Goal: Task Accomplishment & Management: Manage account settings

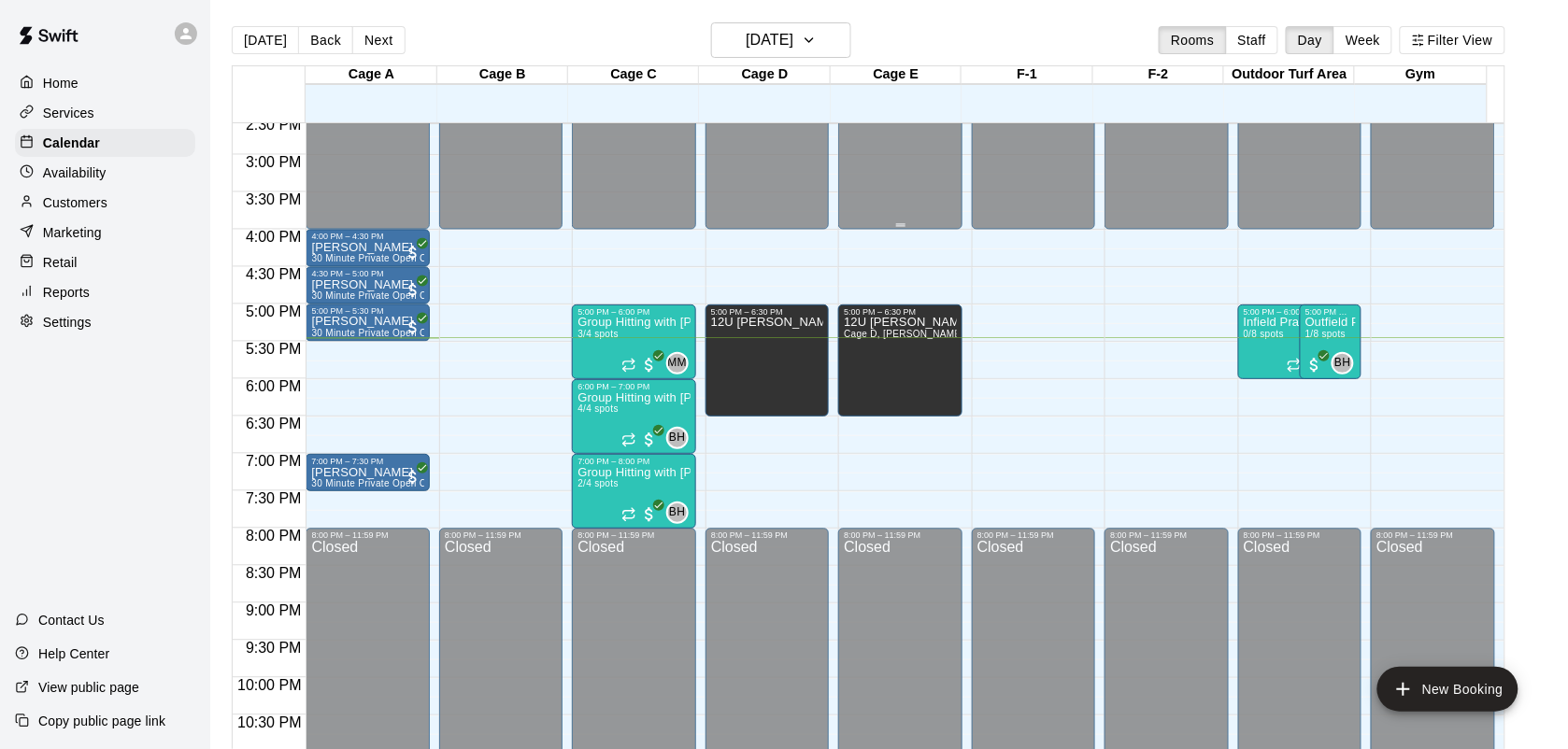
scroll to position [1081, 0]
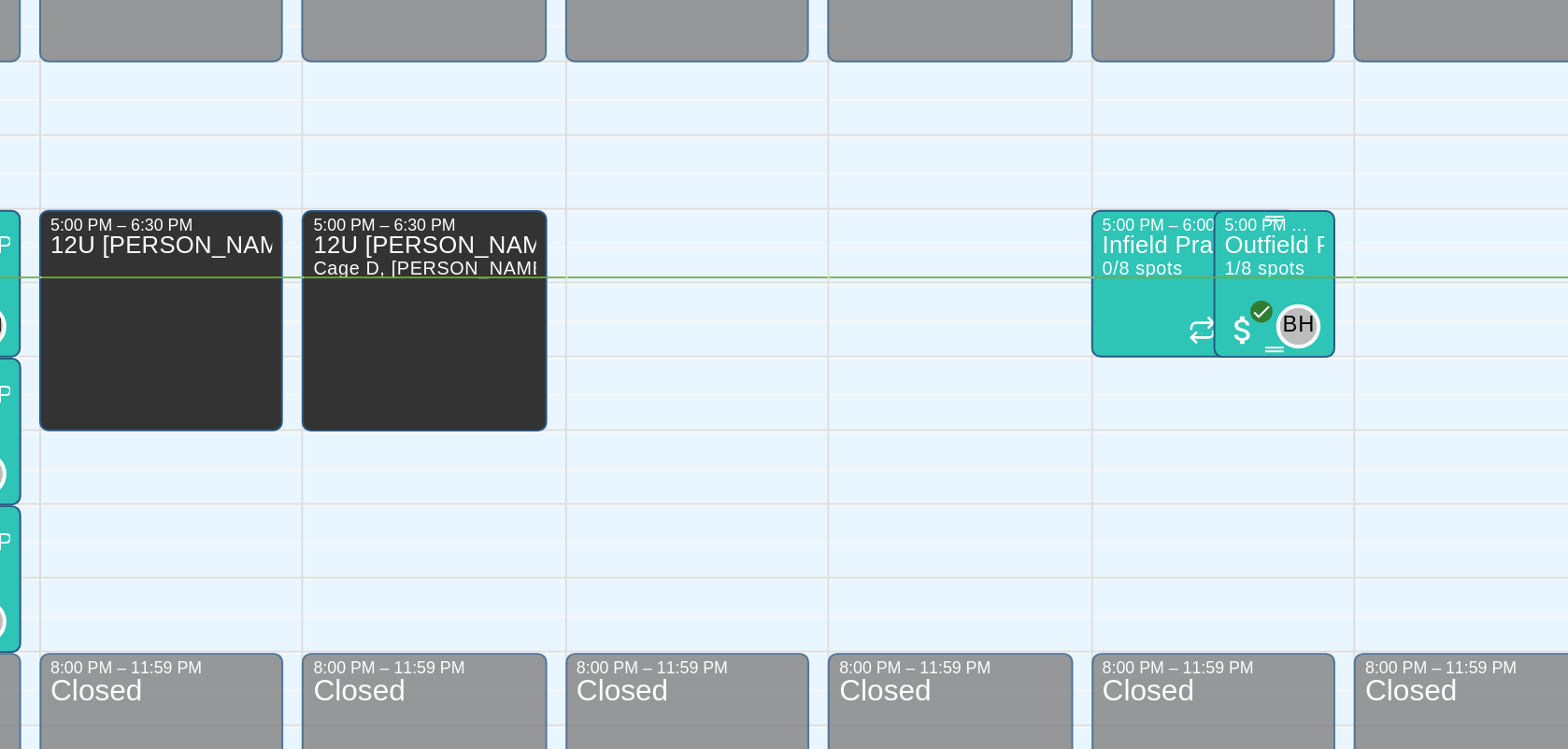
click at [1331, 362] on div "BH 0" at bounding box center [1320, 372] width 68 height 23
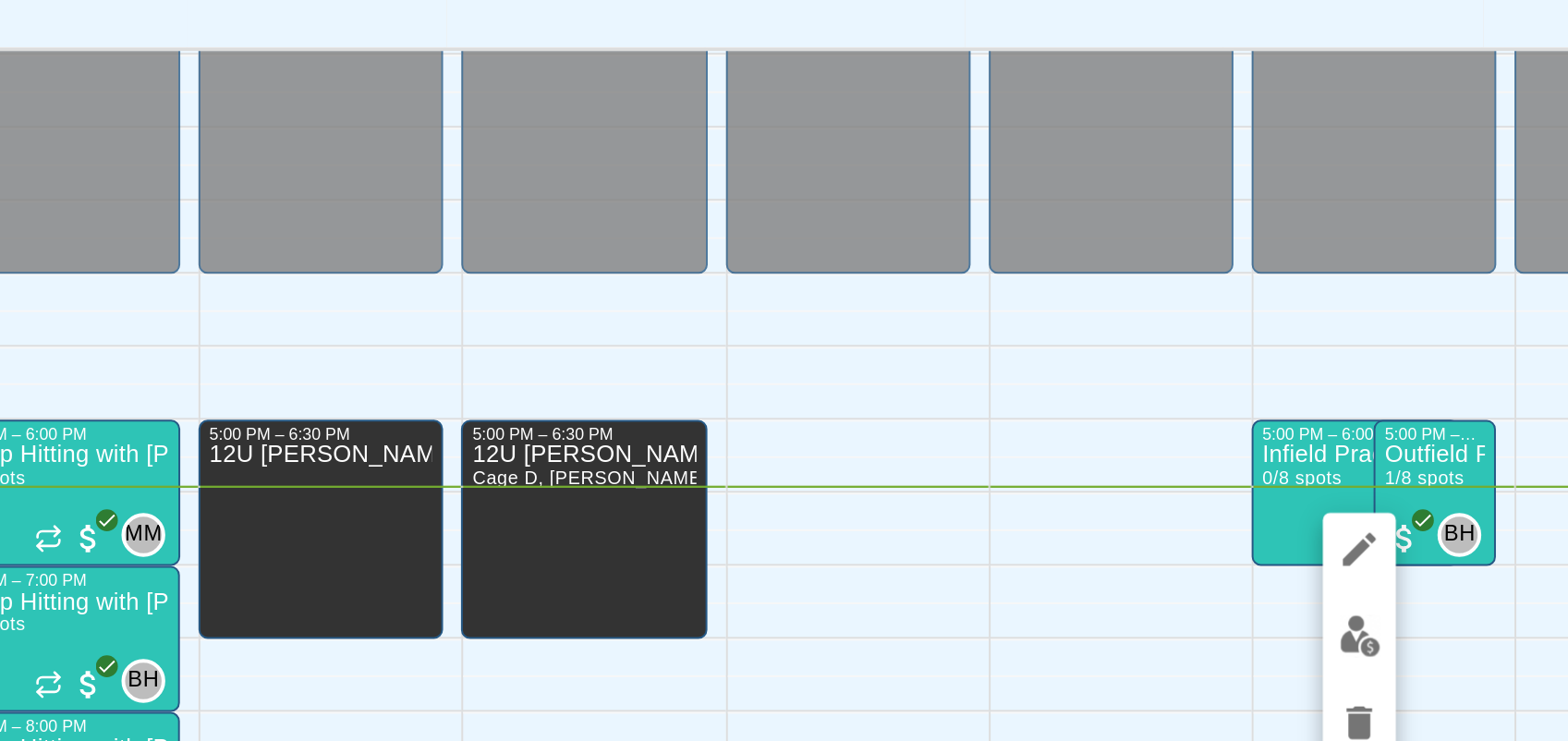
click at [1301, 435] on div at bounding box center [1289, 419] width 37 height 124
click at [1302, 422] on button "edit" at bounding box center [1289, 419] width 37 height 36
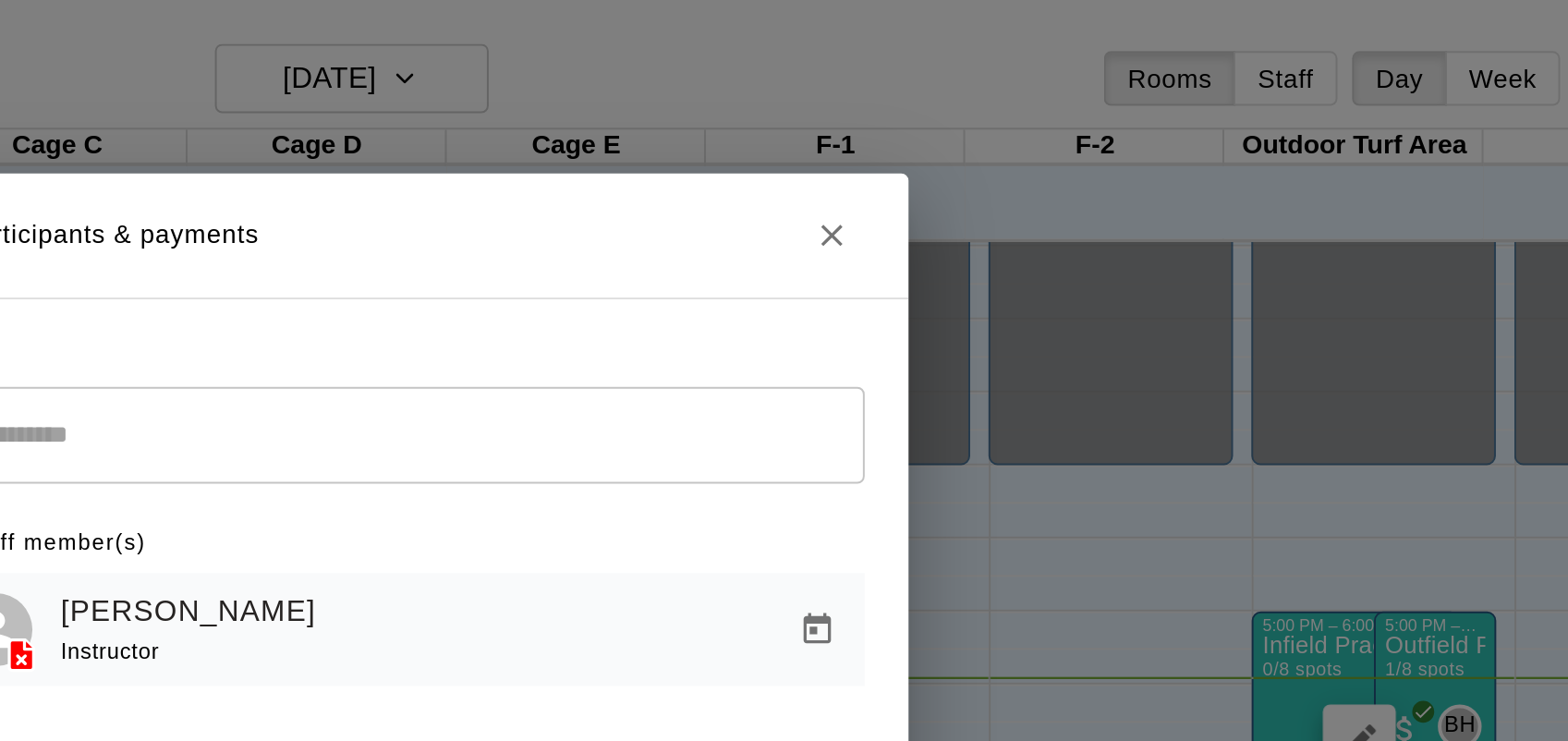
click at [1021, 116] on icon "Close" at bounding box center [1023, 119] width 19 height 19
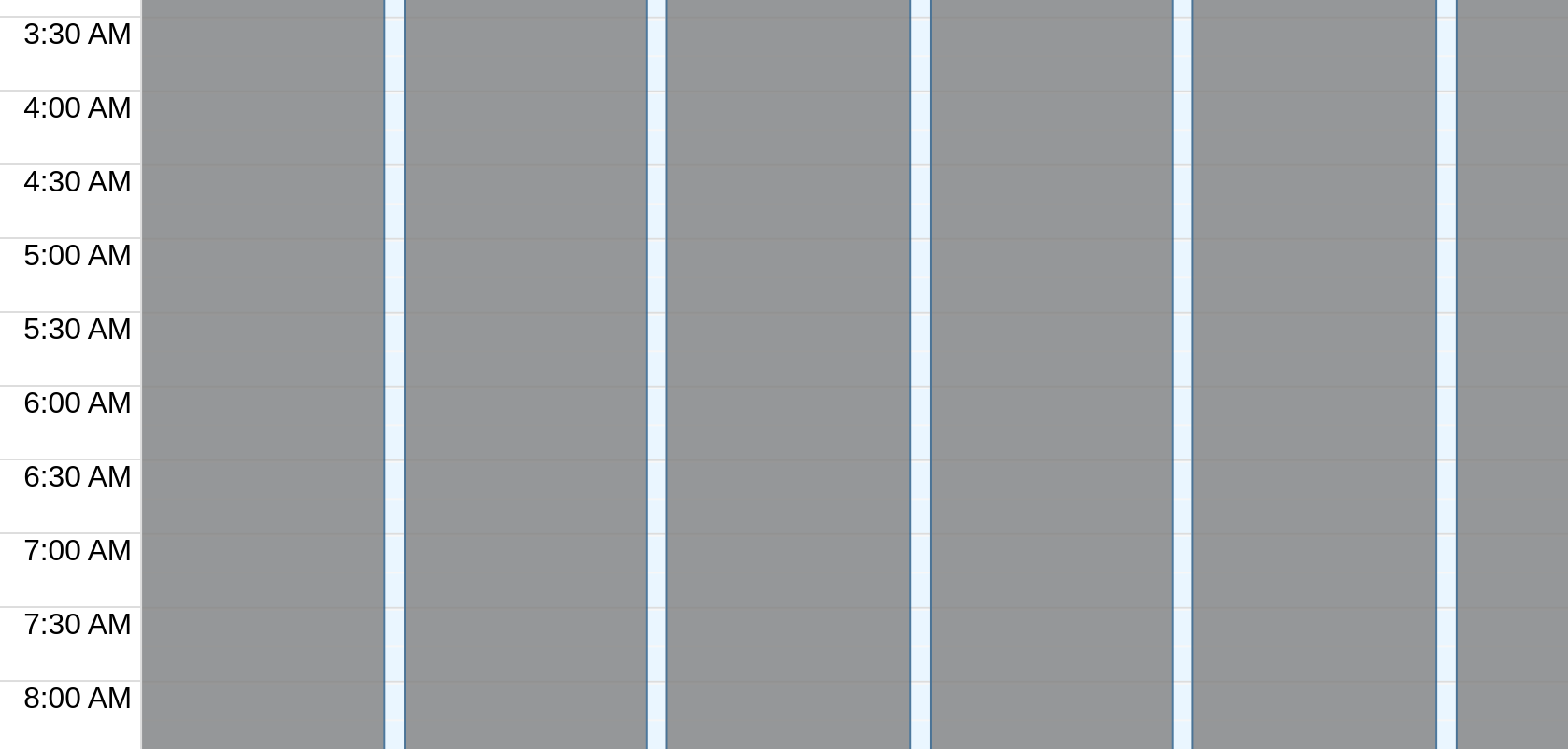
scroll to position [0, 0]
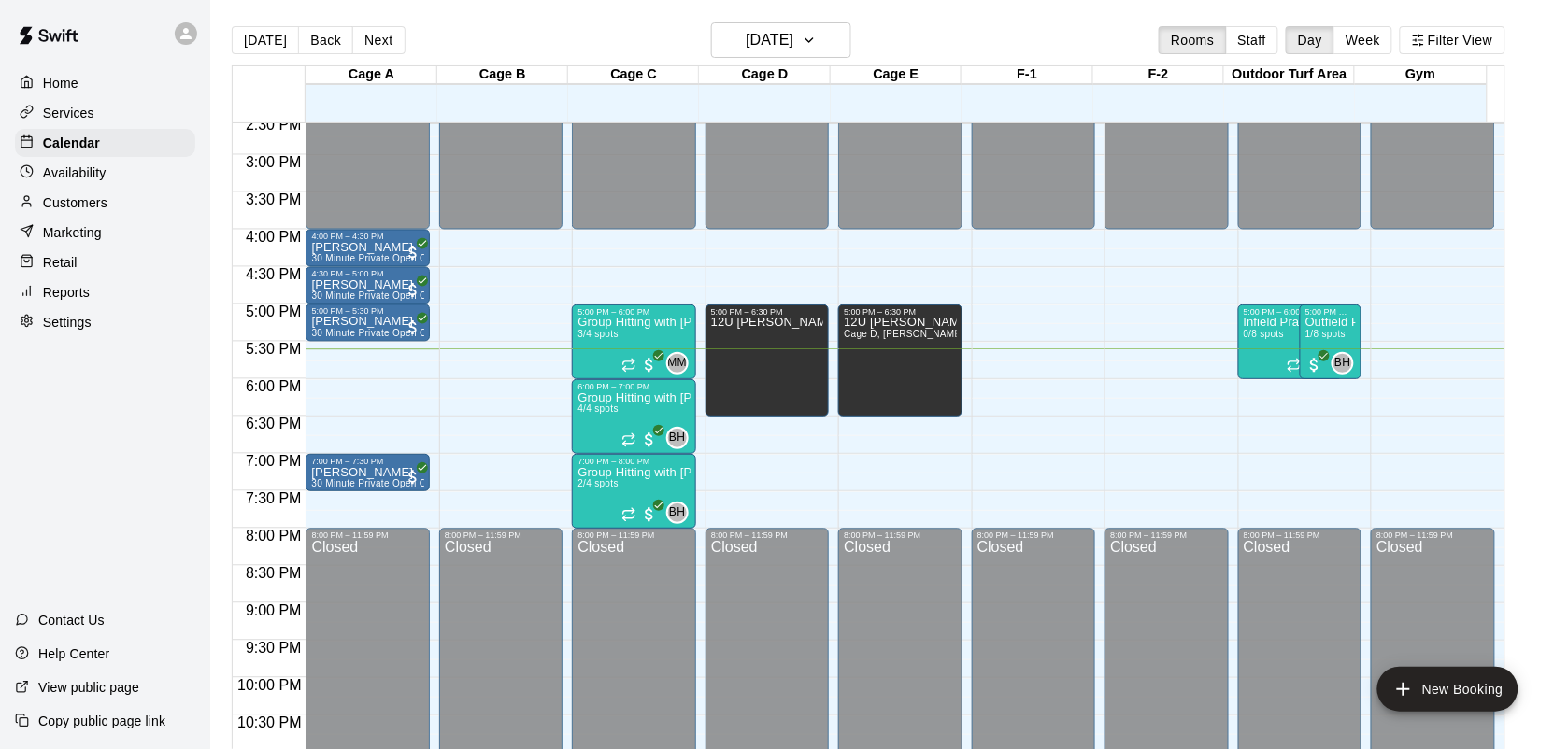
scroll to position [1083, 0]
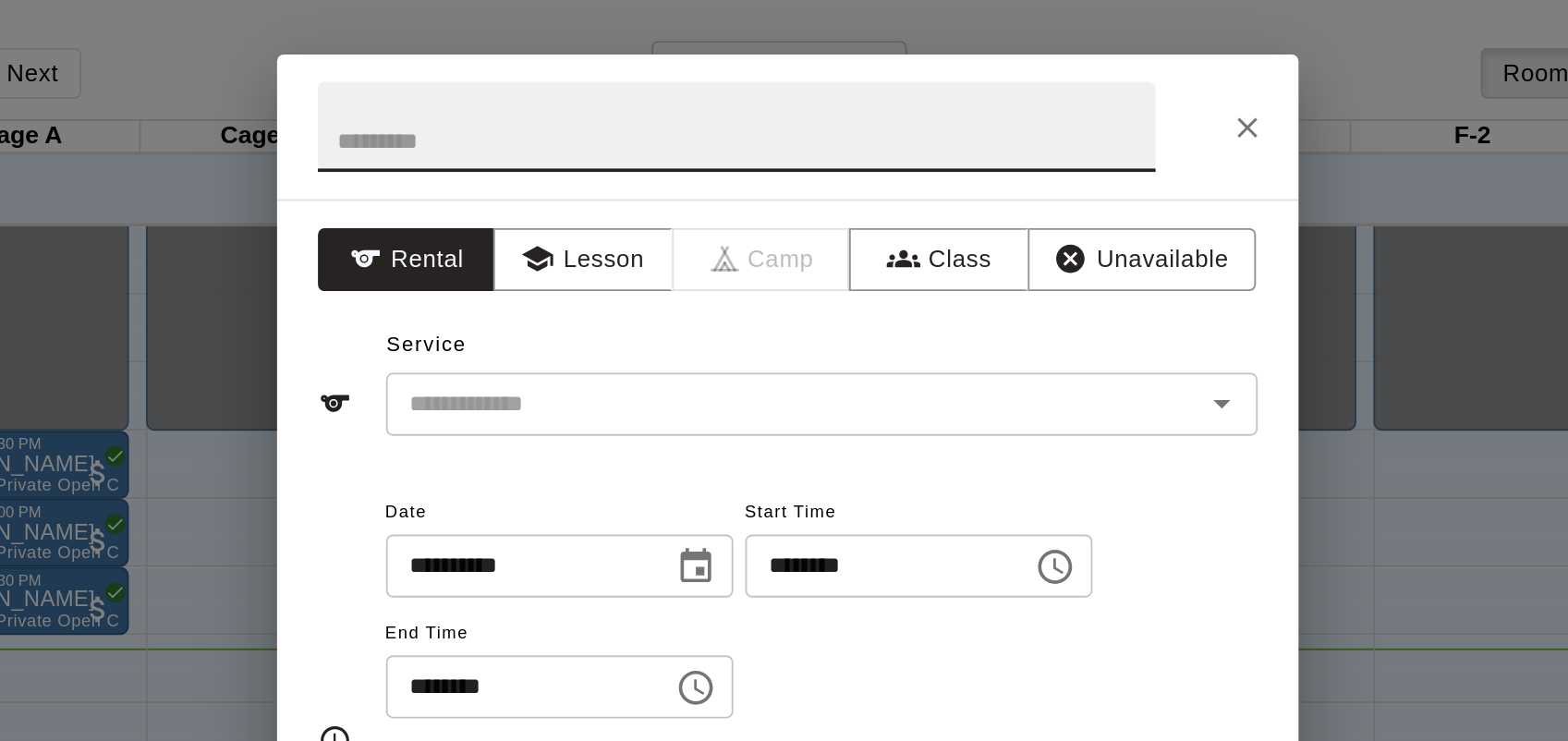
click at [1032, 68] on icon "Close" at bounding box center [1034, 70] width 11 height 11
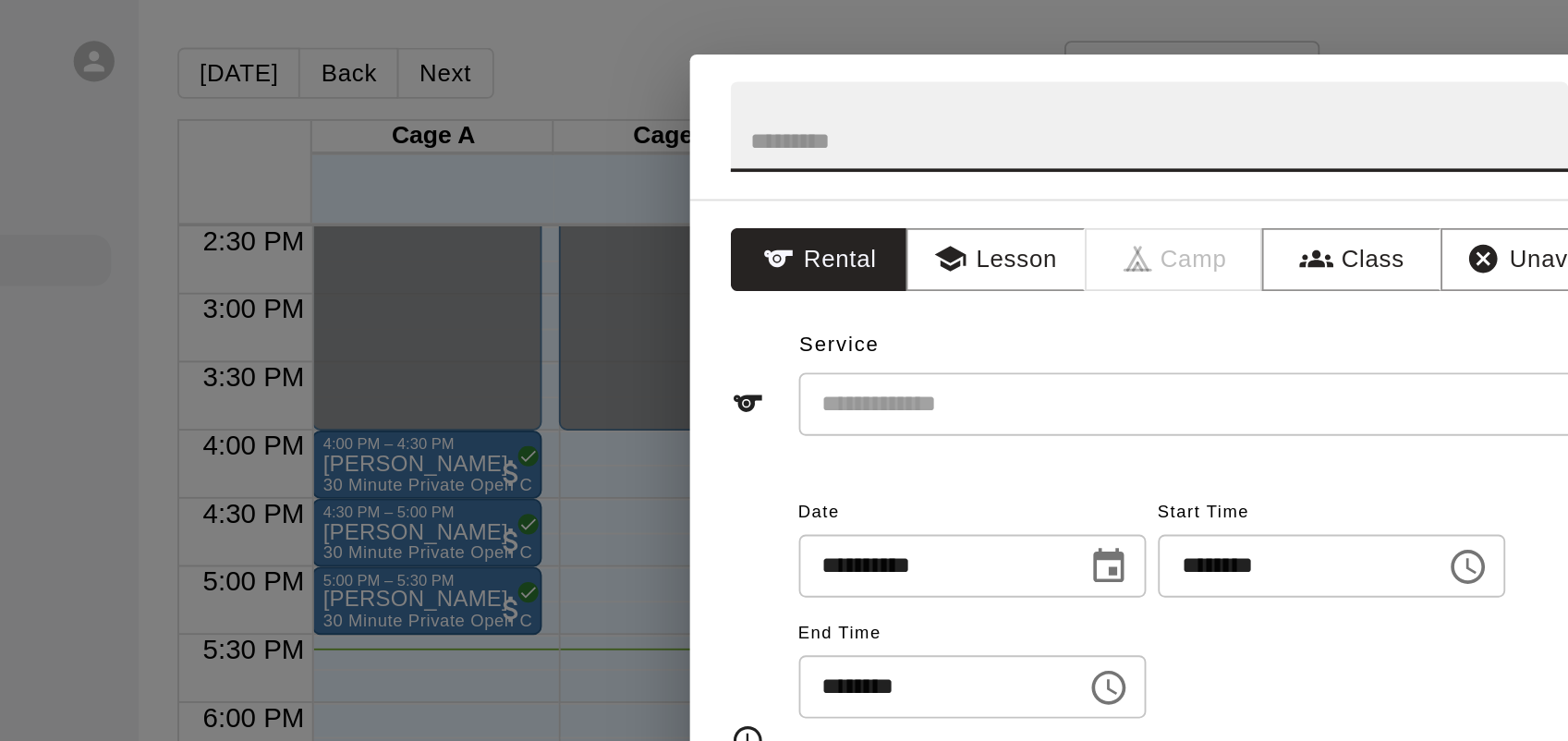
click at [189, 144] on div "**********" at bounding box center [784, 370] width 1568 height 741
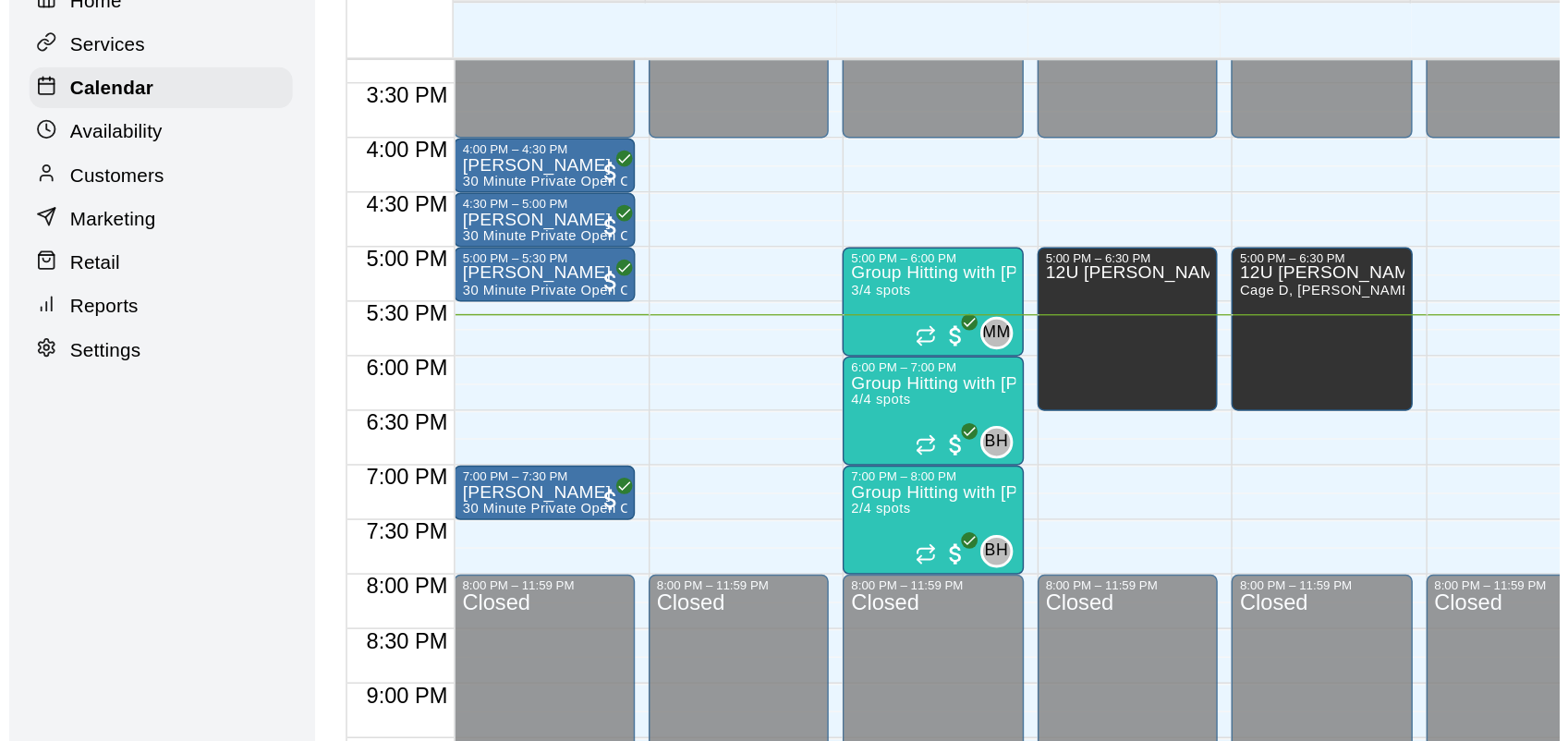
scroll to position [1, 0]
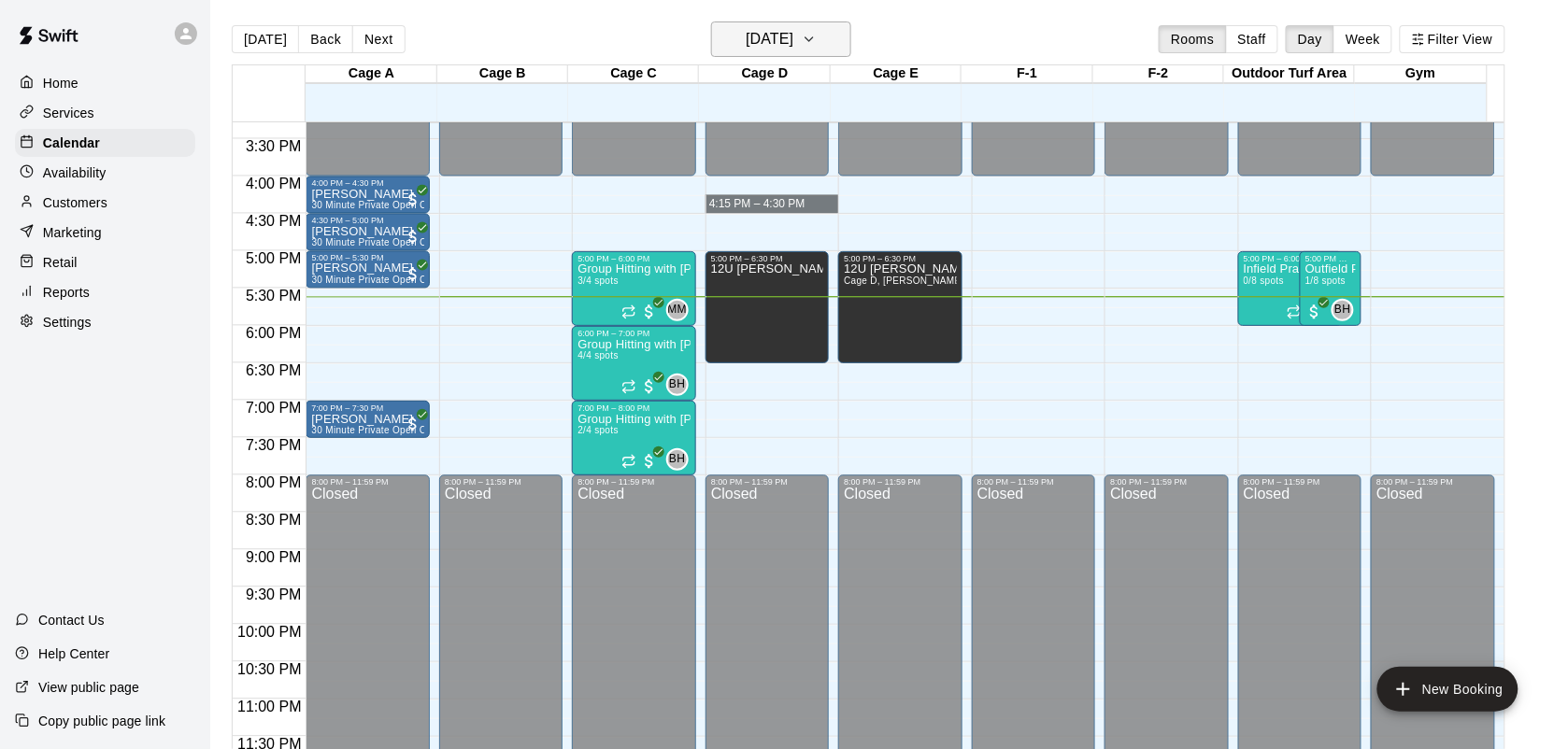
click at [759, 43] on h6 "[DATE]" at bounding box center [769, 39] width 48 height 26
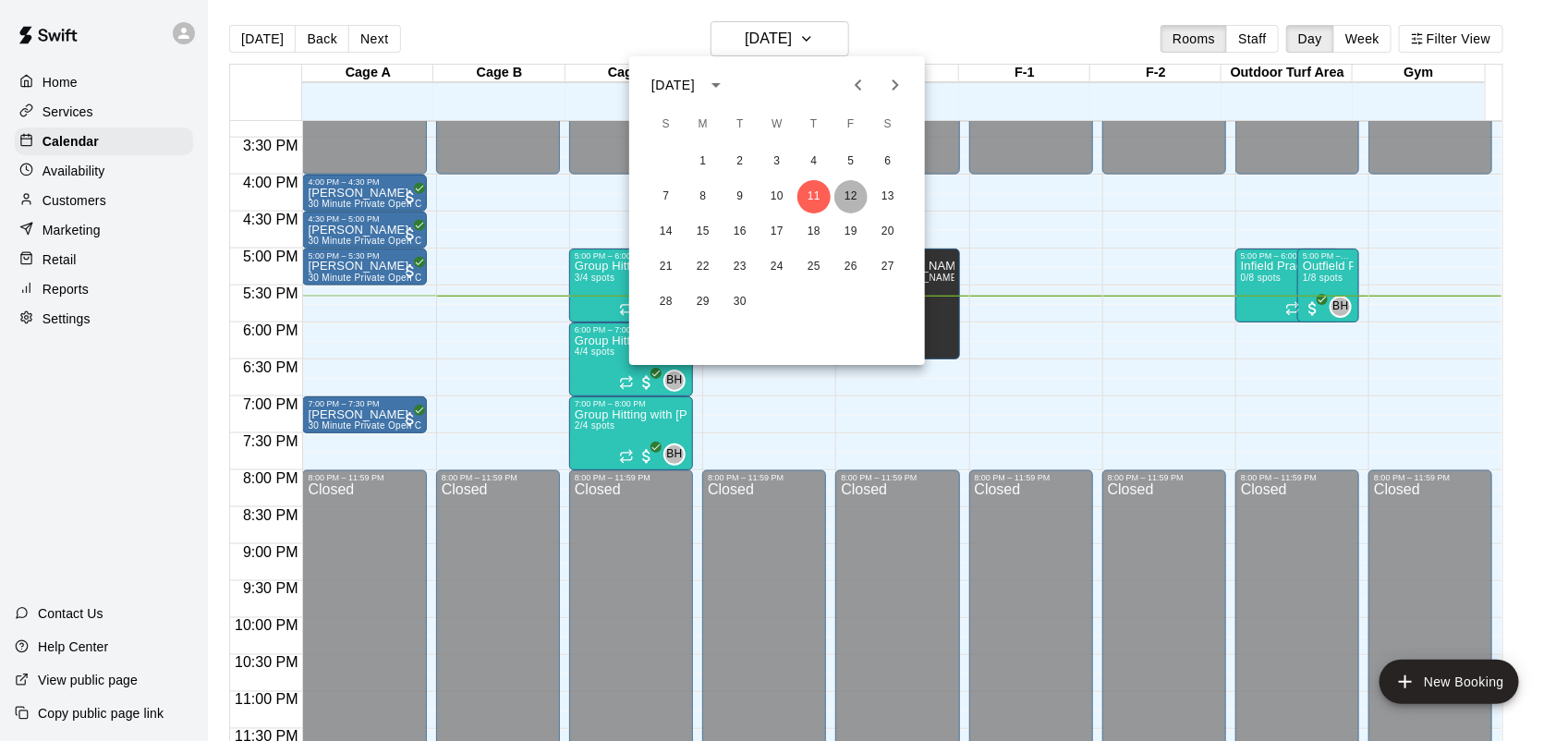
click at [849, 191] on button "12" at bounding box center [851, 197] width 33 height 33
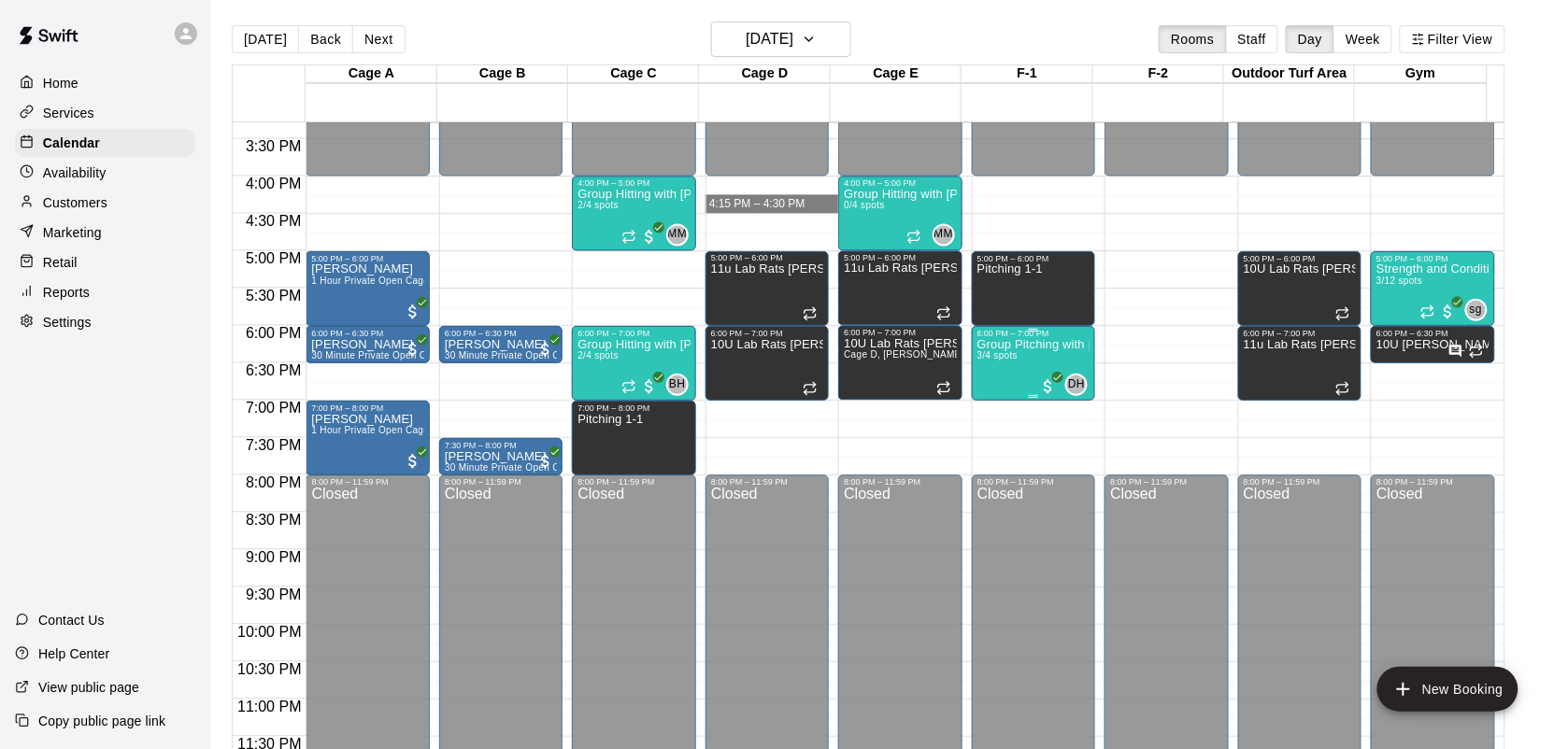
click at [1032, 363] on div "Group Pitching with David Hernandez 3/4 spots" at bounding box center [1033, 712] width 112 height 749
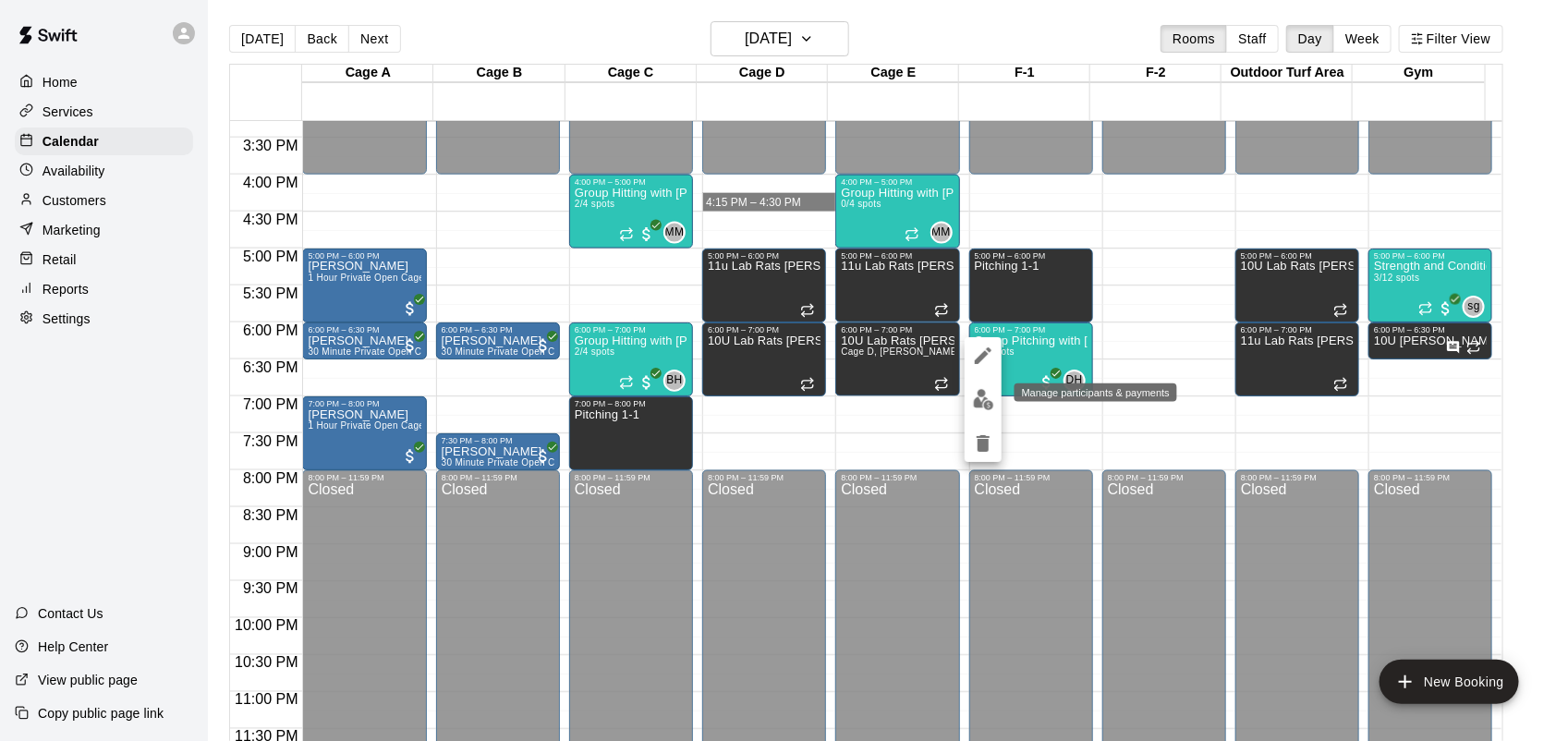
click at [973, 405] on img "edit" at bounding box center [983, 399] width 21 height 21
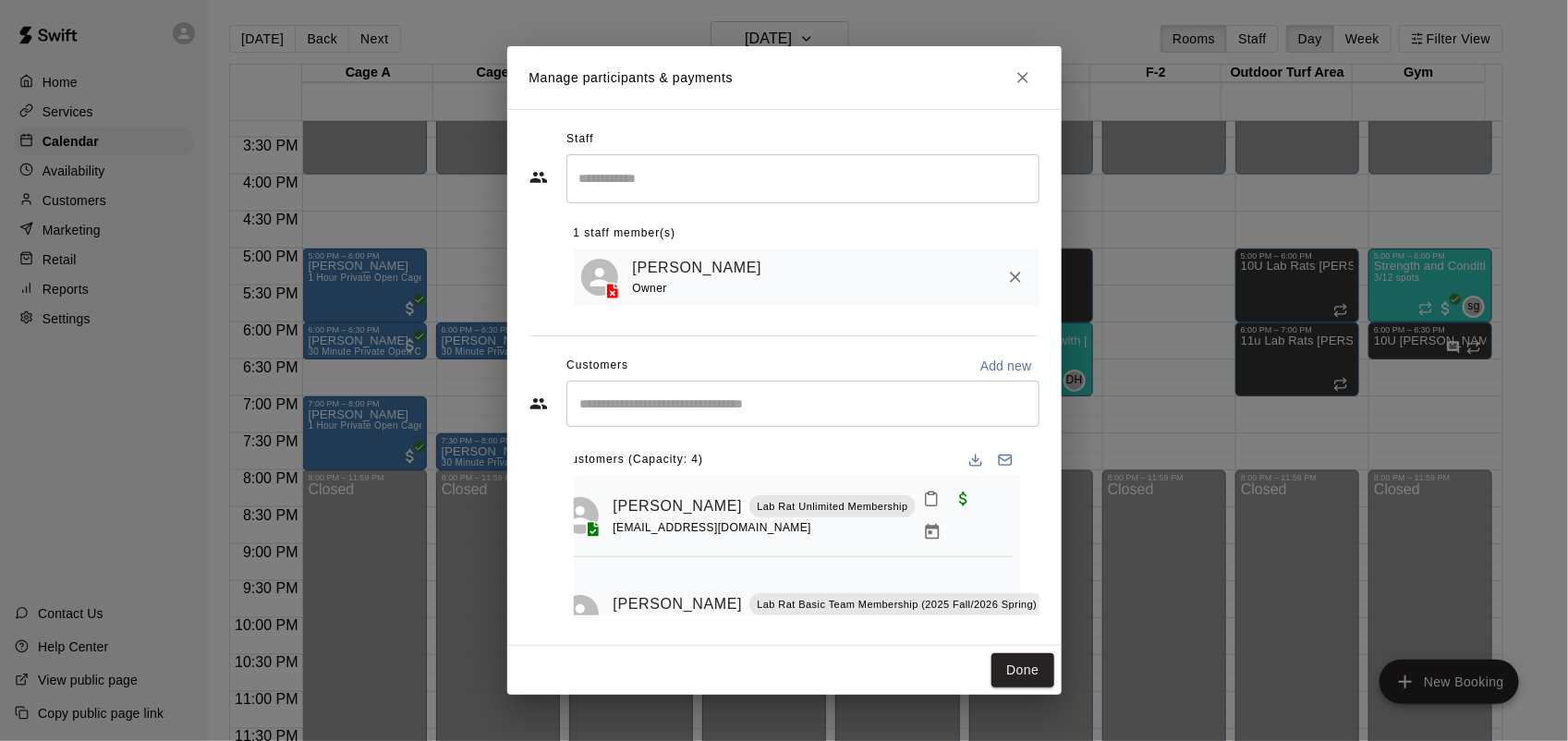
scroll to position [0, 24]
click at [1048, 572] on icon "Mark attendance" at bounding box center [1056, 580] width 17 height 17
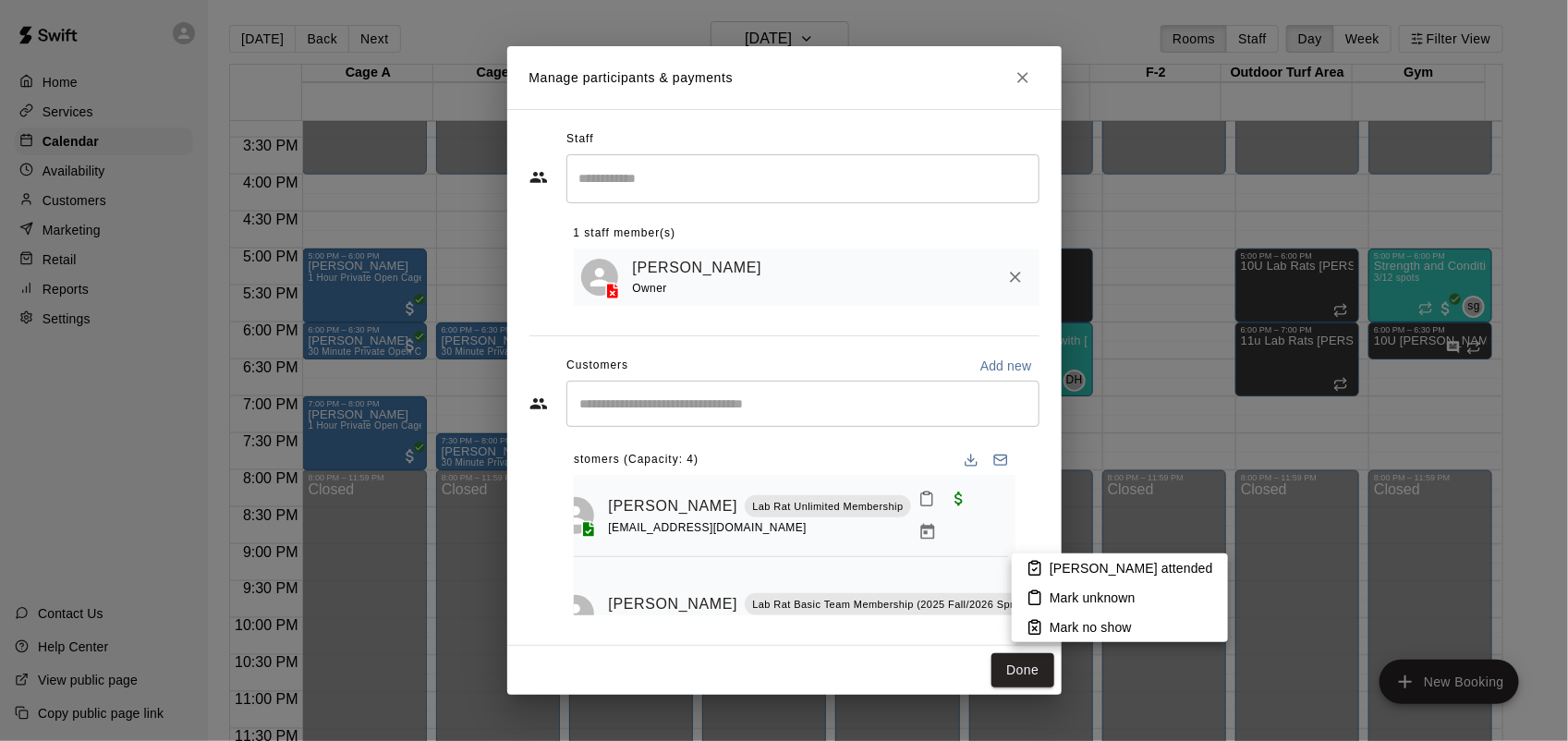
click at [1004, 555] on div at bounding box center [784, 370] width 1568 height 741
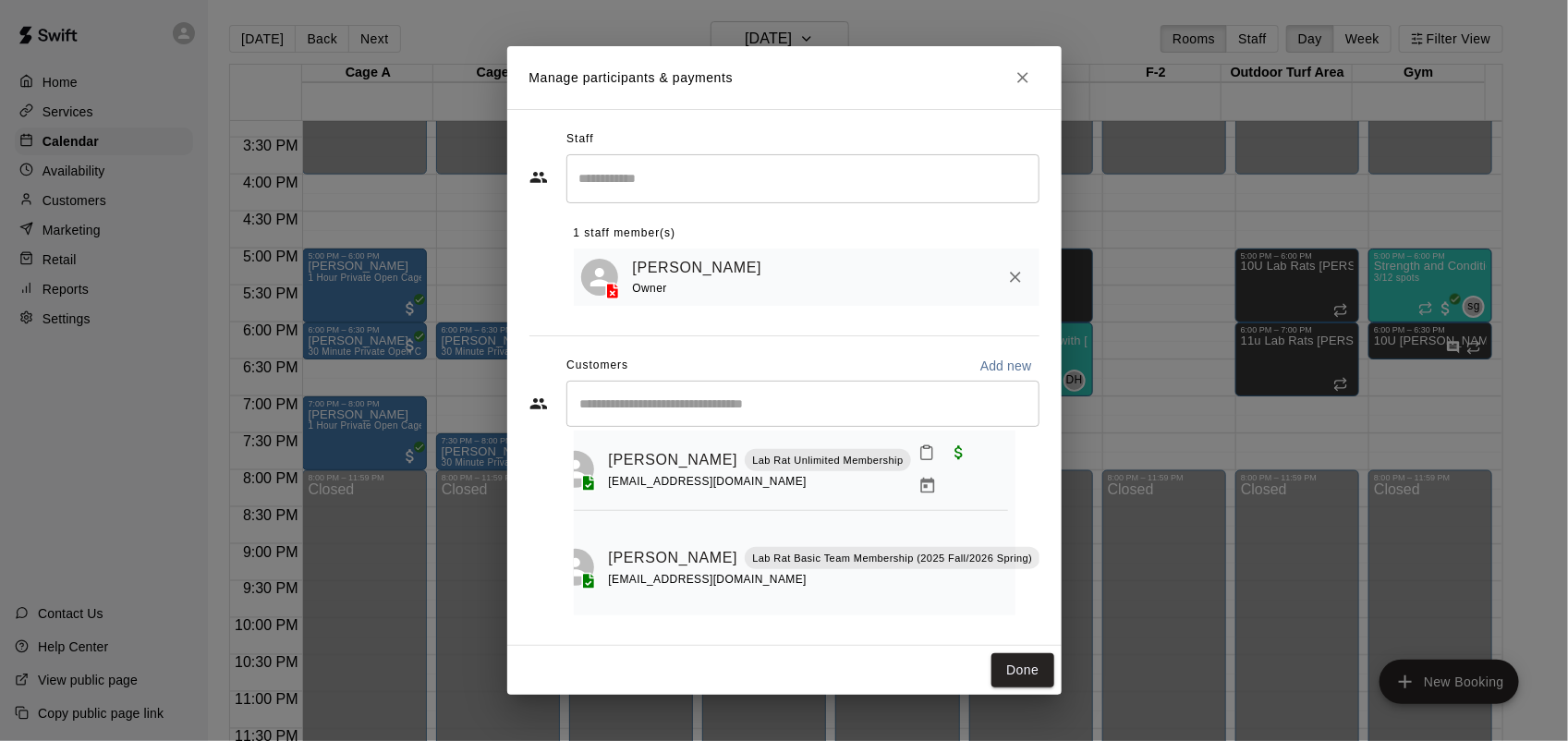
scroll to position [93, 24]
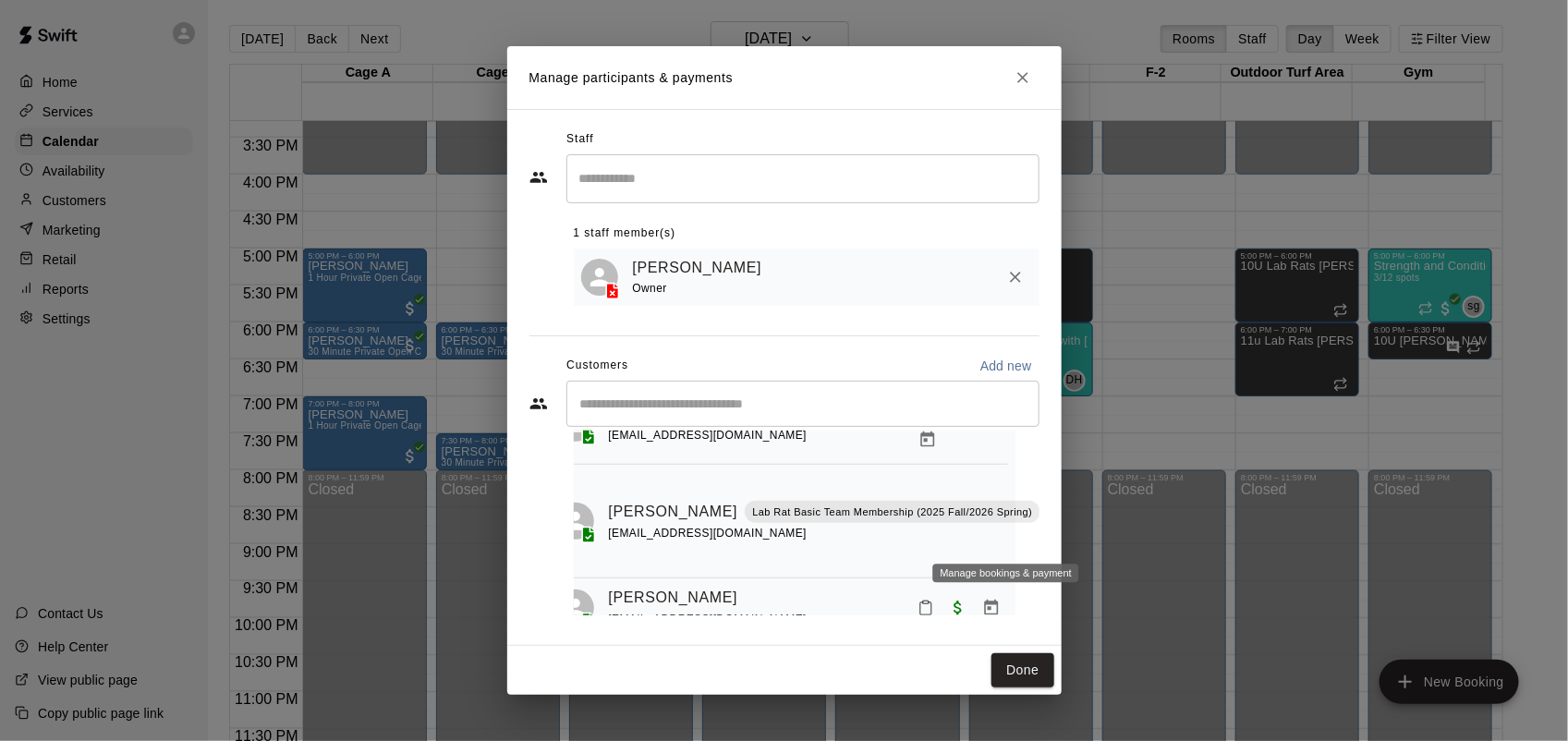
click at [1048, 544] on icon "Manage bookings & payment" at bounding box center [1057, 553] width 19 height 19
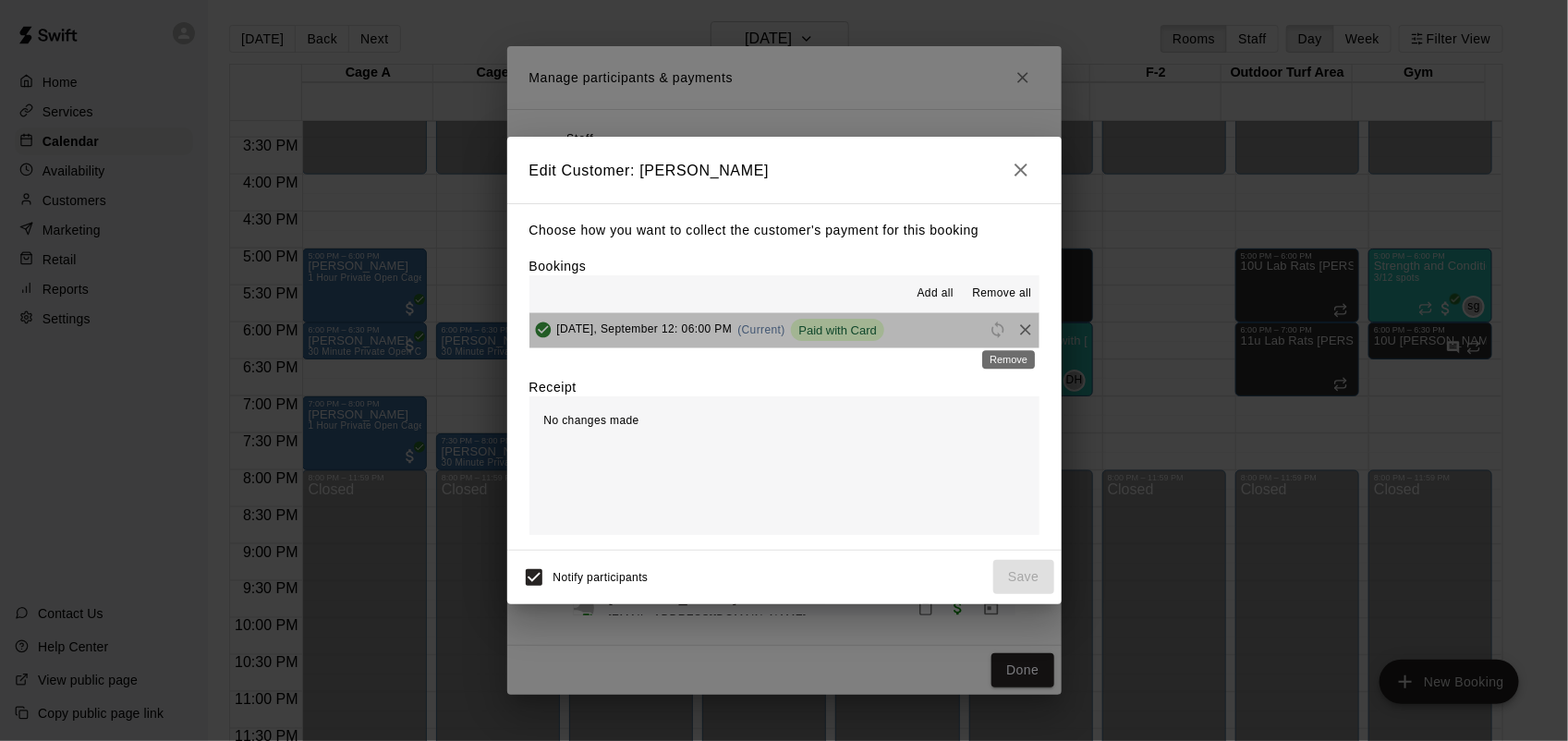
click at [1004, 339] on div "Remove" at bounding box center [1008, 354] width 57 height 33
drag, startPoint x: 1004, startPoint y: 339, endPoint x: 1008, endPoint y: 326, distance: 13.6
click at [1017, 326] on icon "Remove" at bounding box center [1026, 330] width 19 height 19
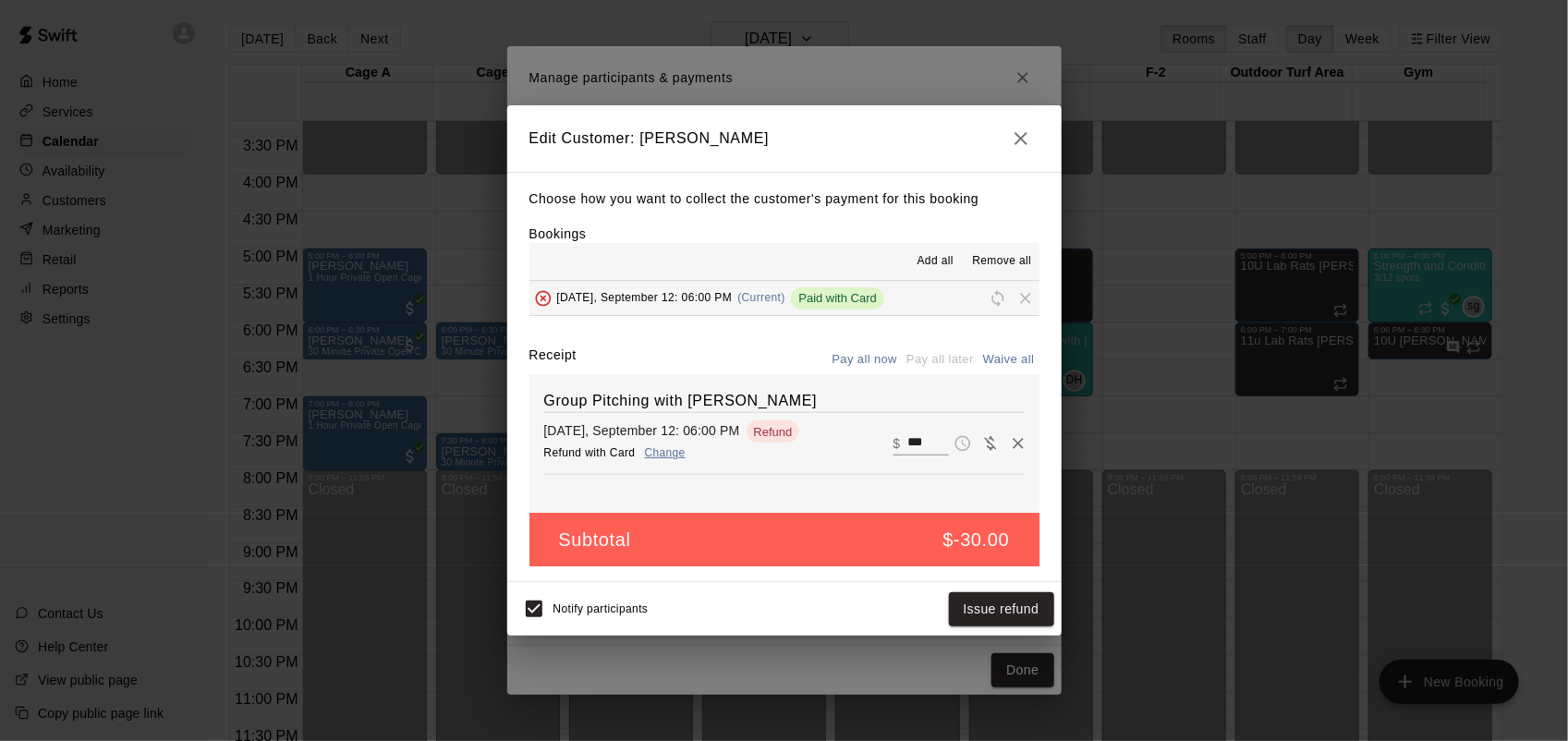
click at [1008, 326] on div "Choose how you want to collect the customer's payment for this booking Bookings…" at bounding box center [784, 377] width 554 height 411
click at [991, 600] on button "Issue refund" at bounding box center [1001, 609] width 105 height 34
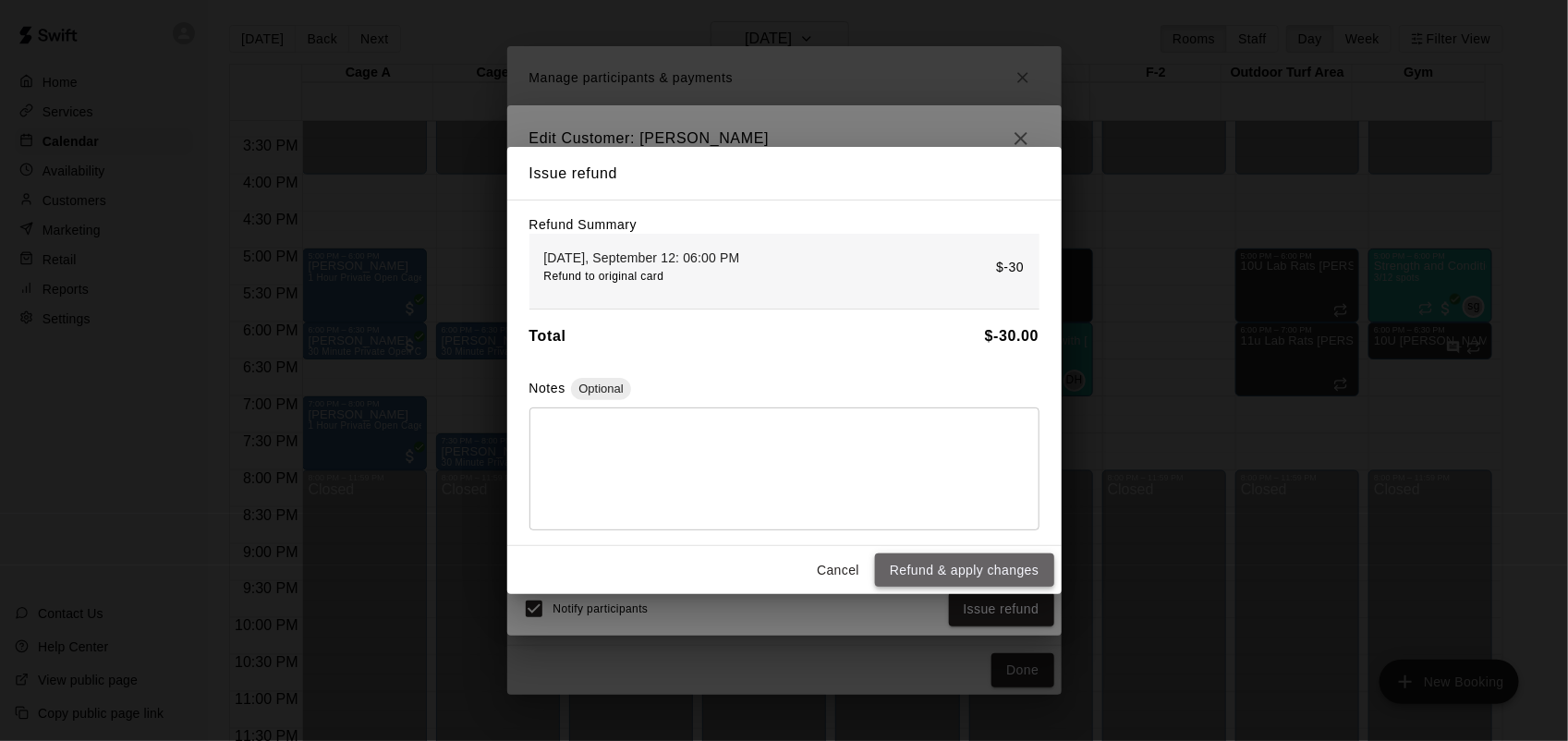
click at [1001, 575] on button "Refund & apply changes" at bounding box center [964, 570] width 178 height 34
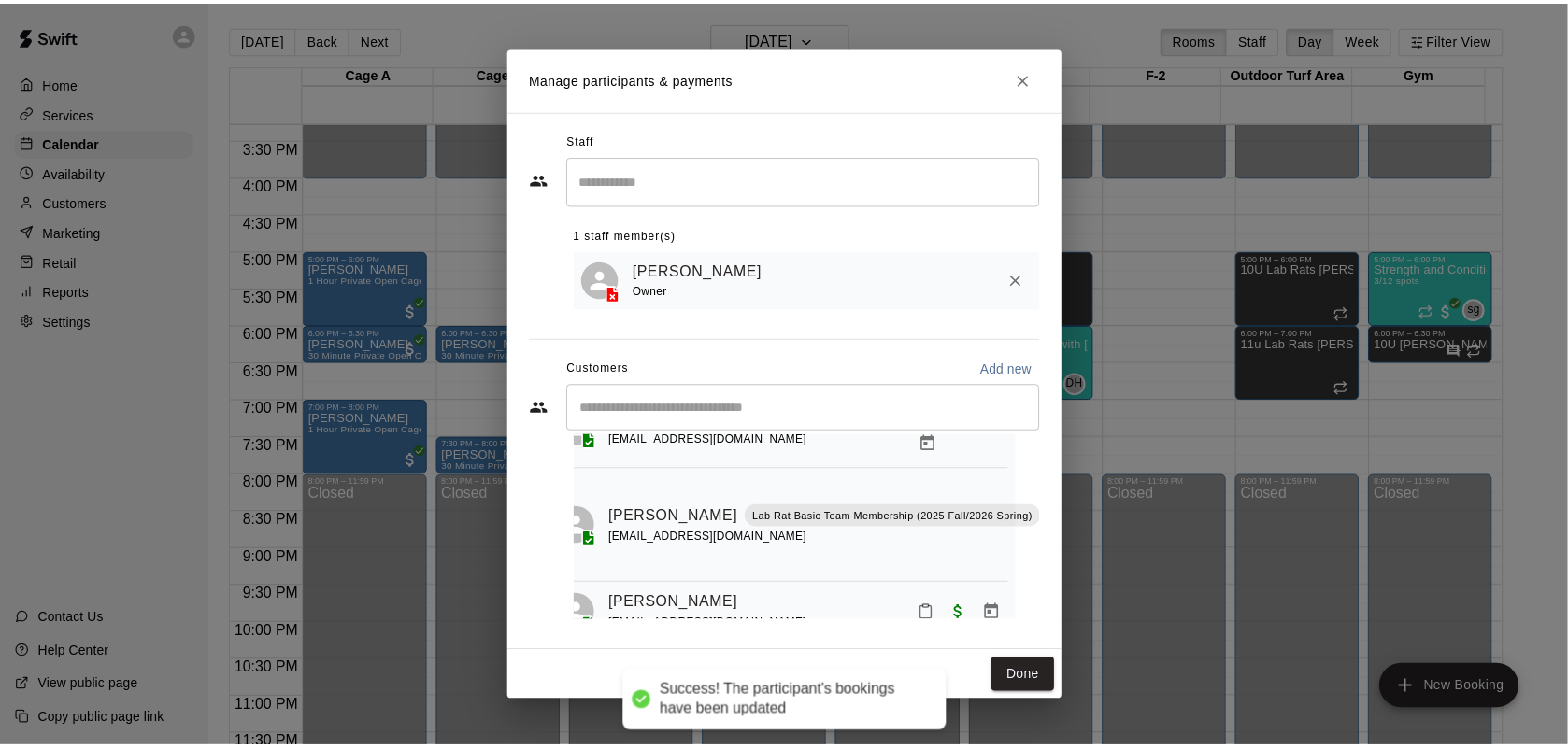
scroll to position [0, 0]
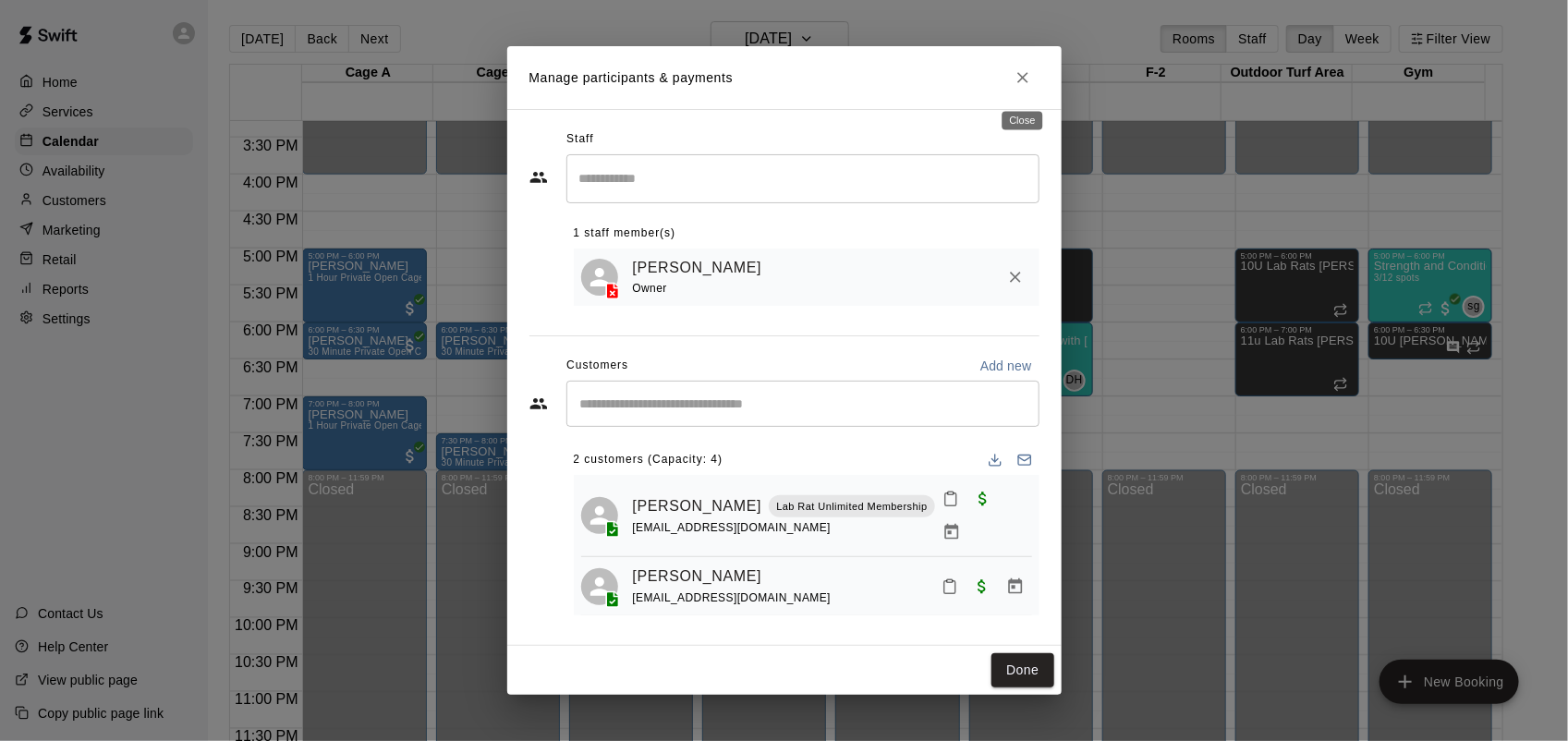
click at [1025, 86] on icon "Close" at bounding box center [1023, 78] width 19 height 19
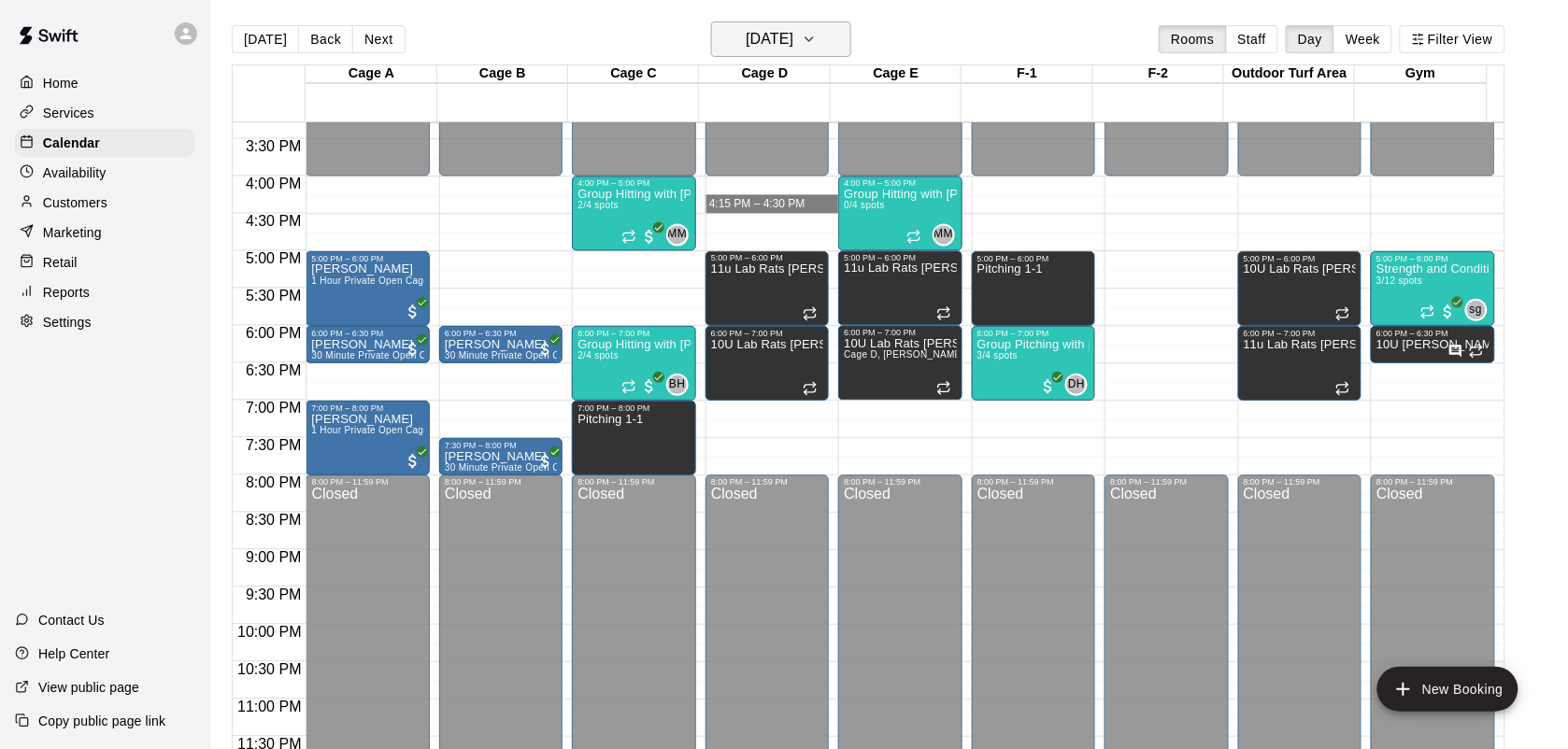
click at [817, 31] on icon "button" at bounding box center [809, 39] width 15 height 23
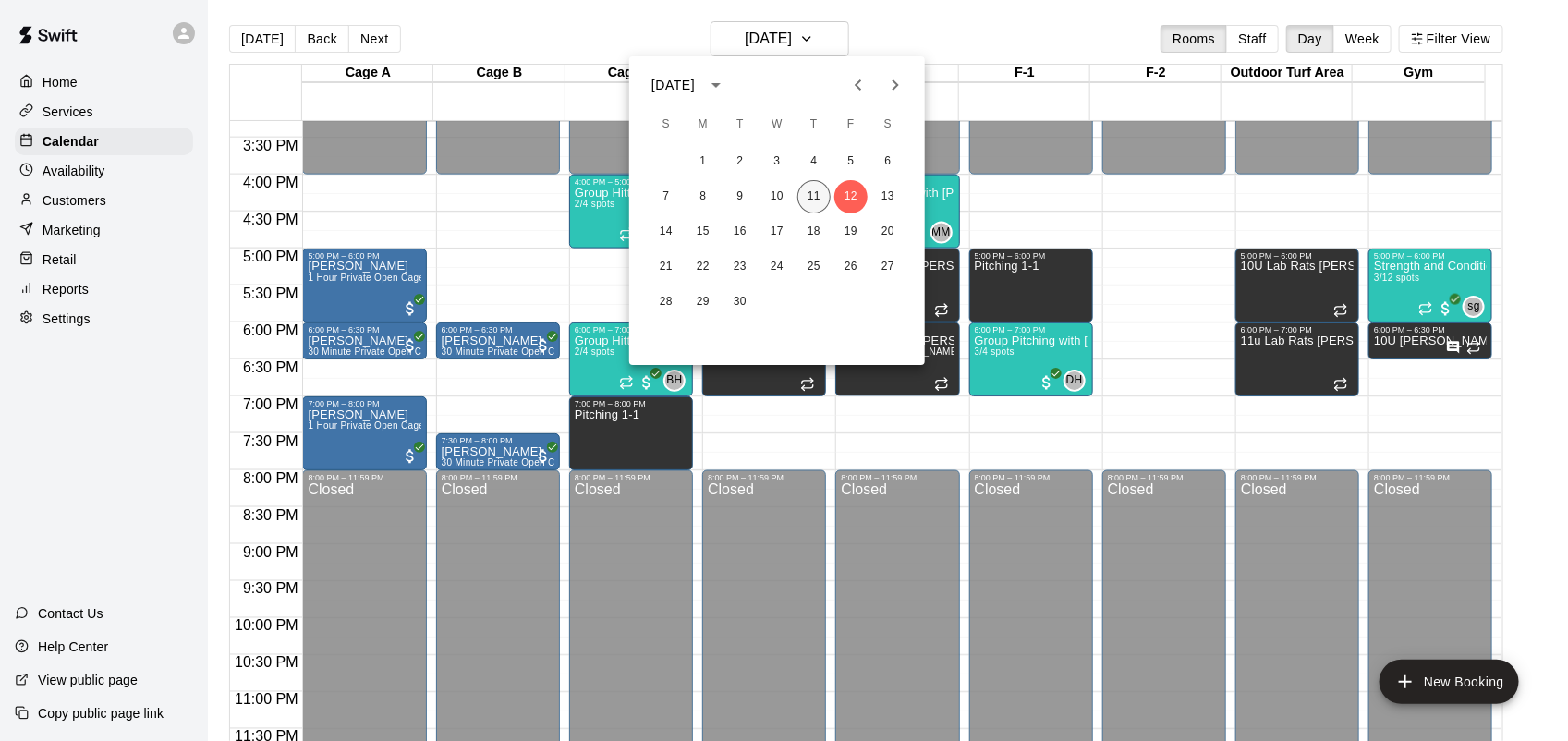
click at [815, 196] on button "11" at bounding box center [814, 197] width 33 height 33
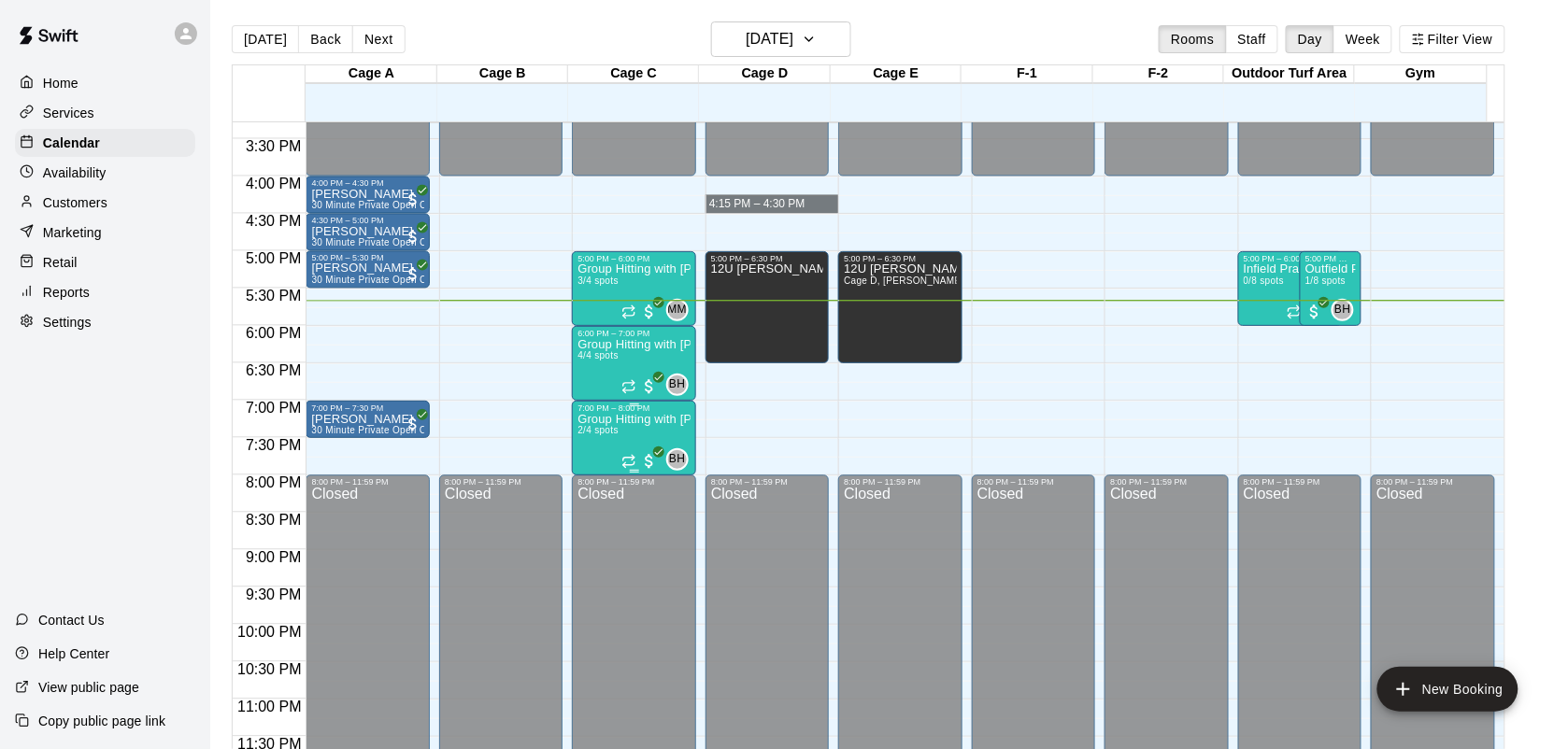
click at [656, 420] on p "Group Hitting with [PERSON_NAME] (13+)" at bounding box center [633, 420] width 112 height 0
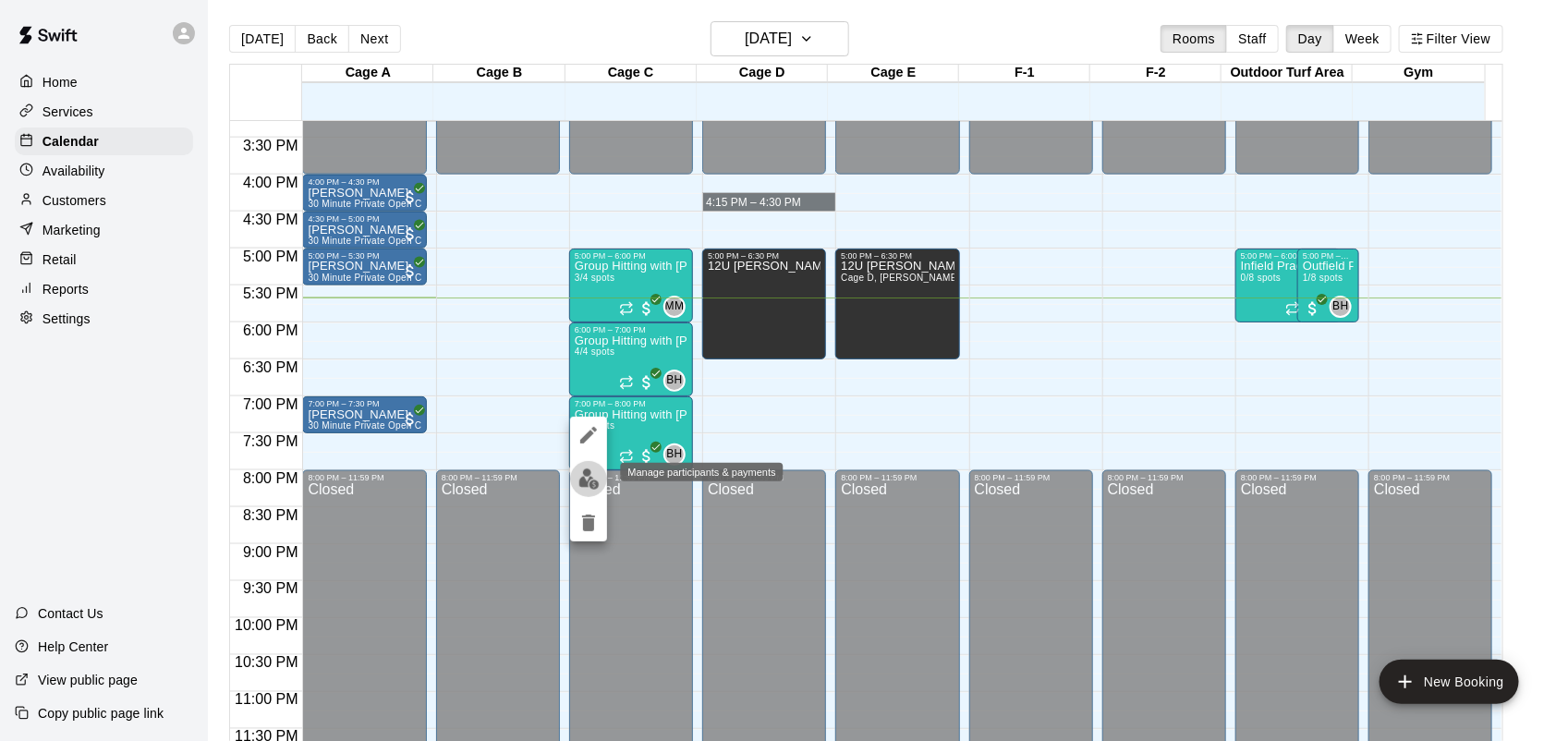
click at [584, 475] on img "edit" at bounding box center [589, 479] width 21 height 21
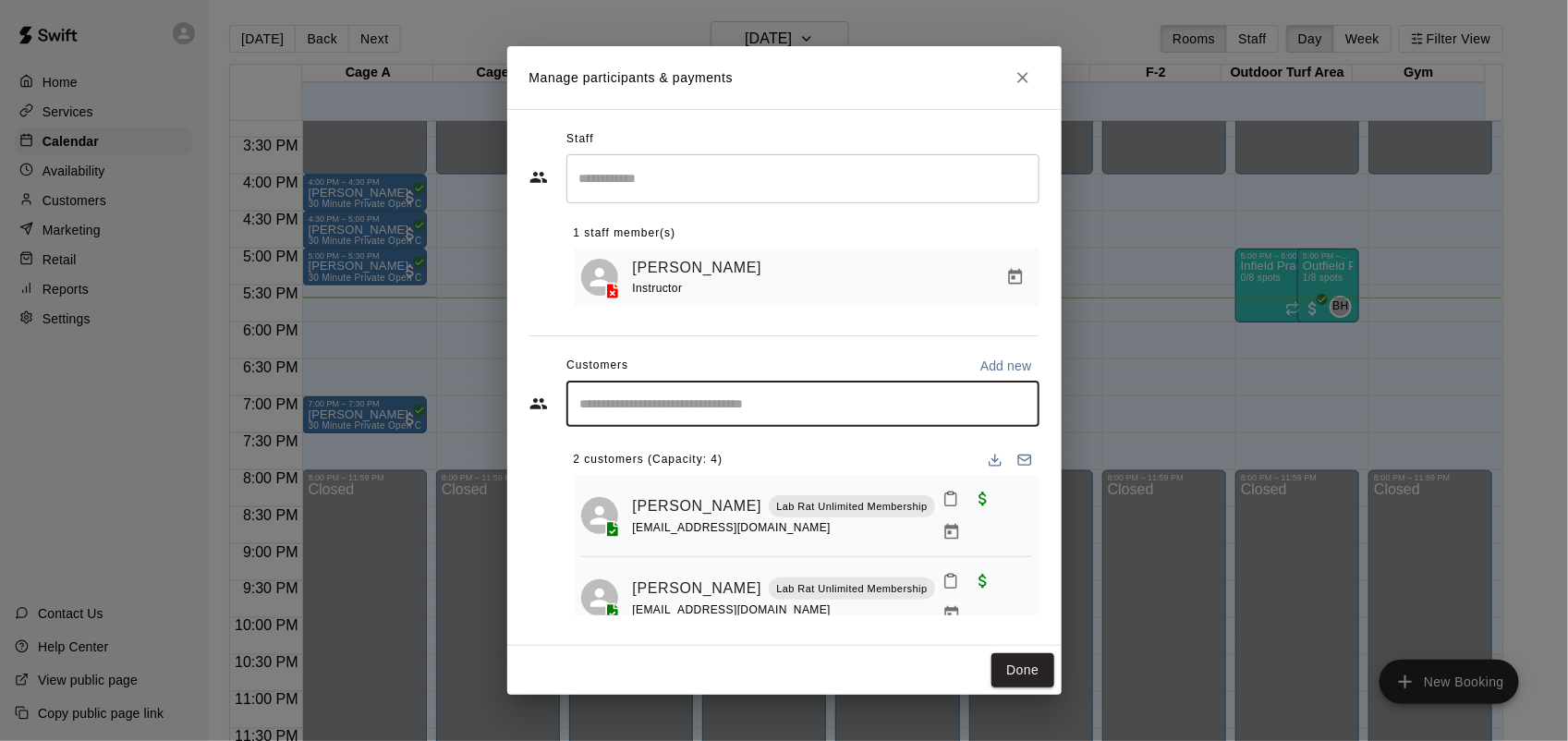
click at [594, 406] on input "Start typing to search customers..." at bounding box center [803, 404] width 457 height 19
type input "***"
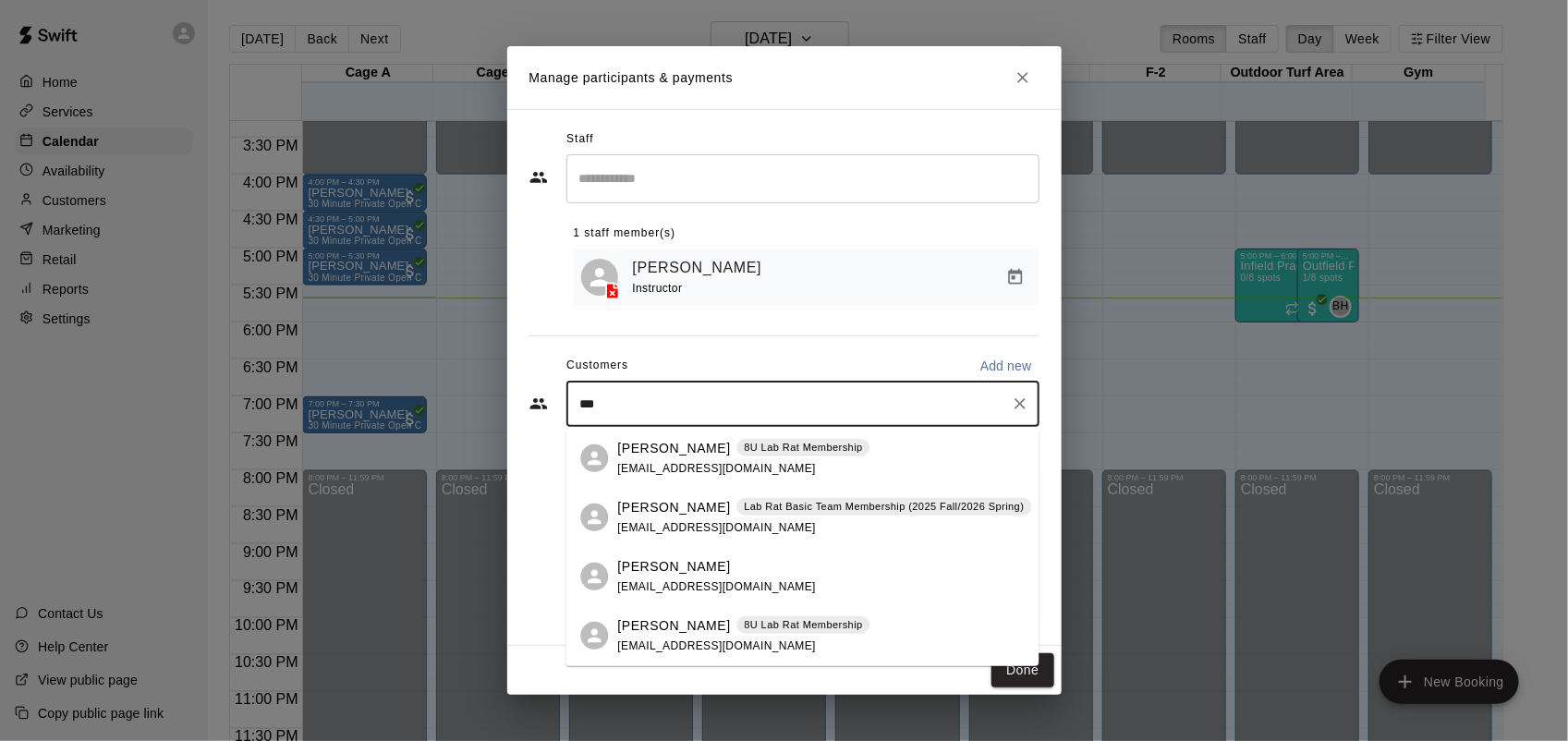
click at [858, 500] on p "Lab Rat Basic Team Membership (2025 Fall/2026 Spring)" at bounding box center [884, 506] width 280 height 16
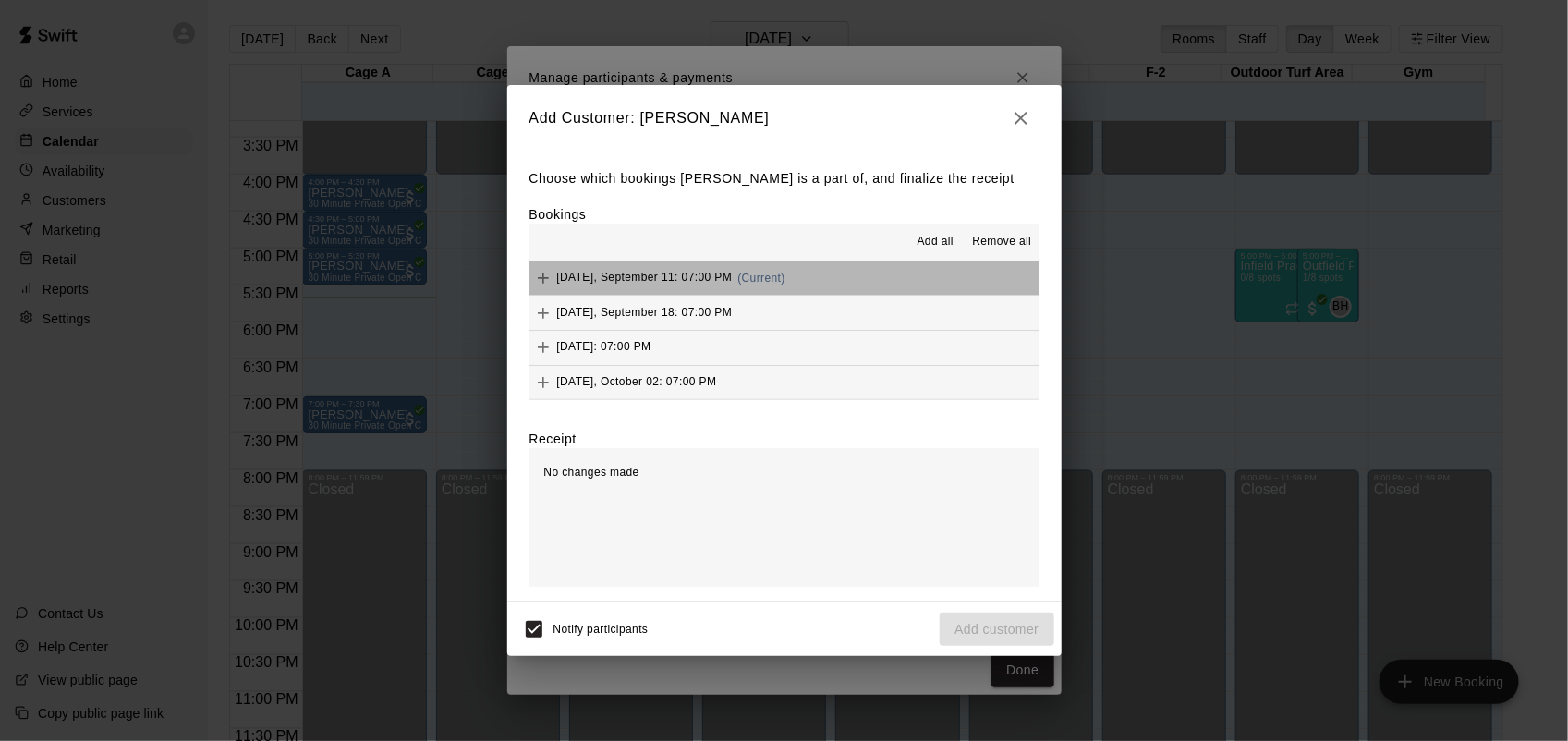
click at [845, 275] on button "Thursday, September 11: 07:00 PM (Current)" at bounding box center [784, 279] width 510 height 34
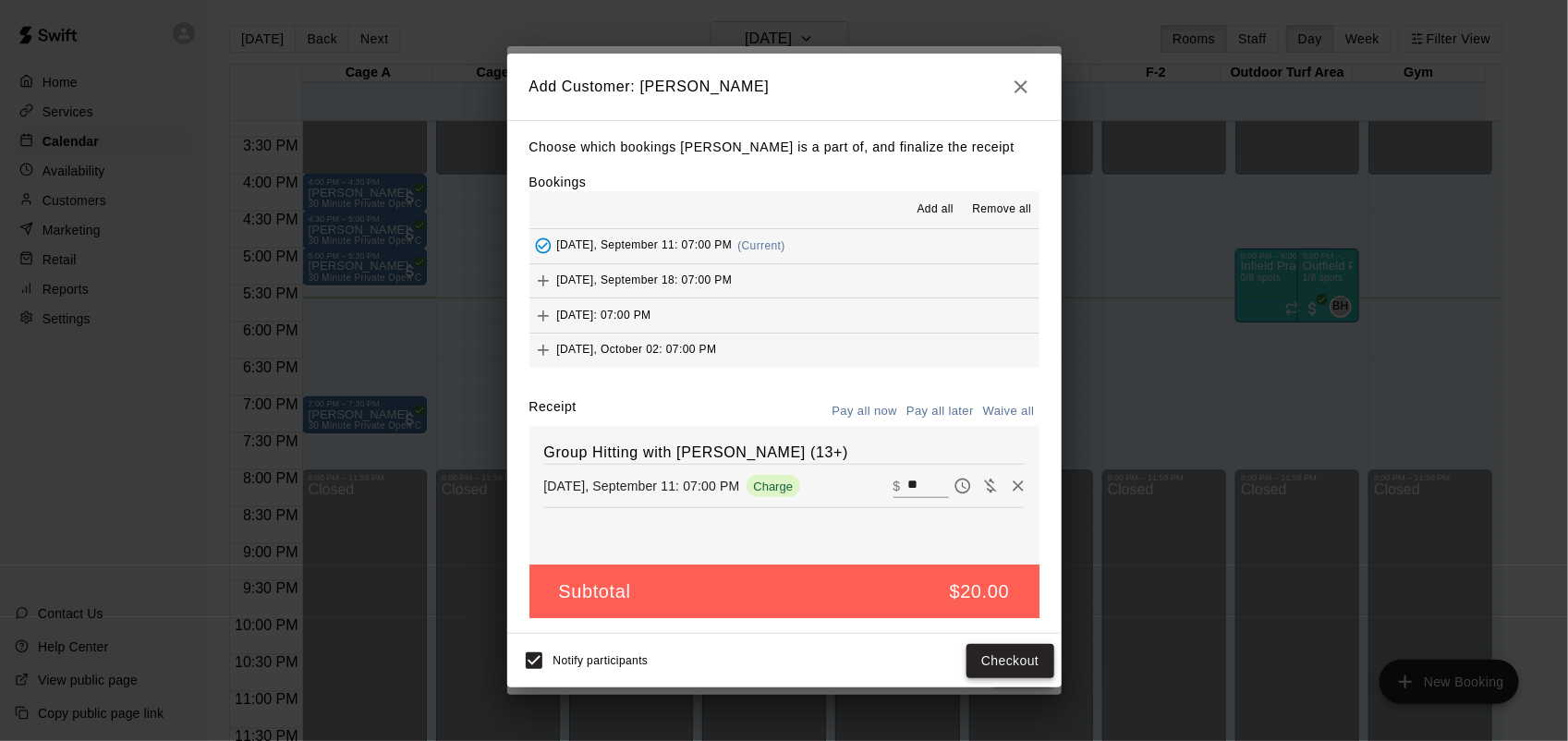
click at [991, 662] on button "Checkout" at bounding box center [1010, 661] width 87 height 34
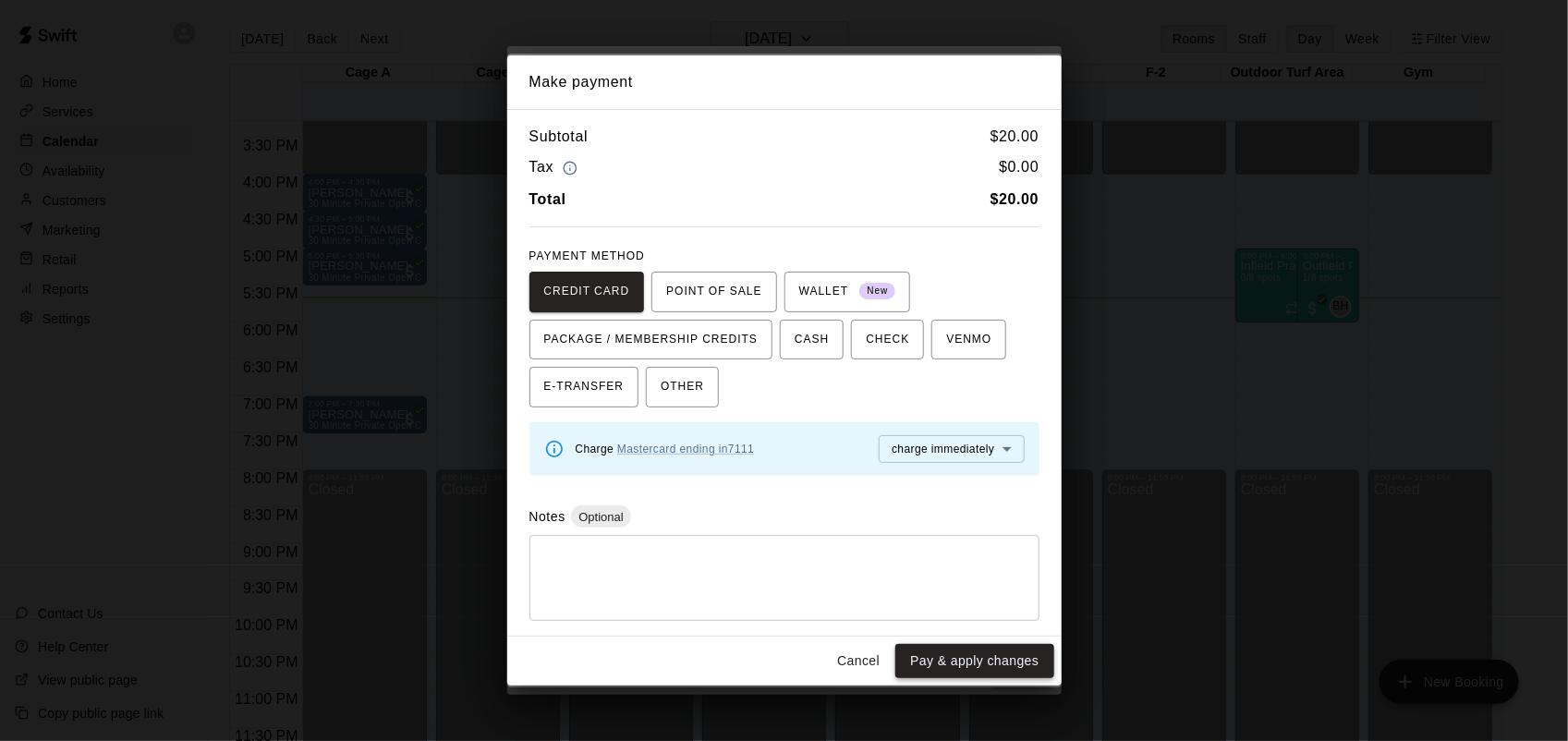
click at [990, 662] on button "Pay & apply changes" at bounding box center [974, 661] width 158 height 34
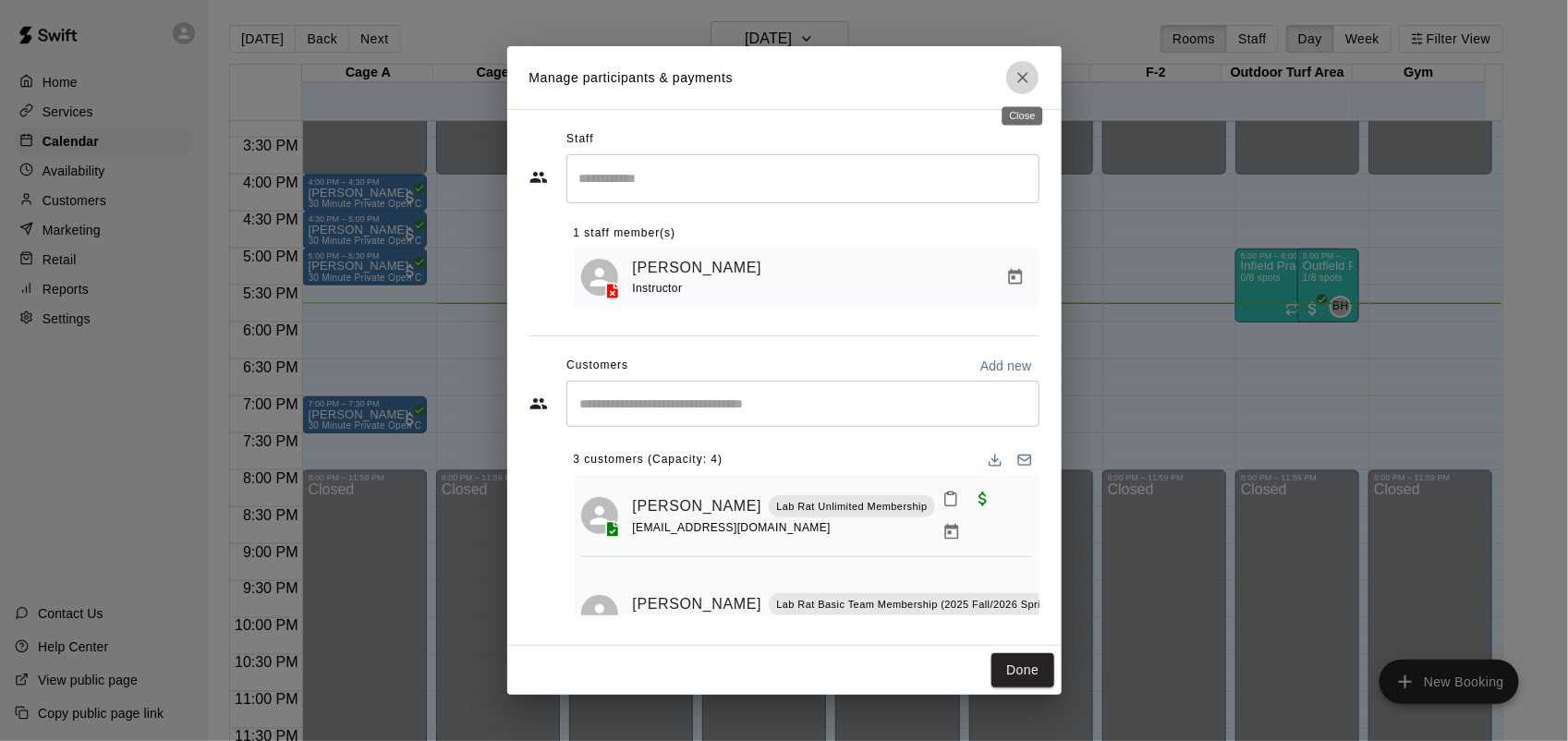
click at [1019, 72] on icon "Close" at bounding box center [1023, 78] width 19 height 19
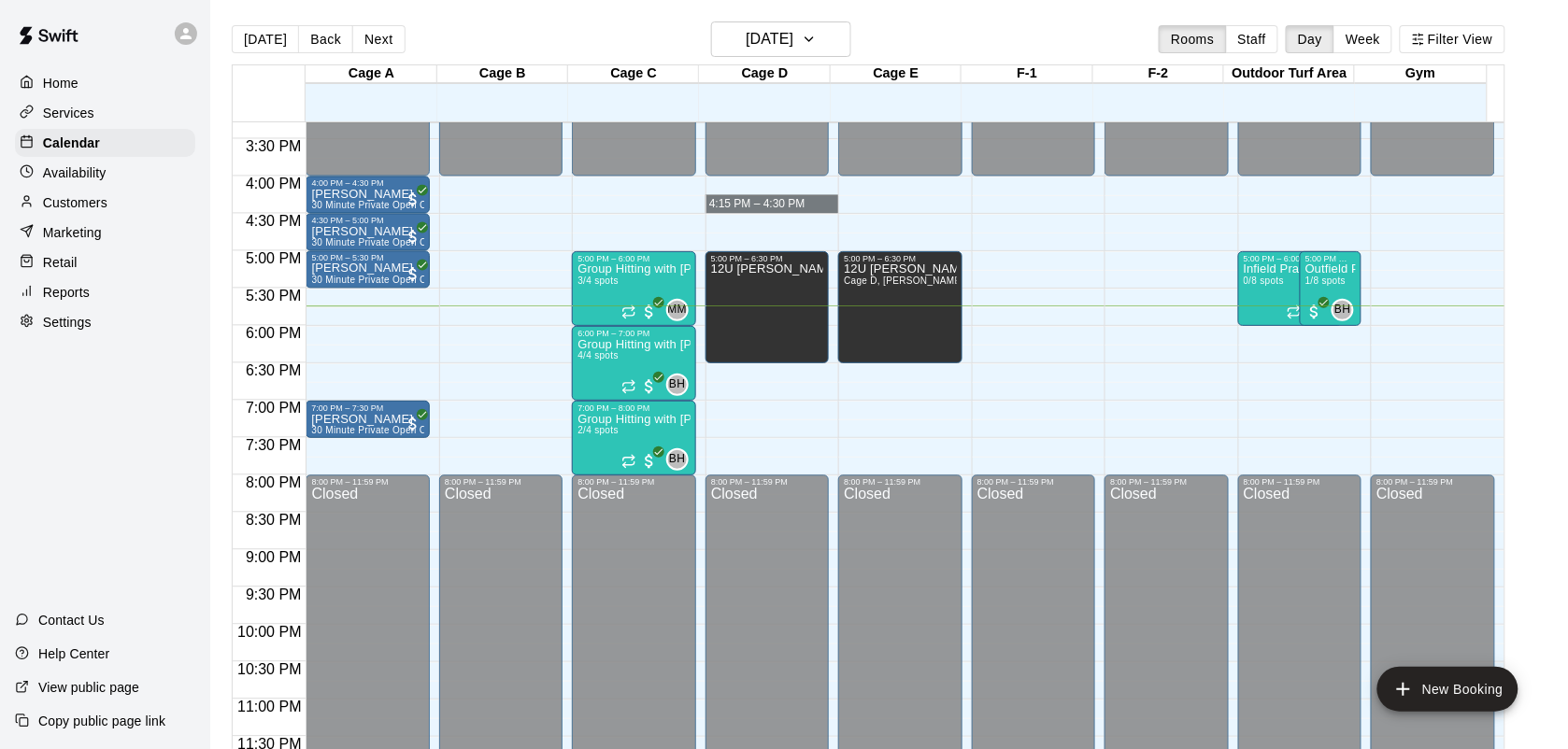
click at [900, 66] on div "Cage E" at bounding box center [896, 74] width 131 height 18
click at [817, 41] on icon "button" at bounding box center [809, 39] width 15 height 23
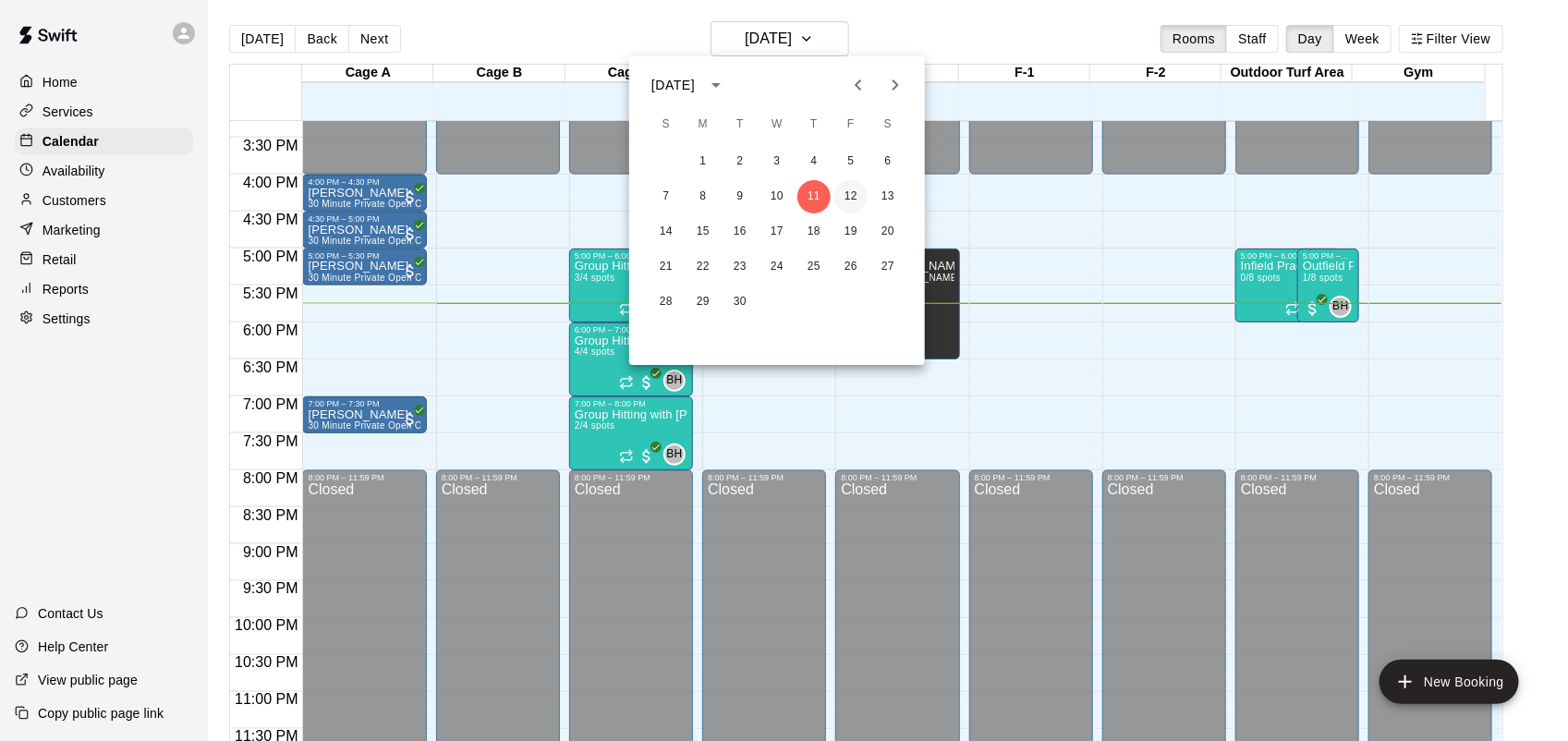
click at [849, 196] on button "12" at bounding box center [851, 197] width 33 height 33
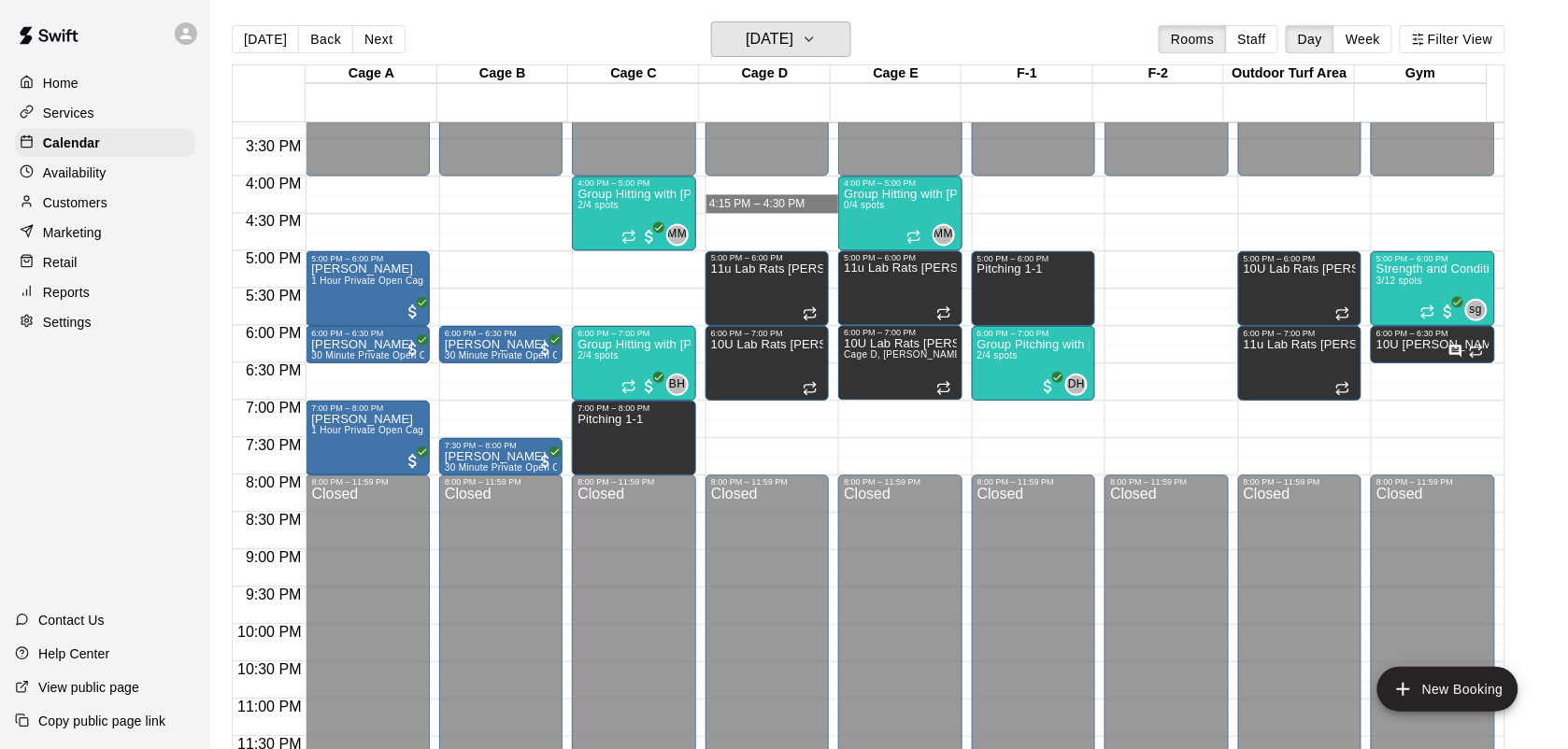
scroll to position [14, 0]
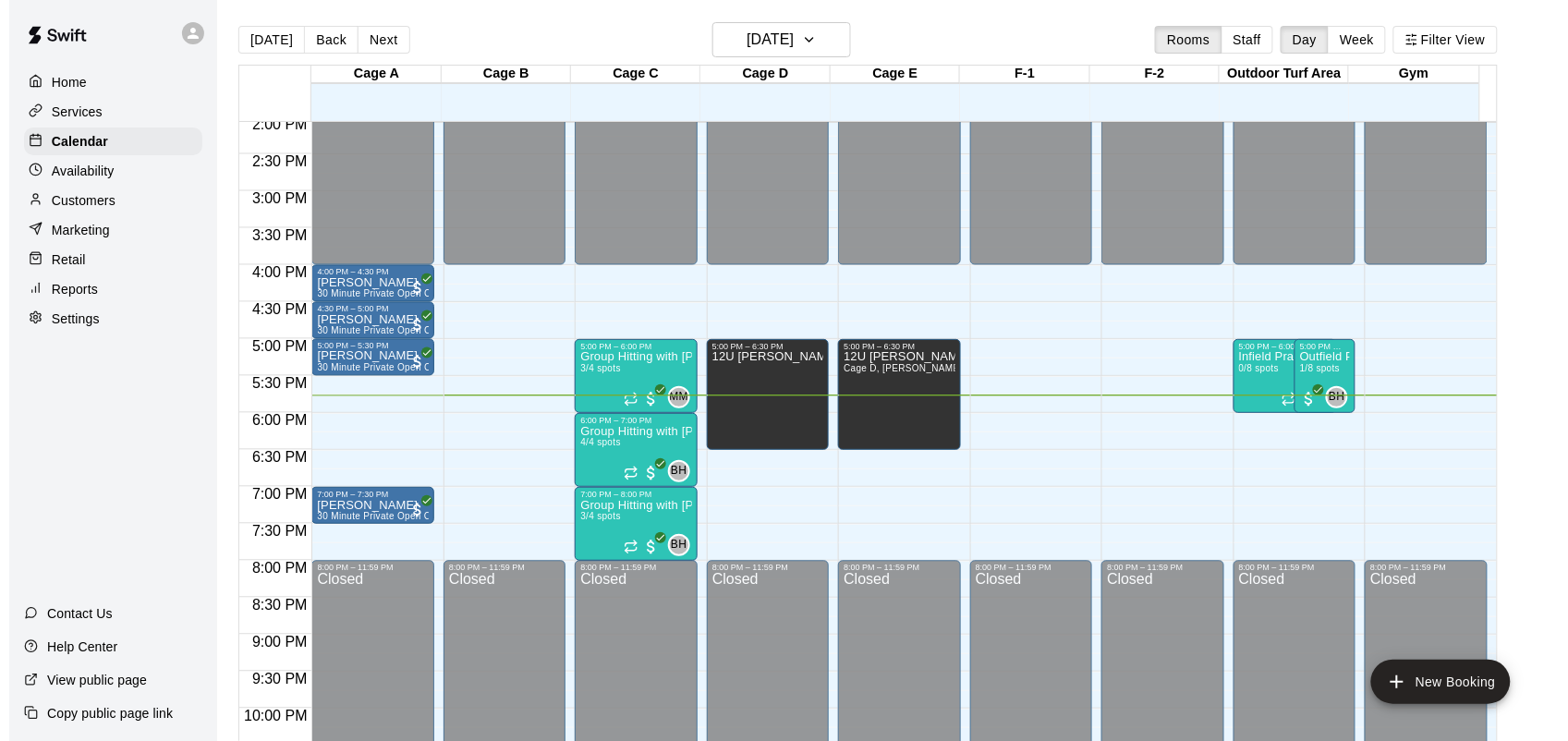
scroll to position [1034, 0]
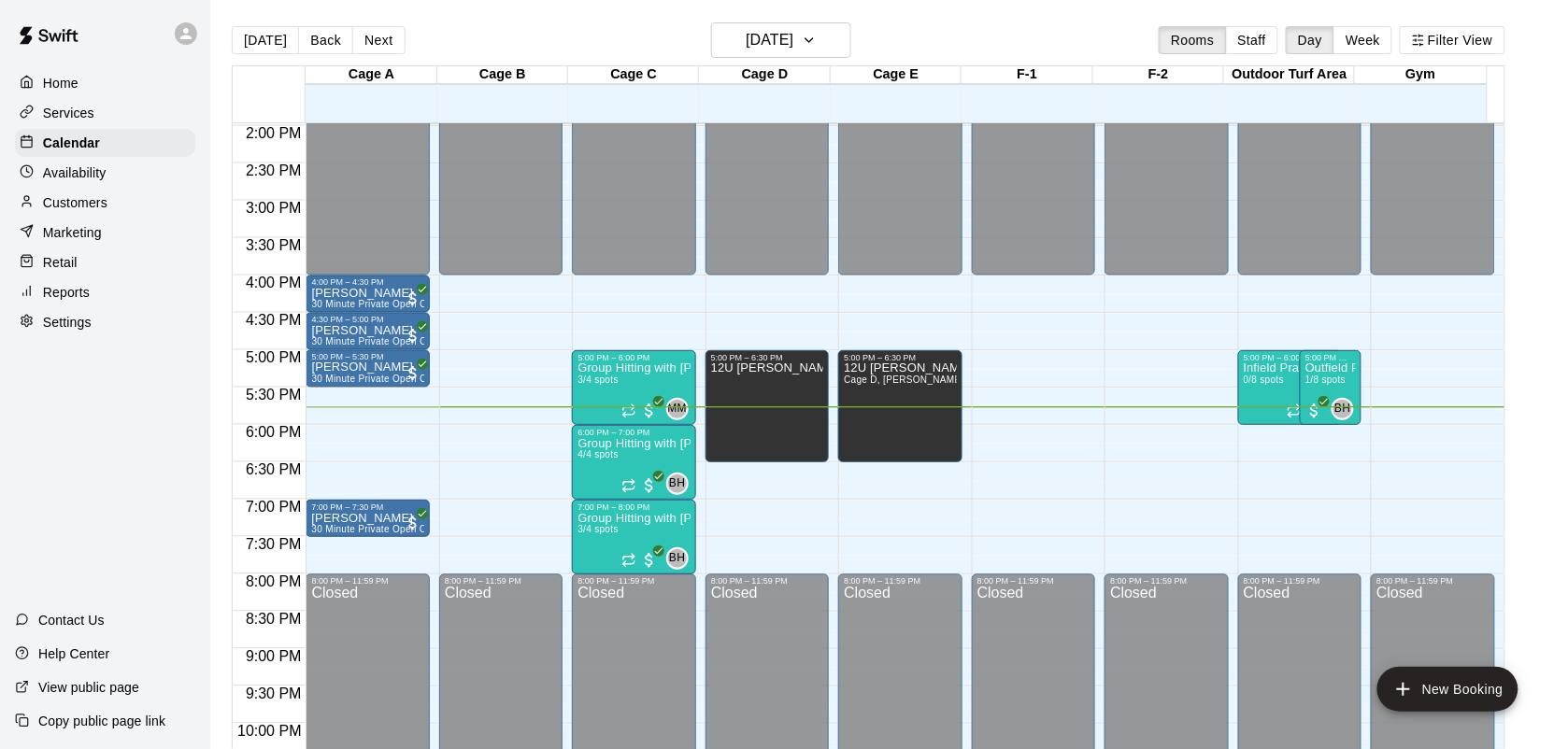
click at [817, 44] on icon "button" at bounding box center [809, 40] width 15 height 23
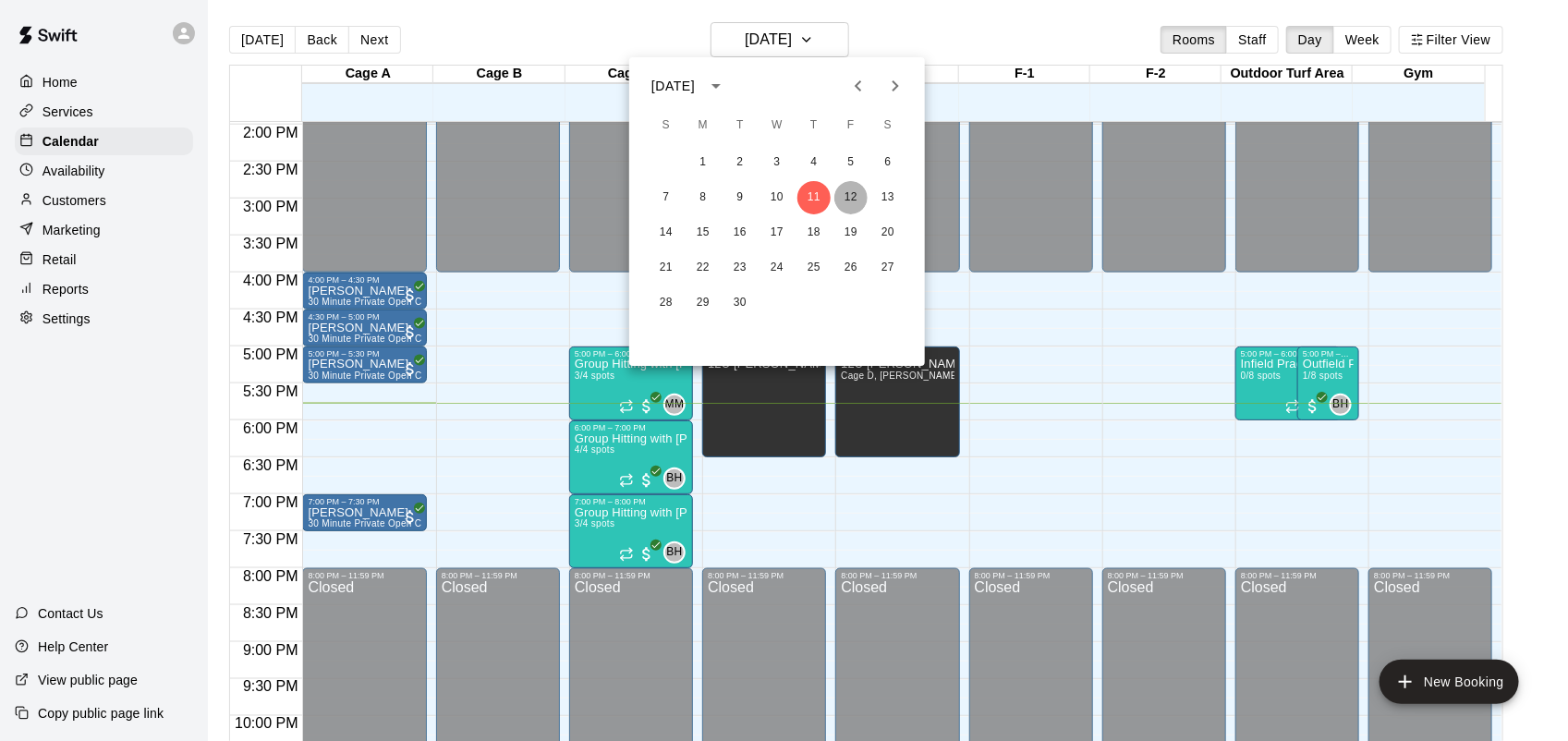
click at [858, 195] on button "12" at bounding box center [851, 198] width 33 height 33
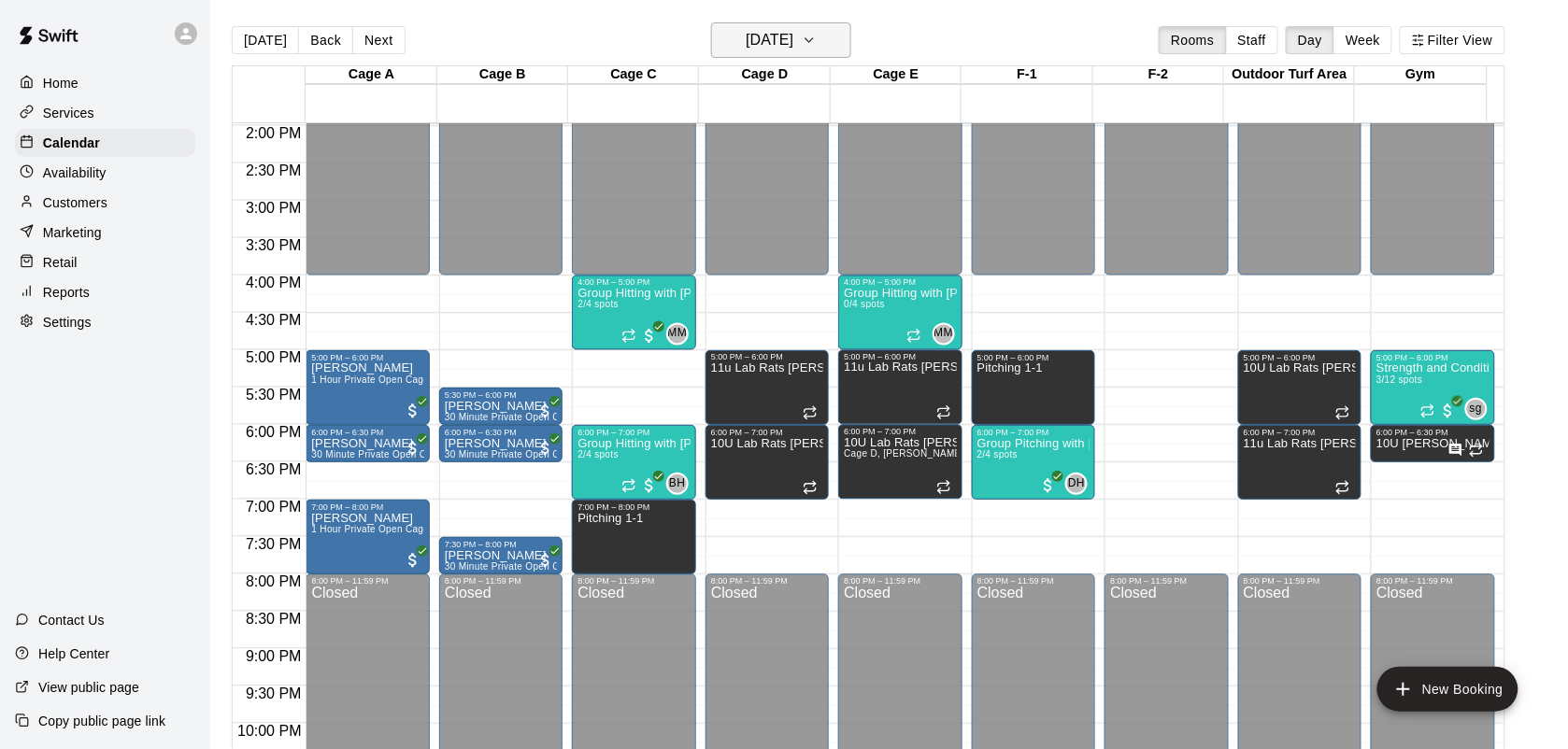
click at [793, 45] on h6 "Friday Sep 12" at bounding box center [769, 40] width 48 height 26
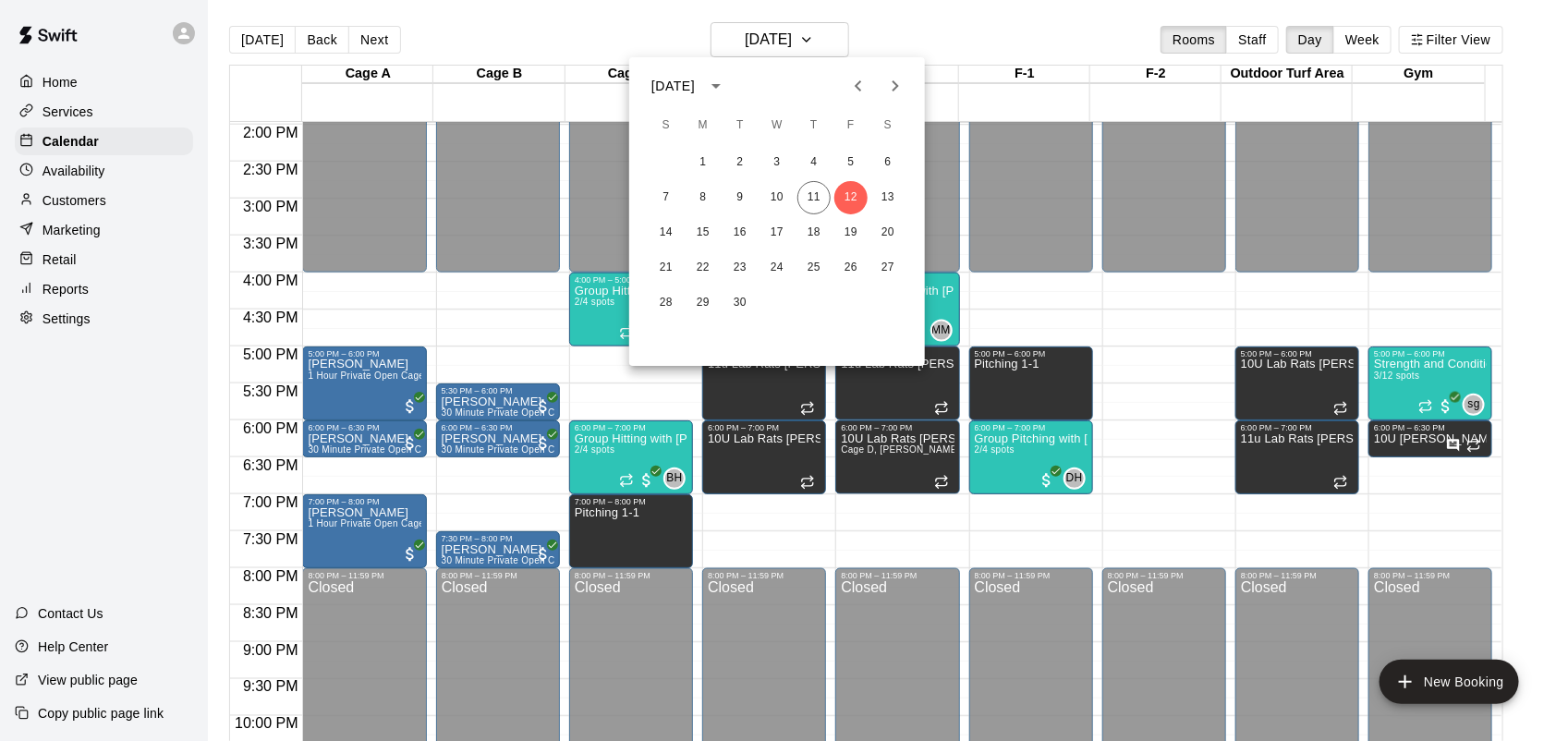
click at [1452, 543] on div at bounding box center [784, 370] width 1568 height 741
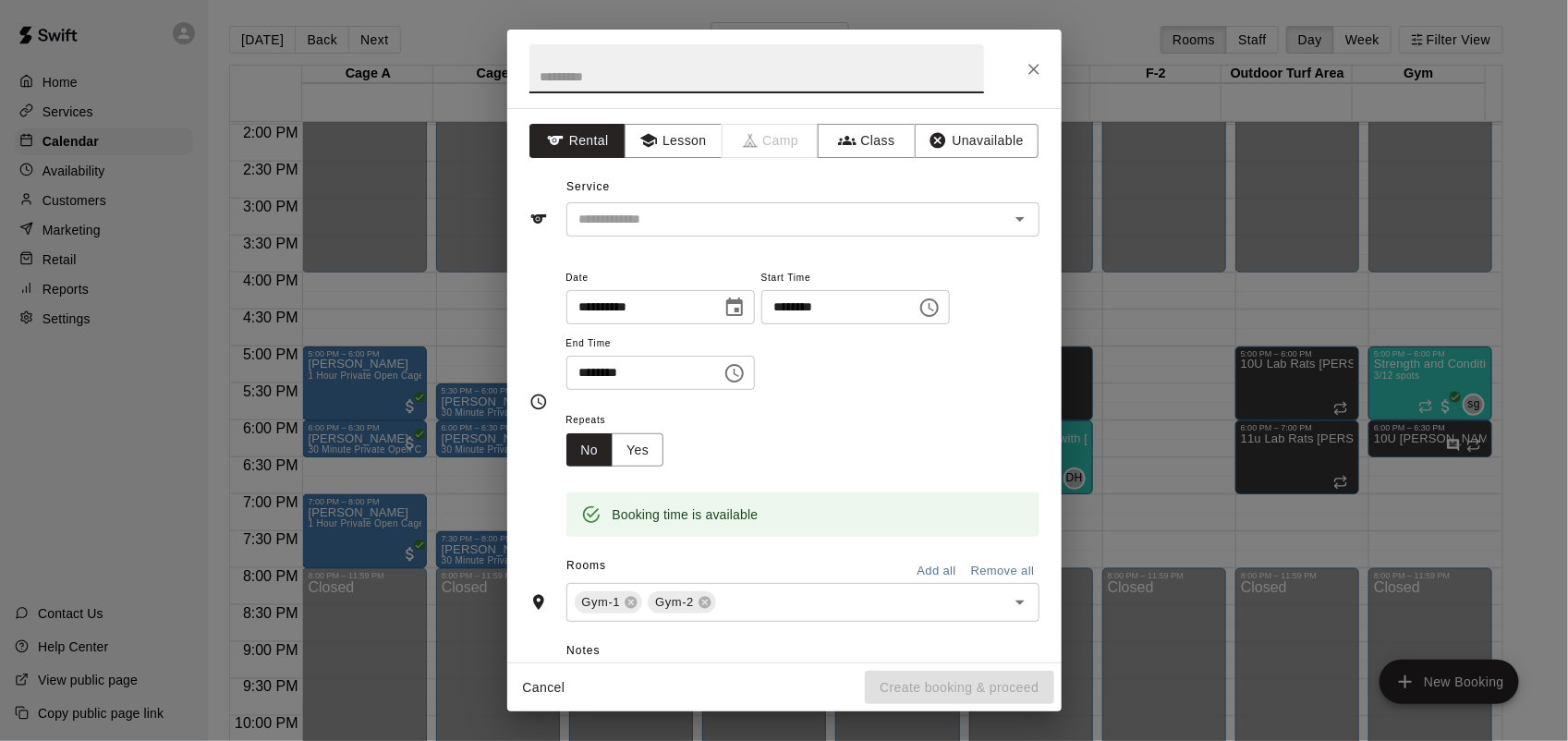
click at [1144, 384] on div "**********" at bounding box center [784, 370] width 1568 height 741
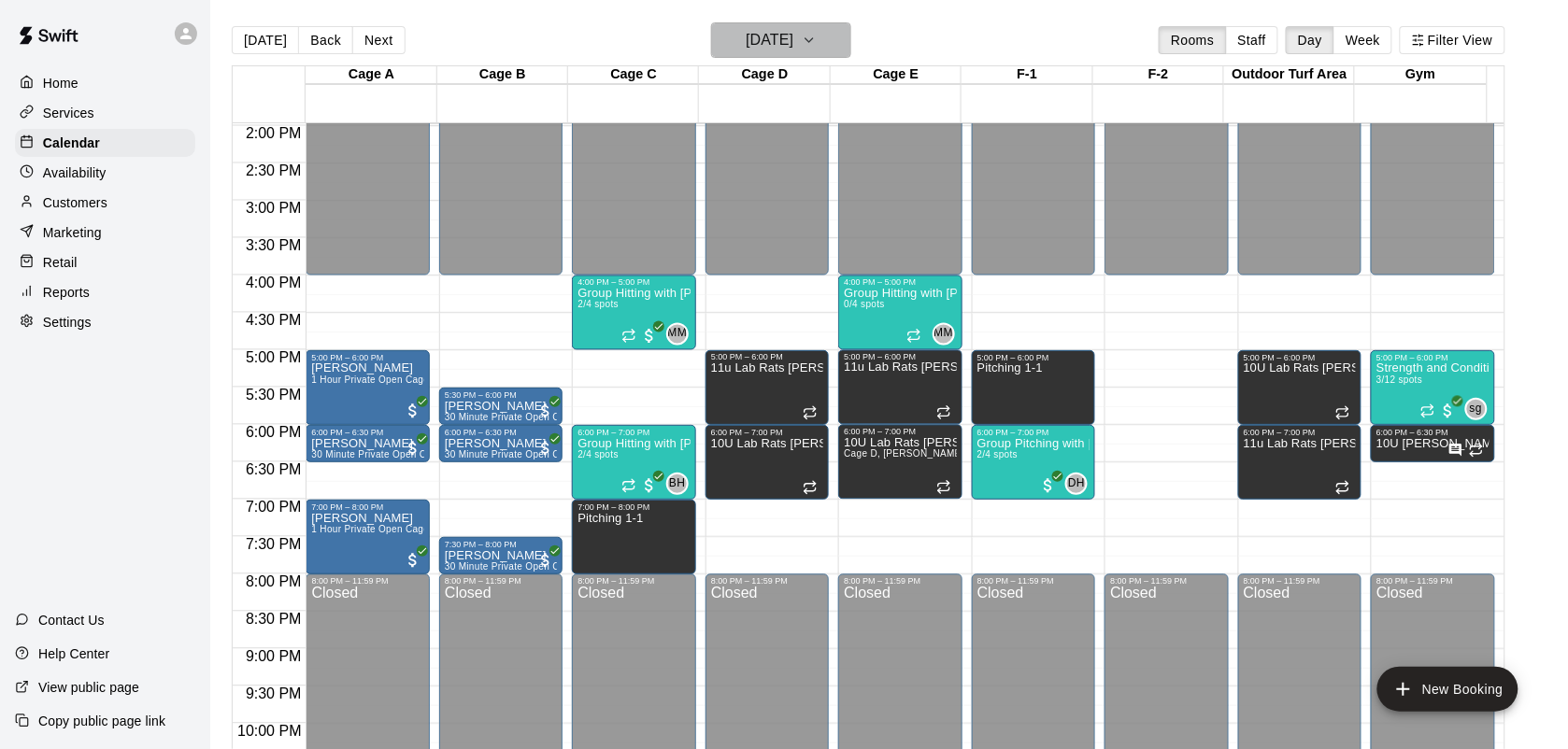
click at [793, 42] on h6 "[DATE]" at bounding box center [769, 40] width 48 height 26
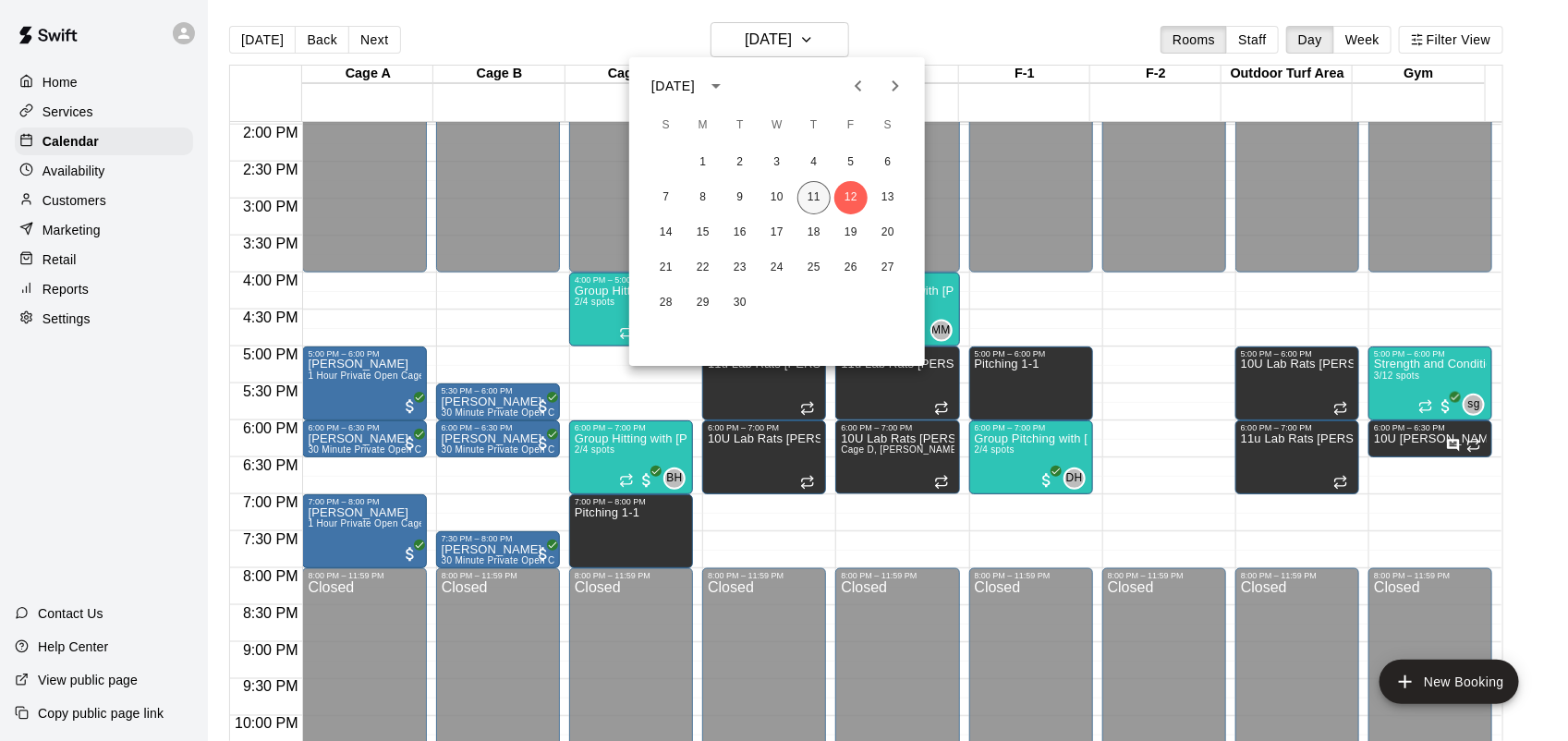
click at [820, 205] on button "11" at bounding box center [814, 198] width 33 height 33
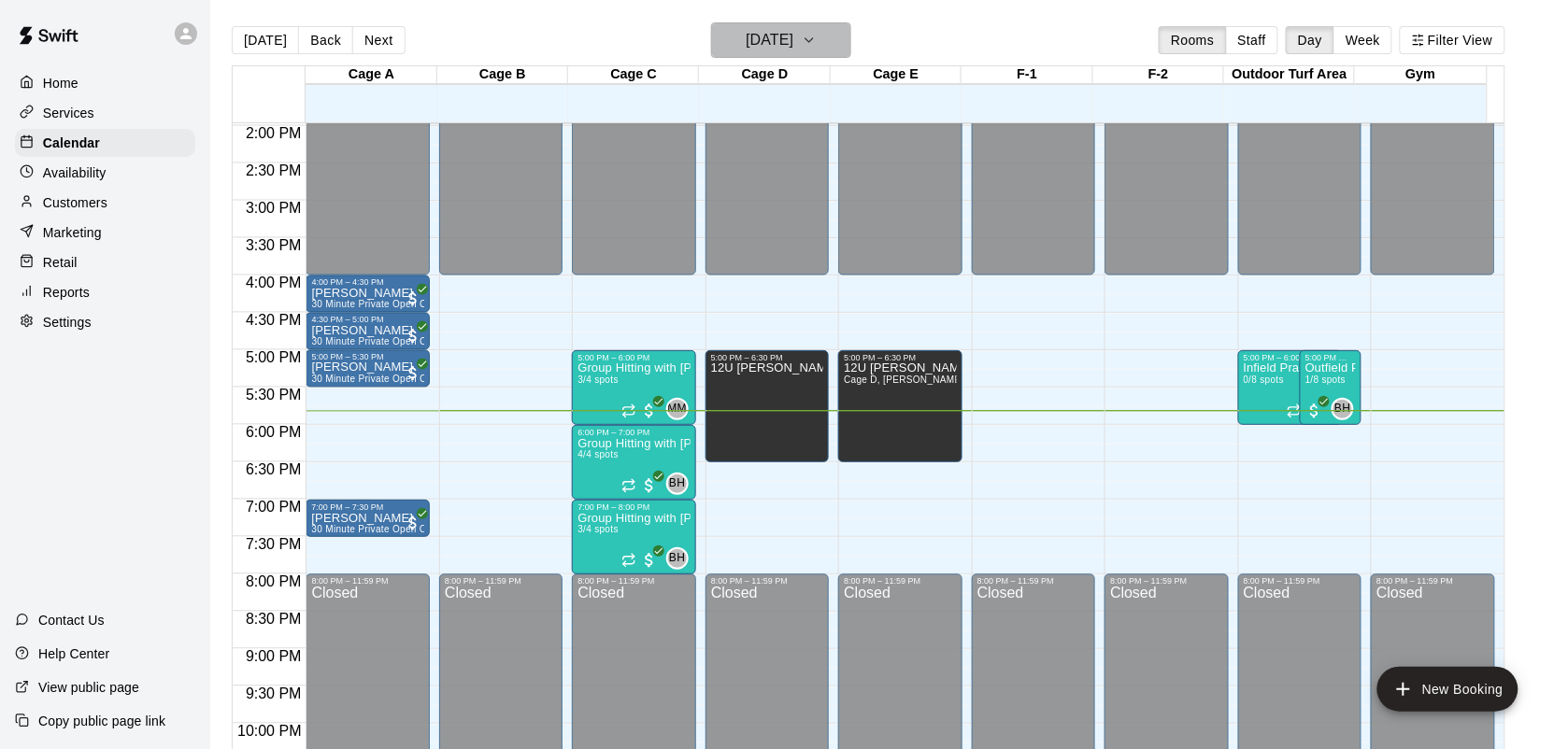
click at [817, 33] on icon "button" at bounding box center [809, 40] width 15 height 23
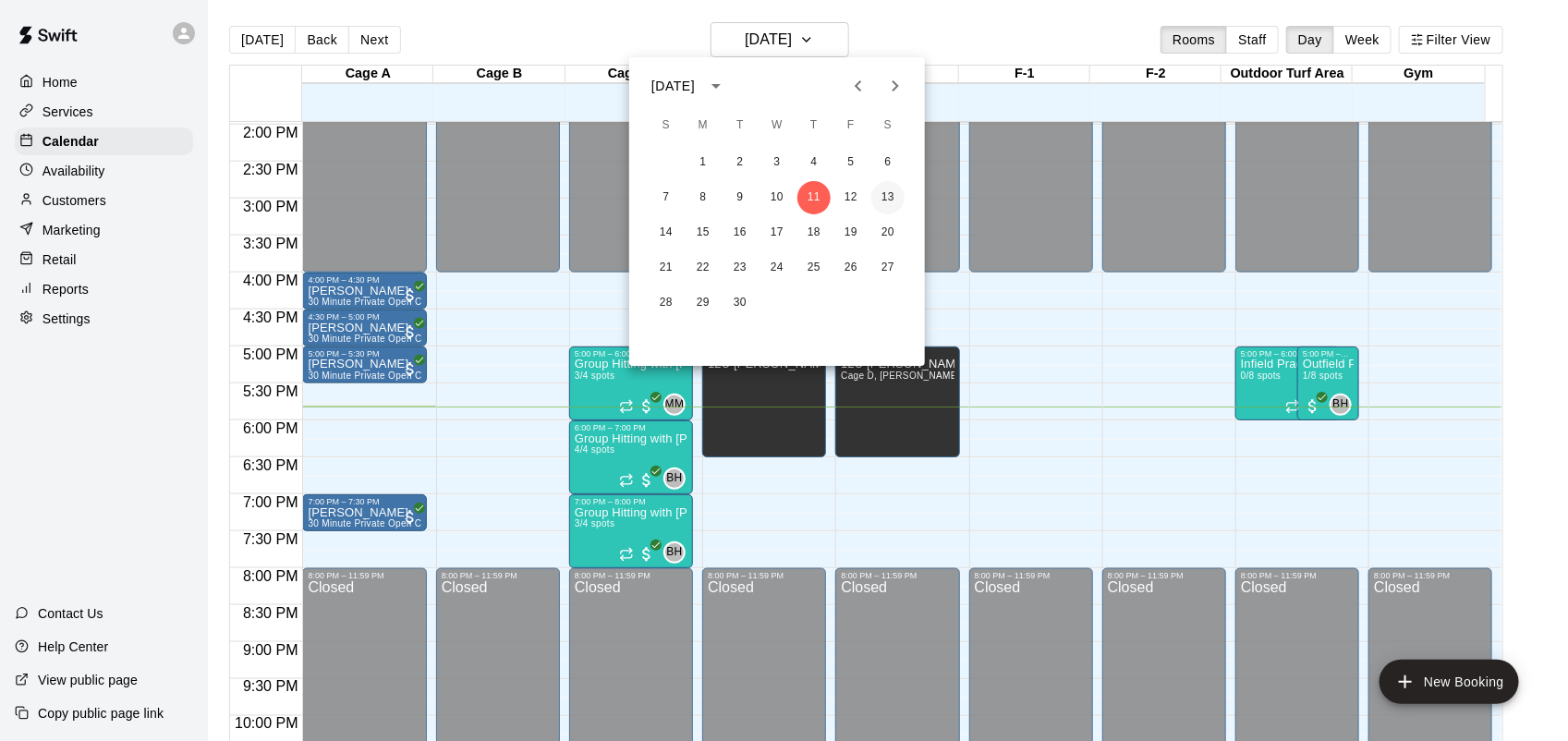
click at [885, 197] on button "13" at bounding box center [888, 198] width 33 height 33
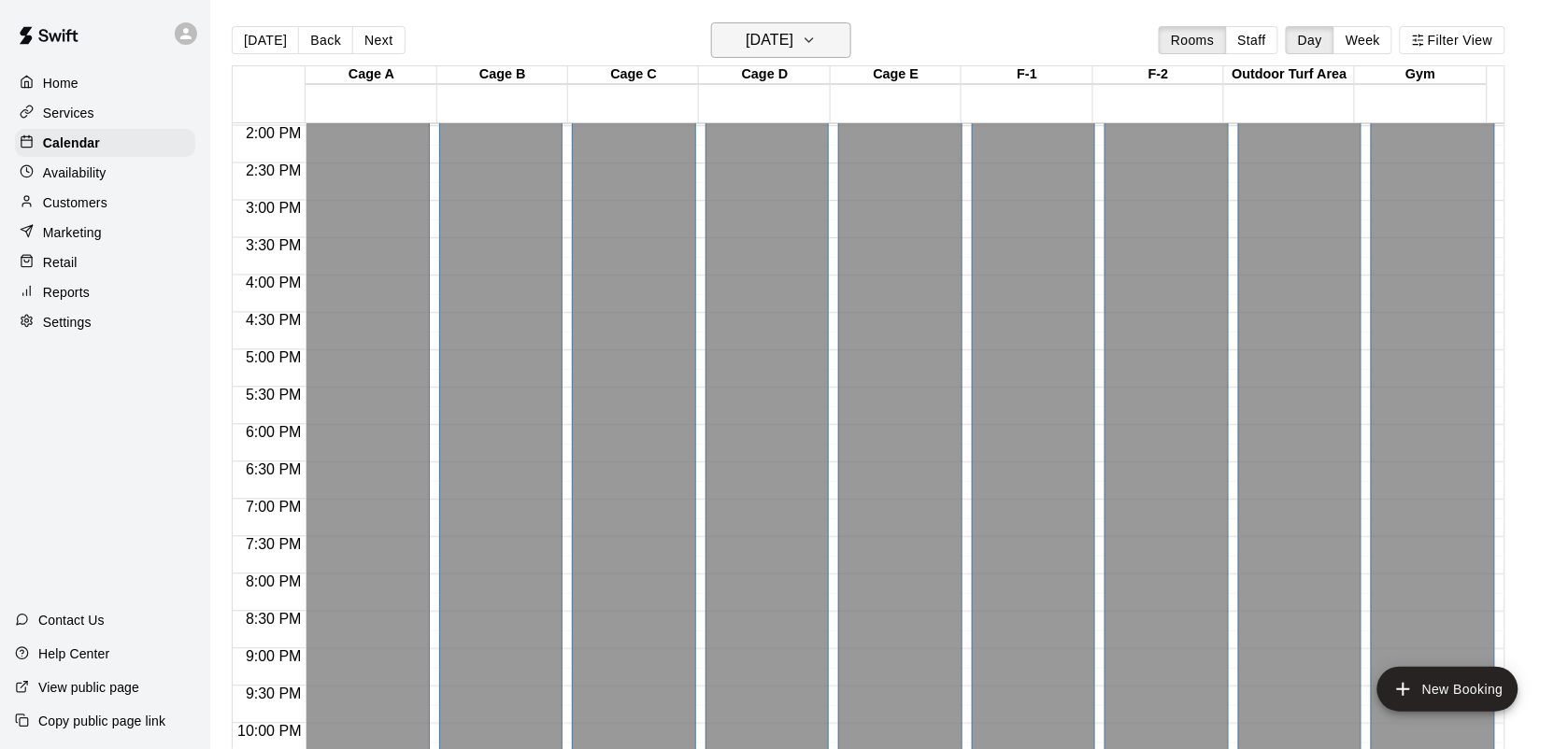
click at [793, 48] on h6 "Saturday Sep 13" at bounding box center [769, 40] width 48 height 26
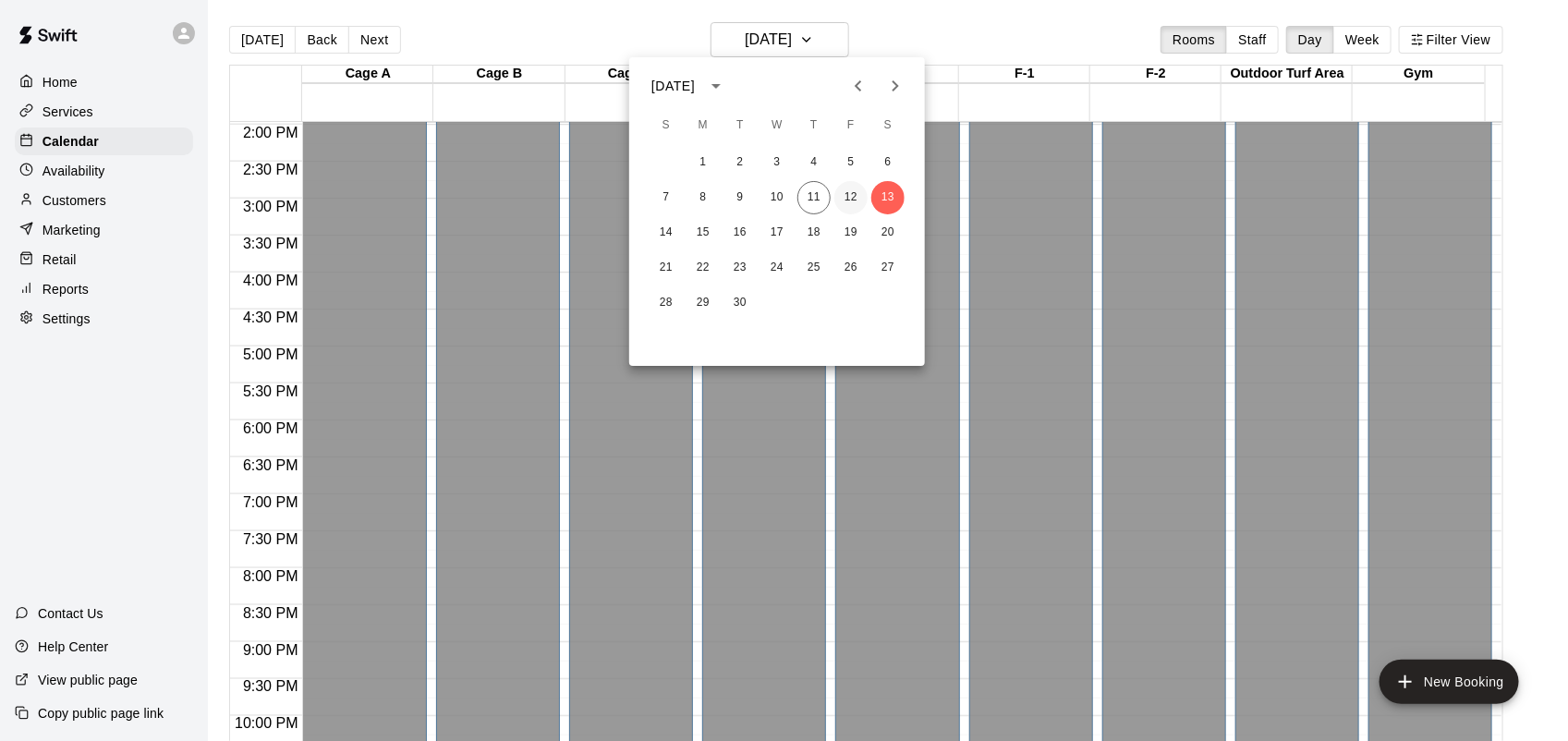
click at [857, 200] on button "12" at bounding box center [851, 198] width 33 height 33
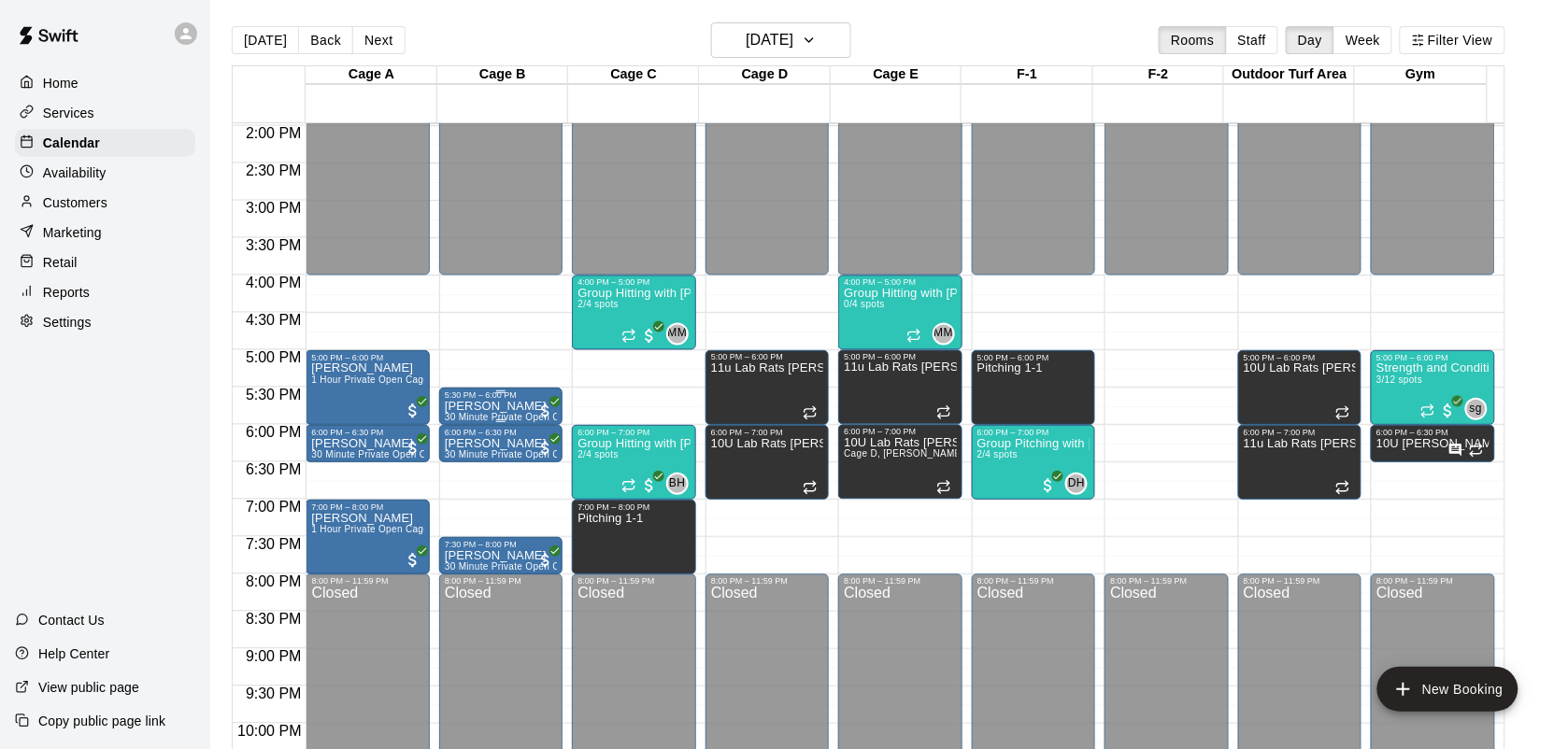
click at [482, 420] on div at bounding box center [500, 420] width 112 height 3
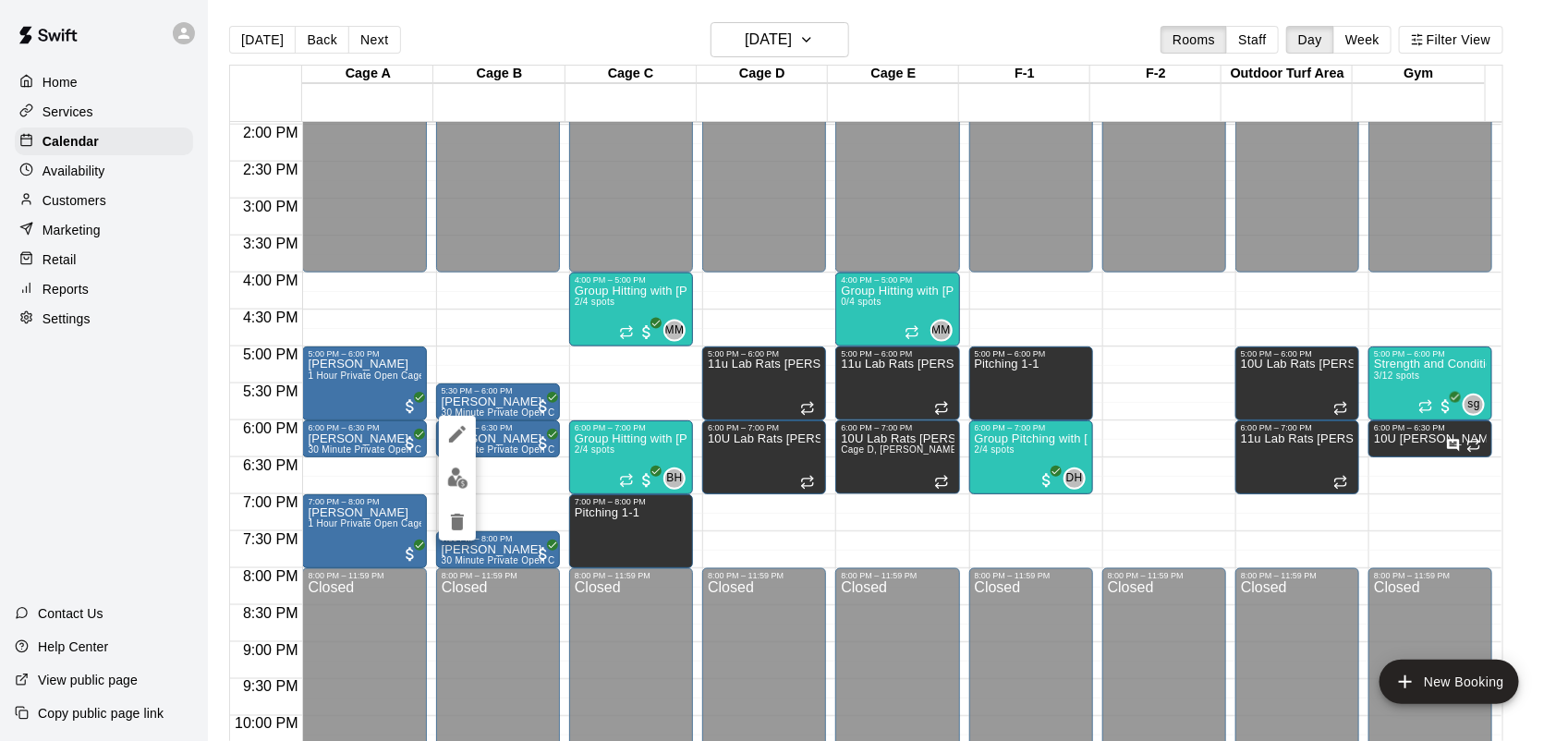
click at [454, 485] on img "edit" at bounding box center [458, 478] width 21 height 21
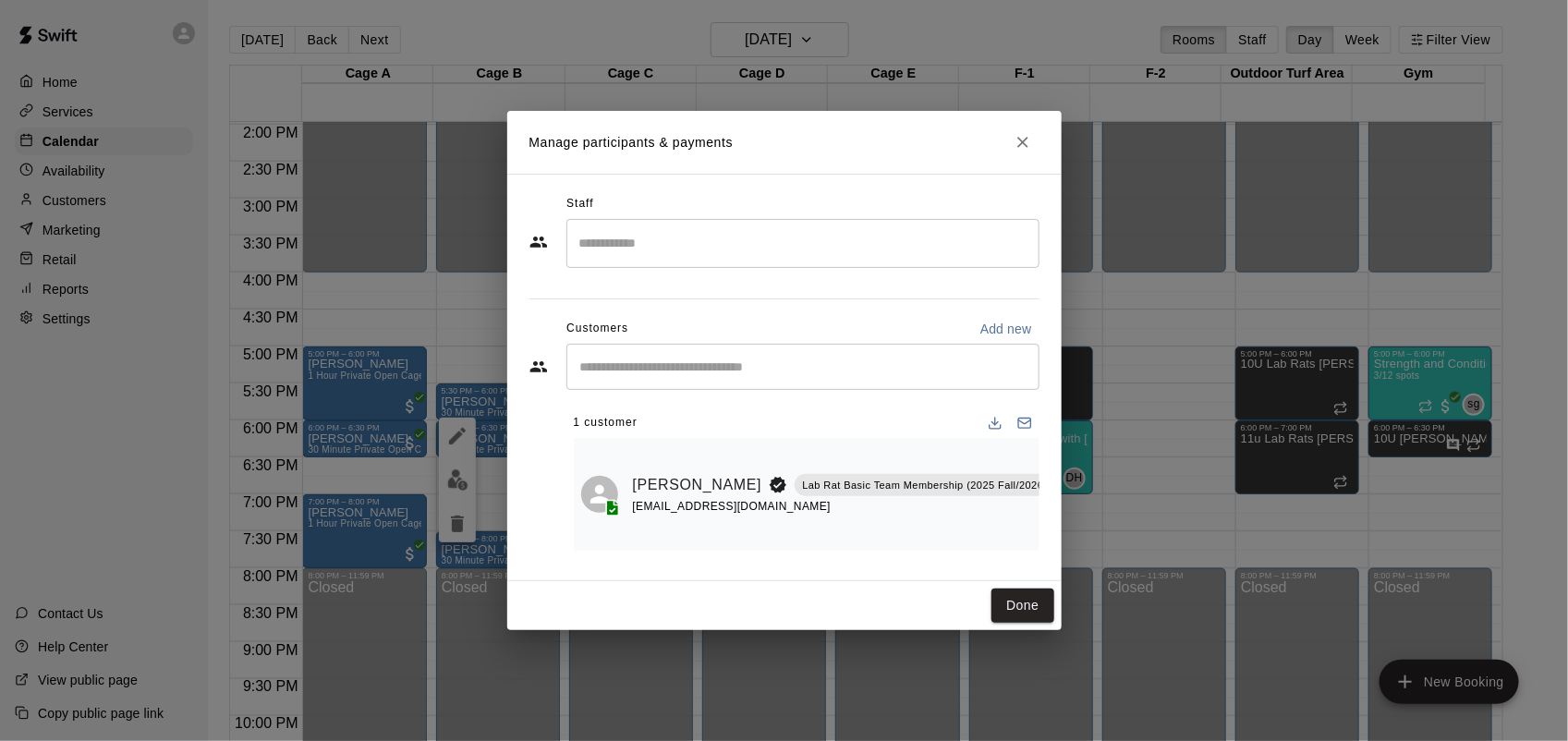
click at [966, 492] on div "Matthew Delacuesta Lab Rat Basic Team Membership (2025 Fall/2026 Spring)" at bounding box center [862, 486] width 458 height 24
click at [1057, 524] on button "Manage bookings & payment" at bounding box center [1074, 526] width 33 height 33
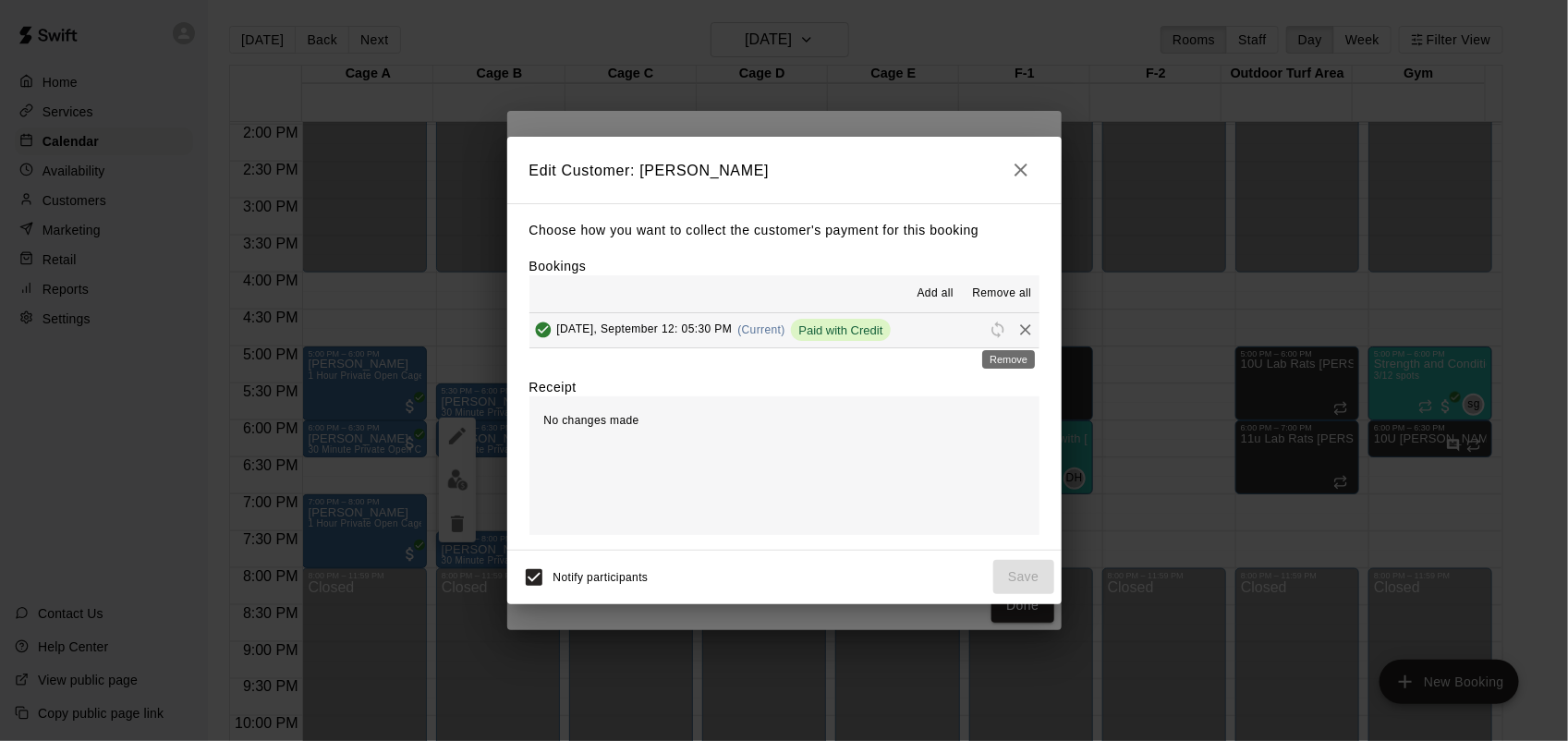
click at [934, 501] on div "No changes made" at bounding box center [784, 465] width 510 height 138
click at [1017, 339] on icon "Remove" at bounding box center [1026, 330] width 19 height 19
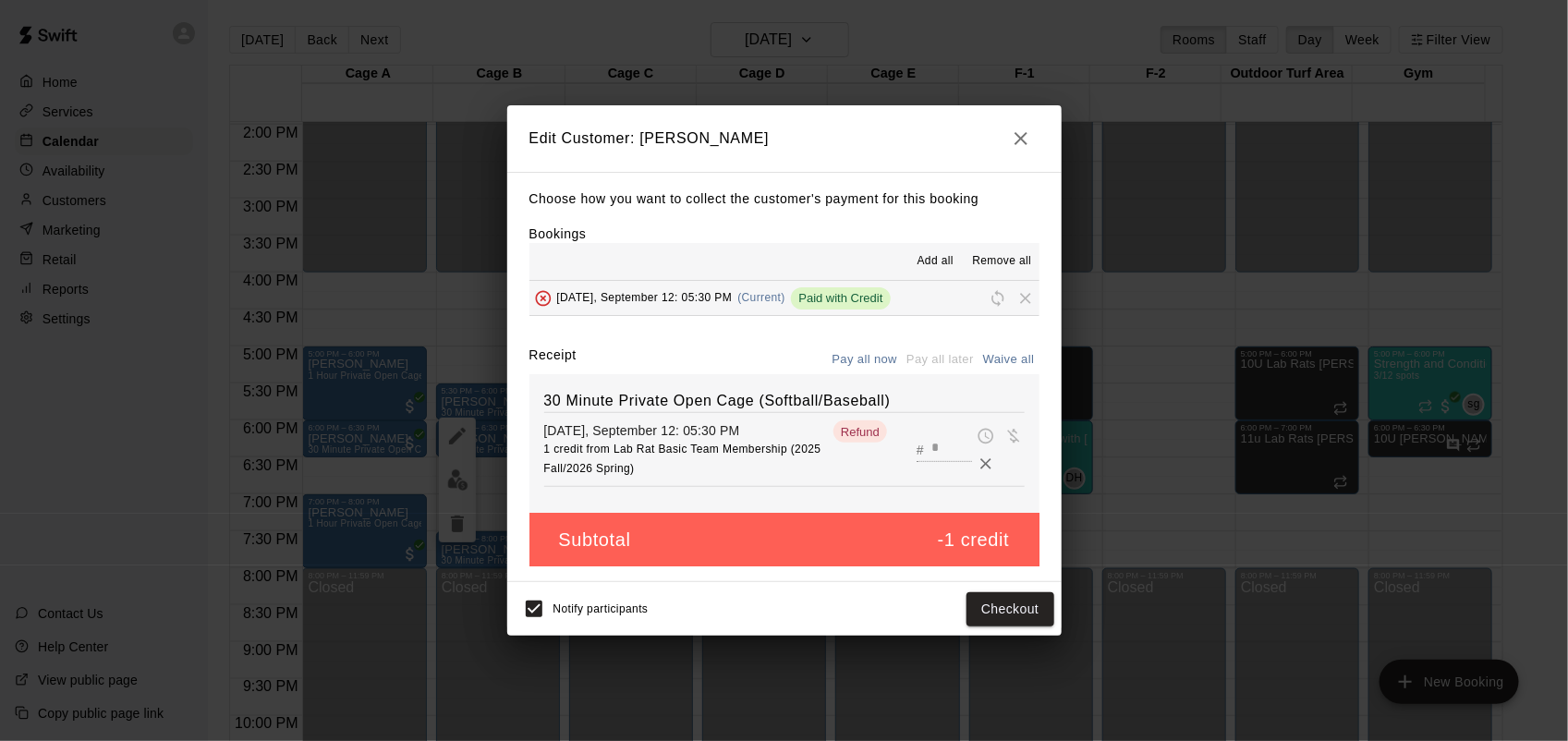
click at [1027, 641] on div "Edit Customer: Narciso Delacuesta Choose how you want to collect the customer's…" at bounding box center [784, 370] width 1568 height 741
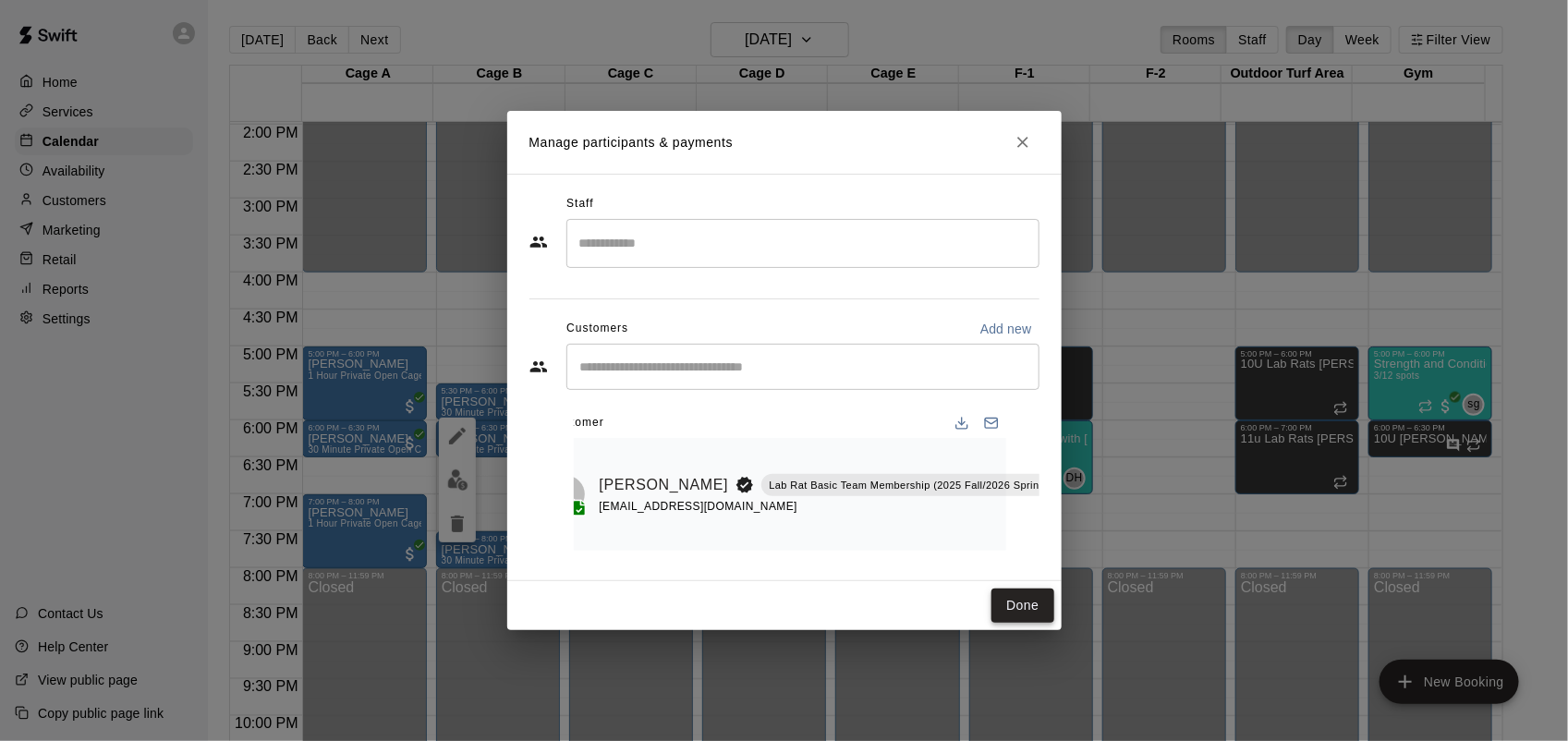
click at [1037, 623] on button "Done" at bounding box center [1022, 605] width 62 height 34
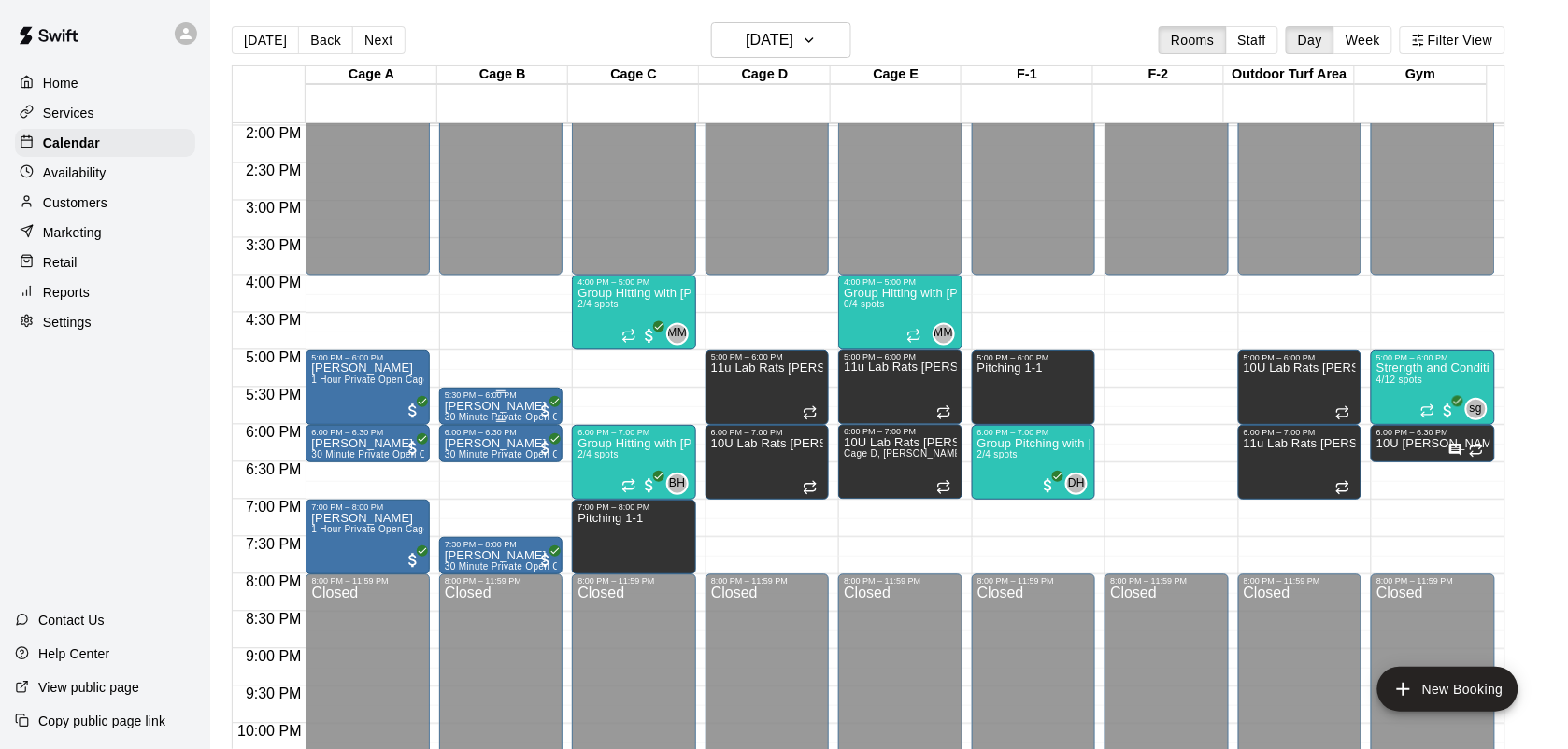
click at [454, 414] on span "30 Minute Private Open Cage (Softball/Baseball)" at bounding box center [553, 417] width 216 height 10
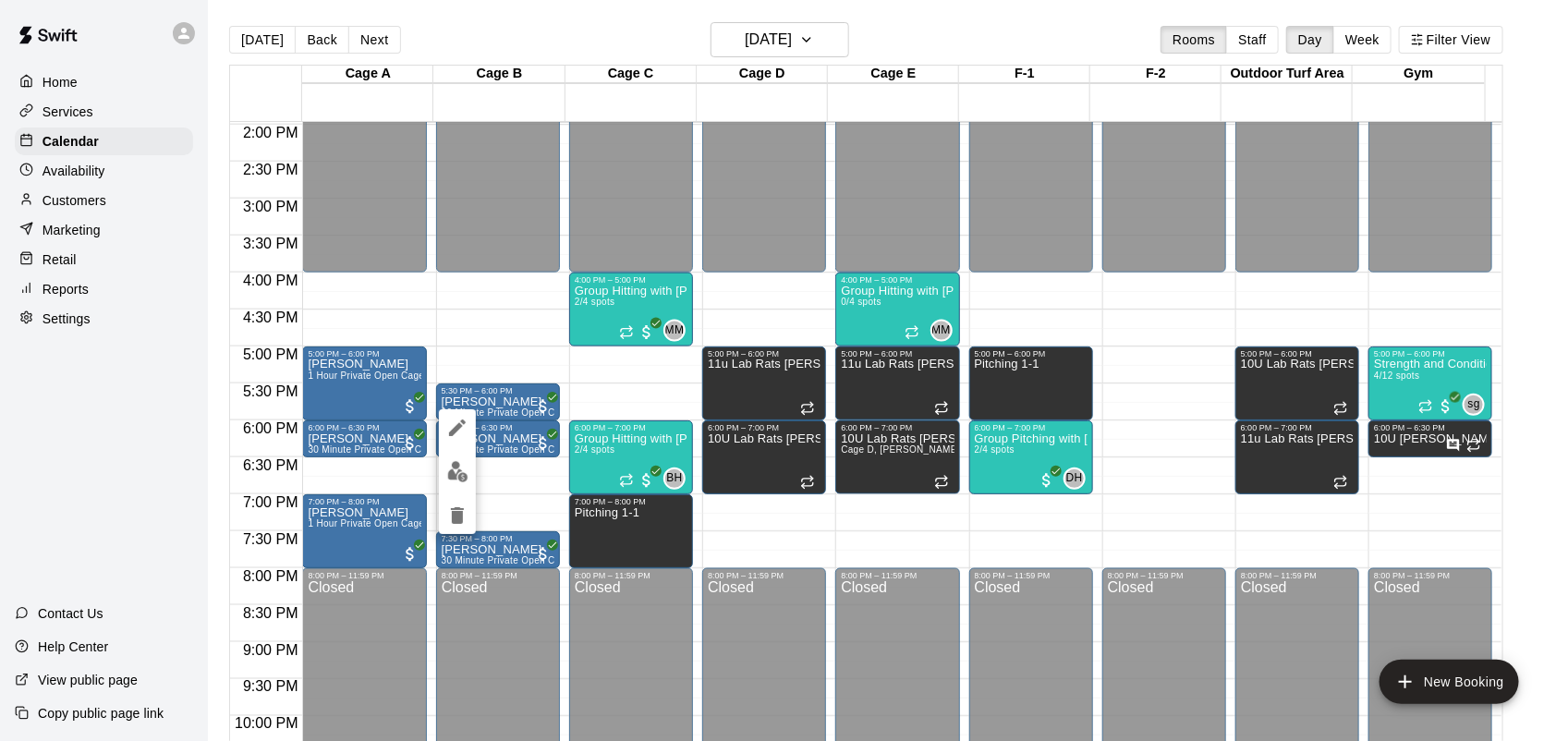
click at [441, 474] on button "edit" at bounding box center [458, 472] width 37 height 36
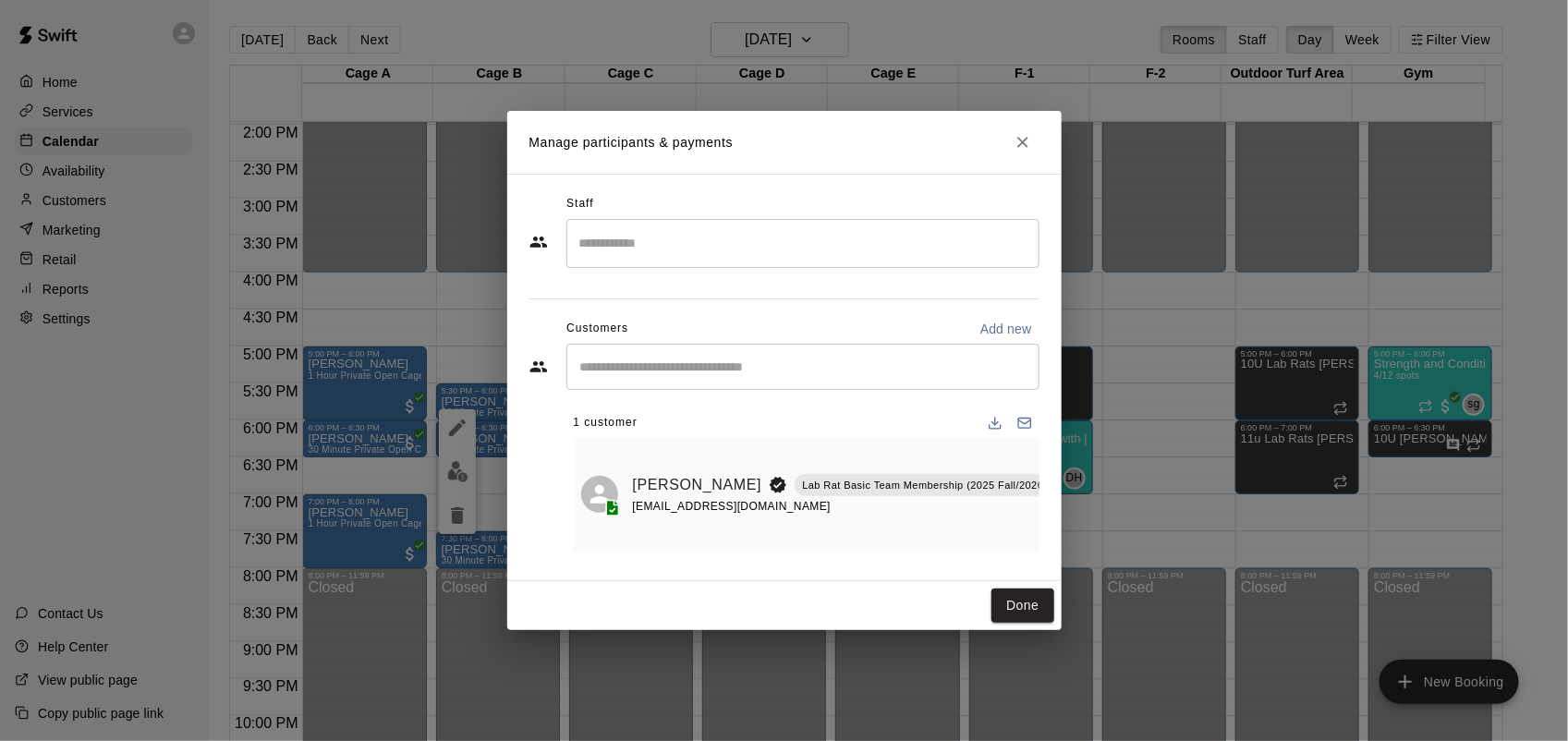
click at [474, 317] on div "Manage participants & payments Staff ​ Customers Add new ​ 1 customer Matthew D…" at bounding box center [784, 370] width 1568 height 741
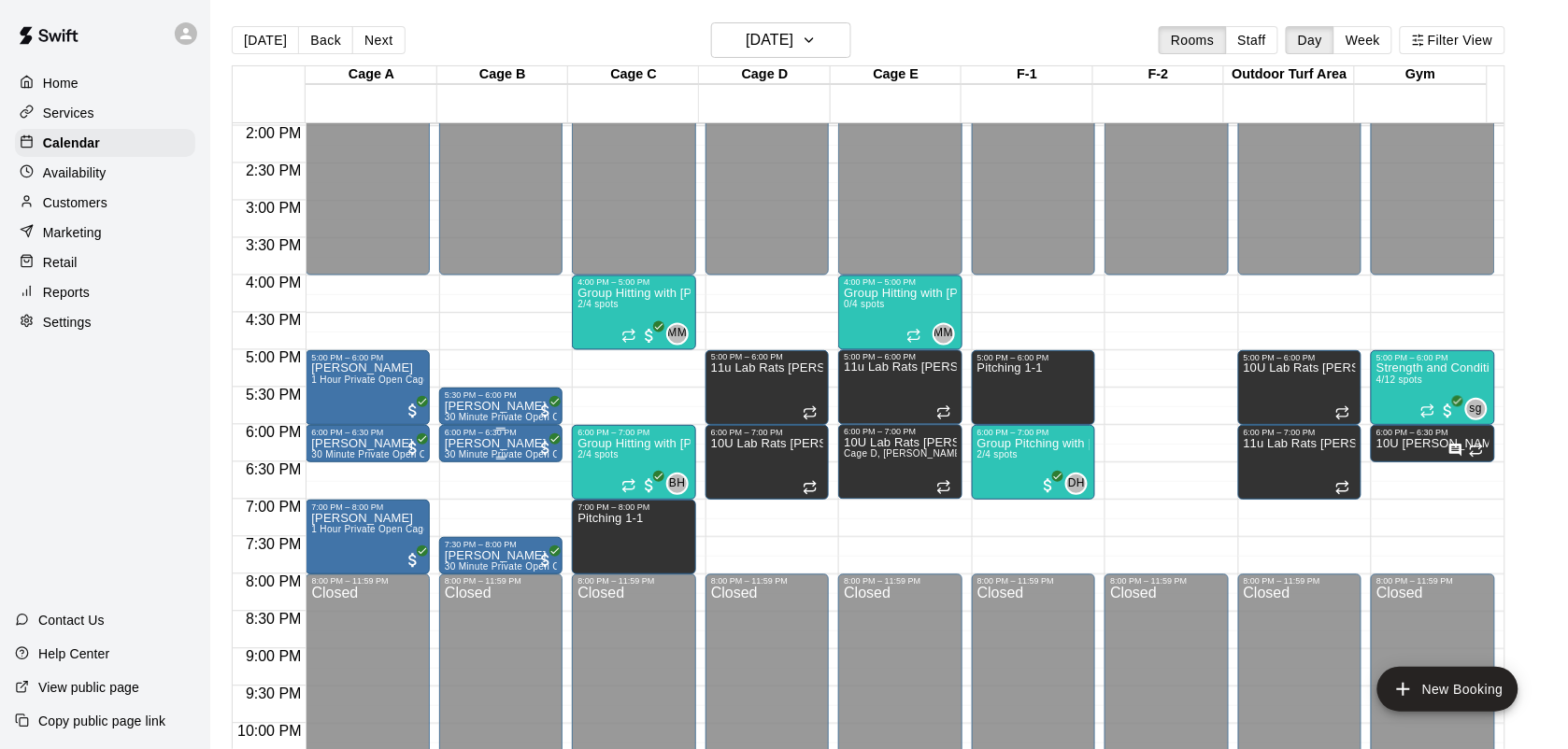
click at [482, 430] on div at bounding box center [500, 429] width 112 height 3
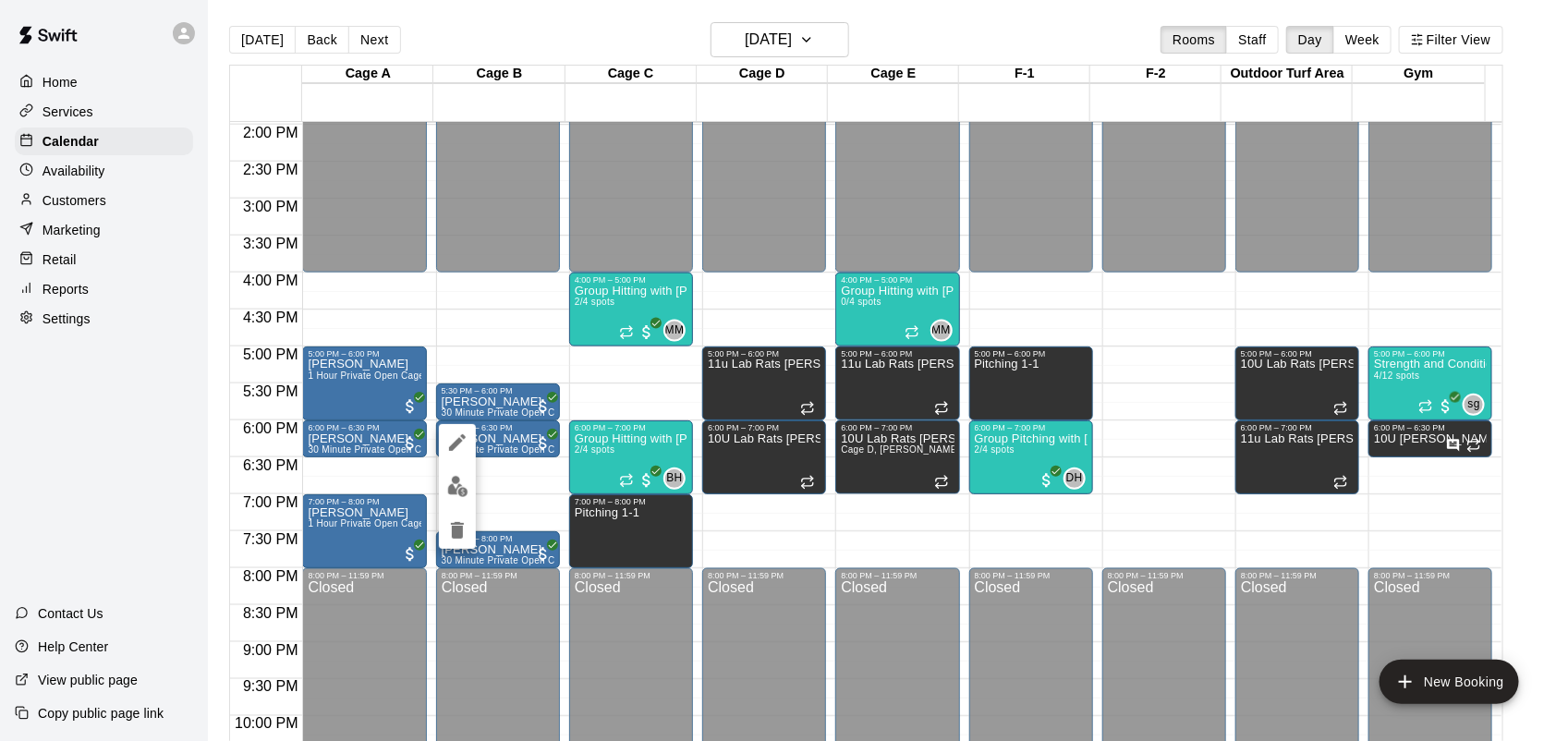
click at [449, 497] on button "edit" at bounding box center [458, 487] width 37 height 36
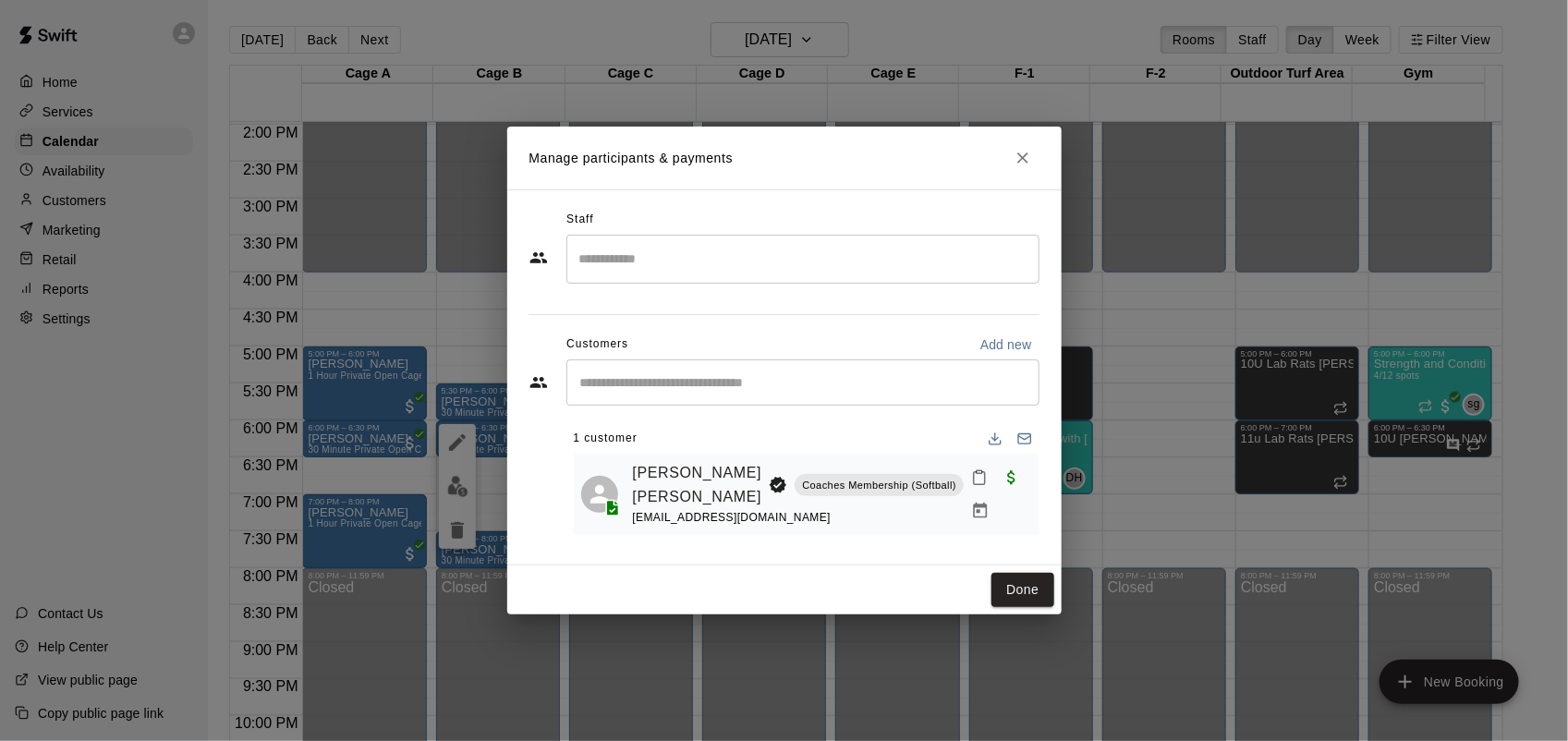
click at [188, 381] on div "Manage participants & payments Staff ​ Customers Add new ​ 1 customer Sawyer Ad…" at bounding box center [784, 370] width 1568 height 741
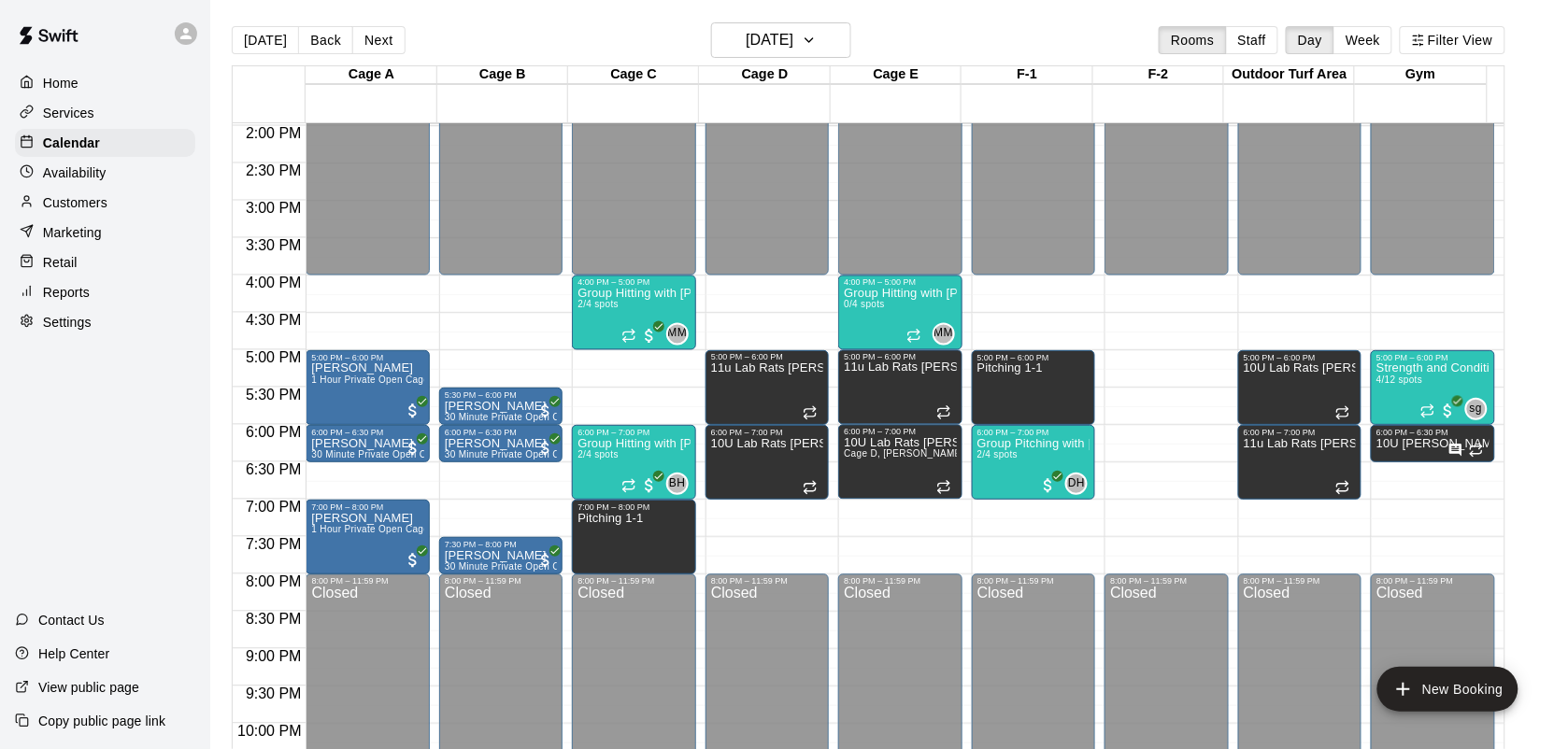
click at [6, 436] on div "Home Services Calendar Availability Customers Marketing Retail Reports Settings…" at bounding box center [105, 374] width 210 height 749
click at [463, 406] on p "[PERSON_NAME]" at bounding box center [500, 406] width 112 height 0
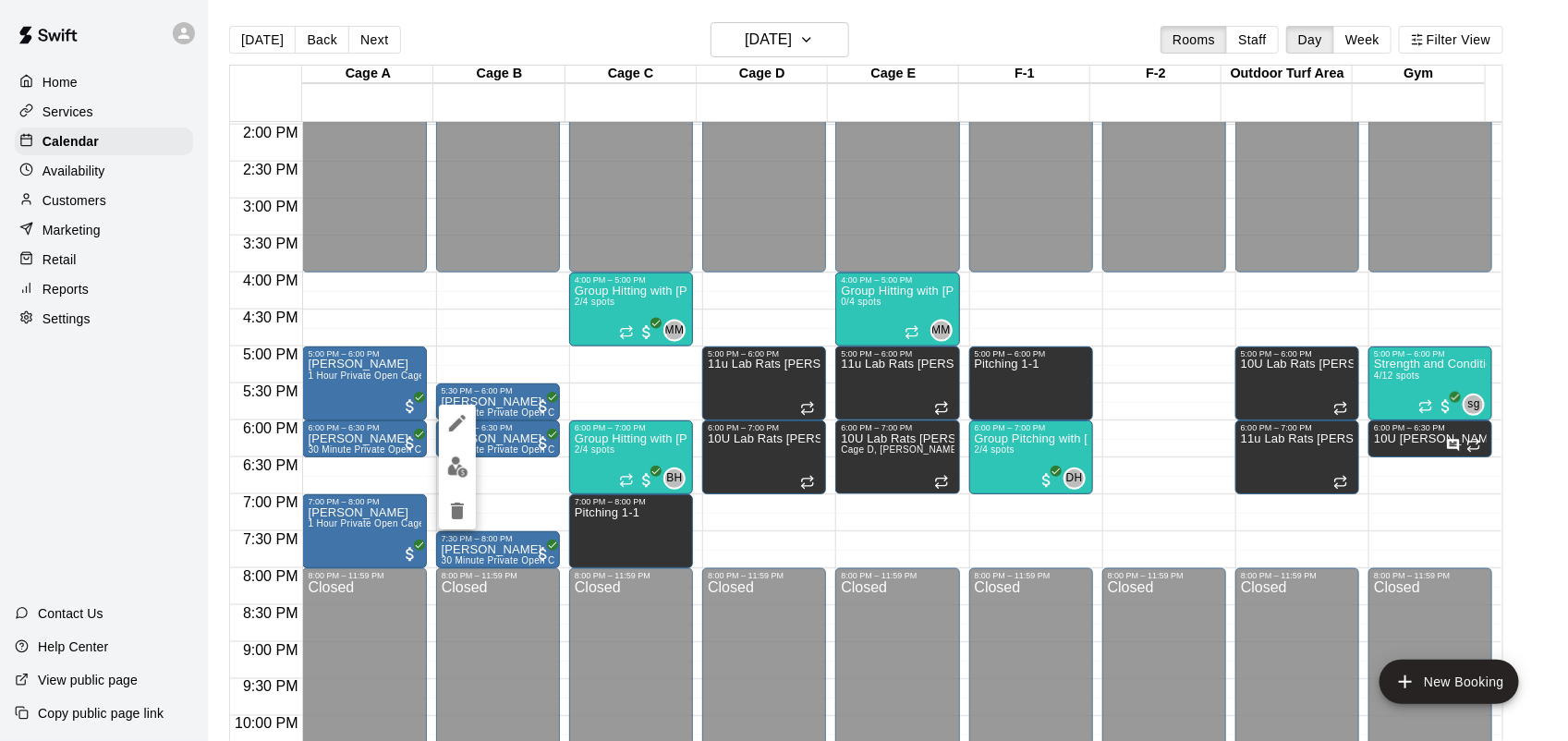
click at [450, 473] on img "edit" at bounding box center [458, 467] width 21 height 21
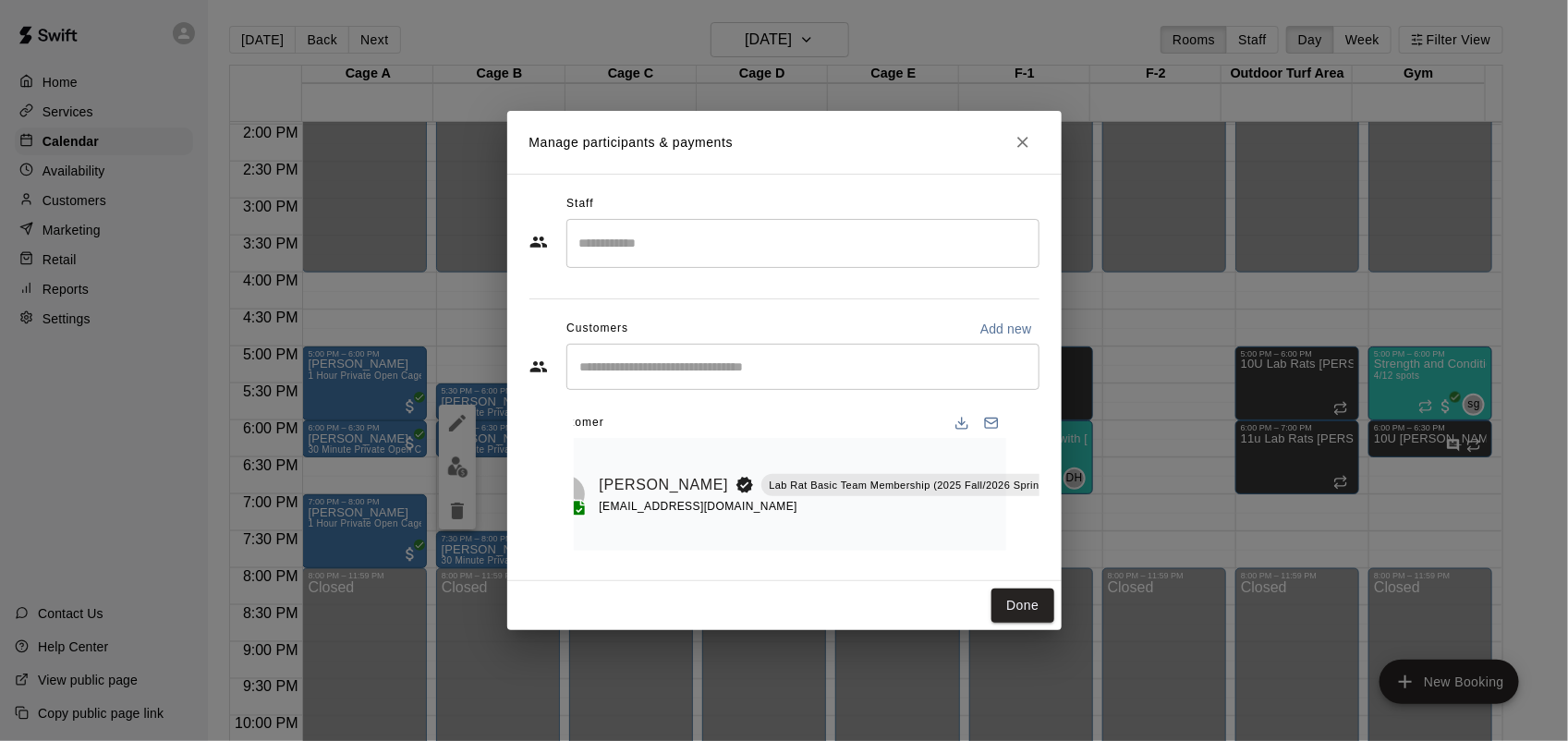
click at [1057, 531] on button "Manage bookings & payment" at bounding box center [1074, 526] width 33 height 33
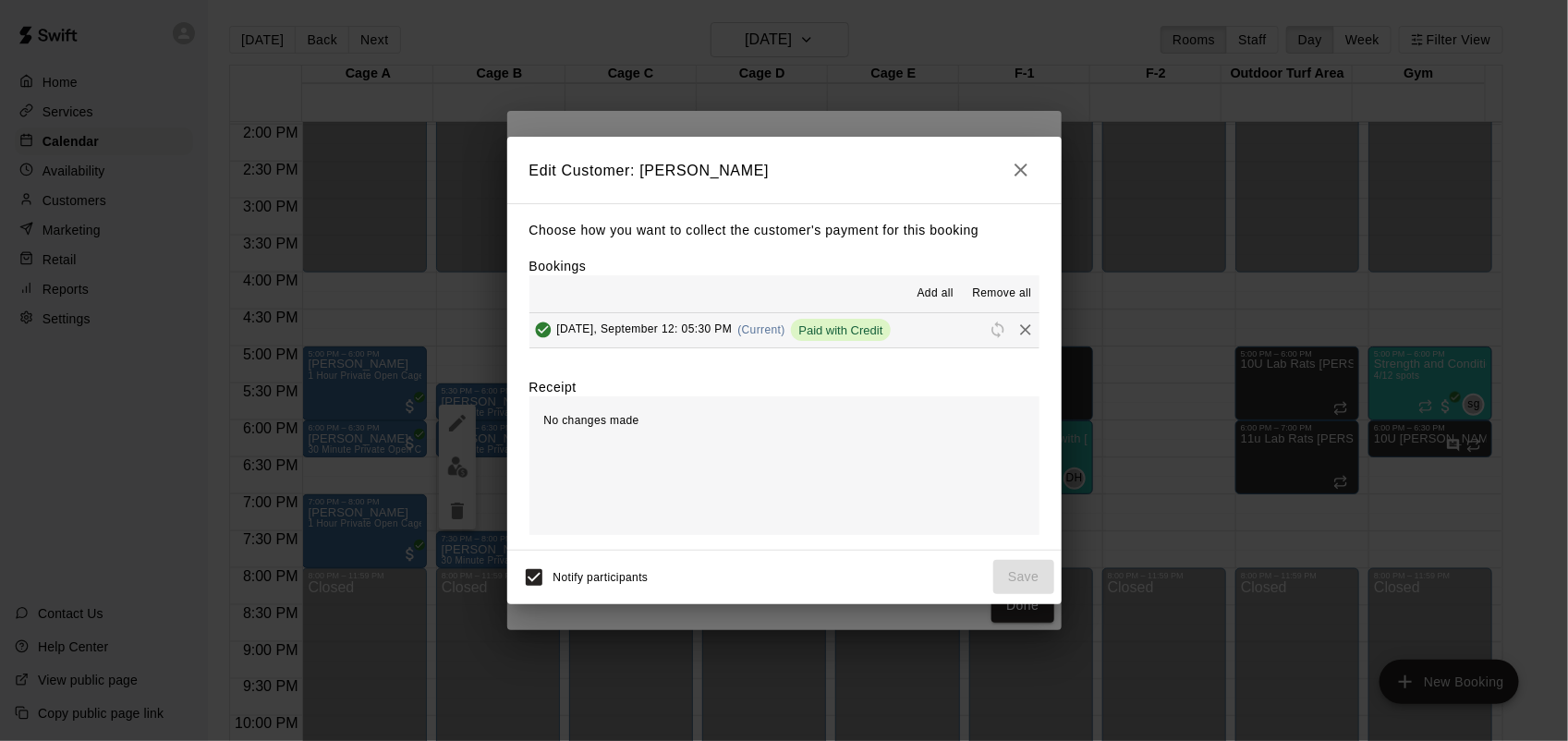
click at [1017, 339] on icon "Remove" at bounding box center [1026, 330] width 19 height 19
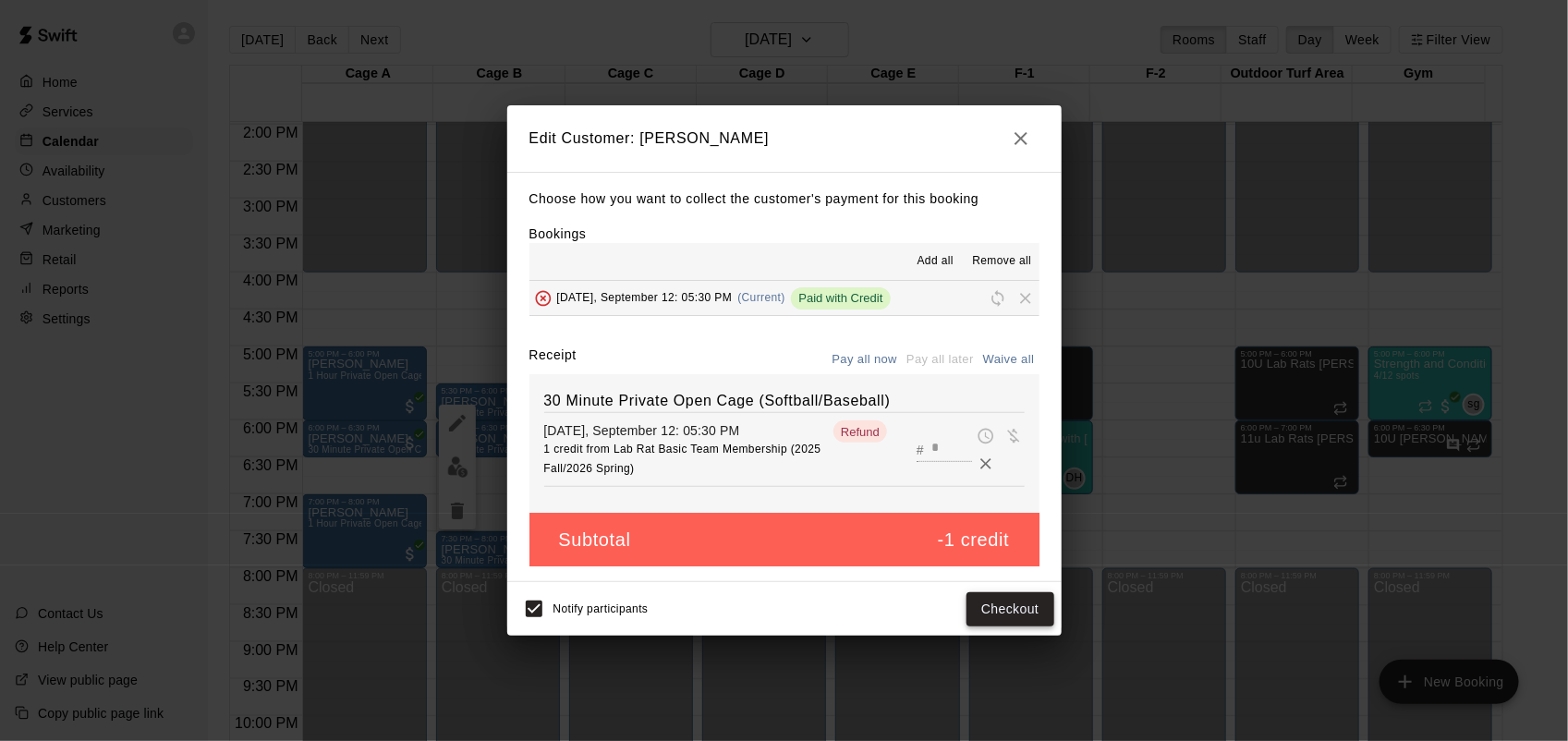
click at [1019, 621] on button "Checkout" at bounding box center [1010, 609] width 87 height 34
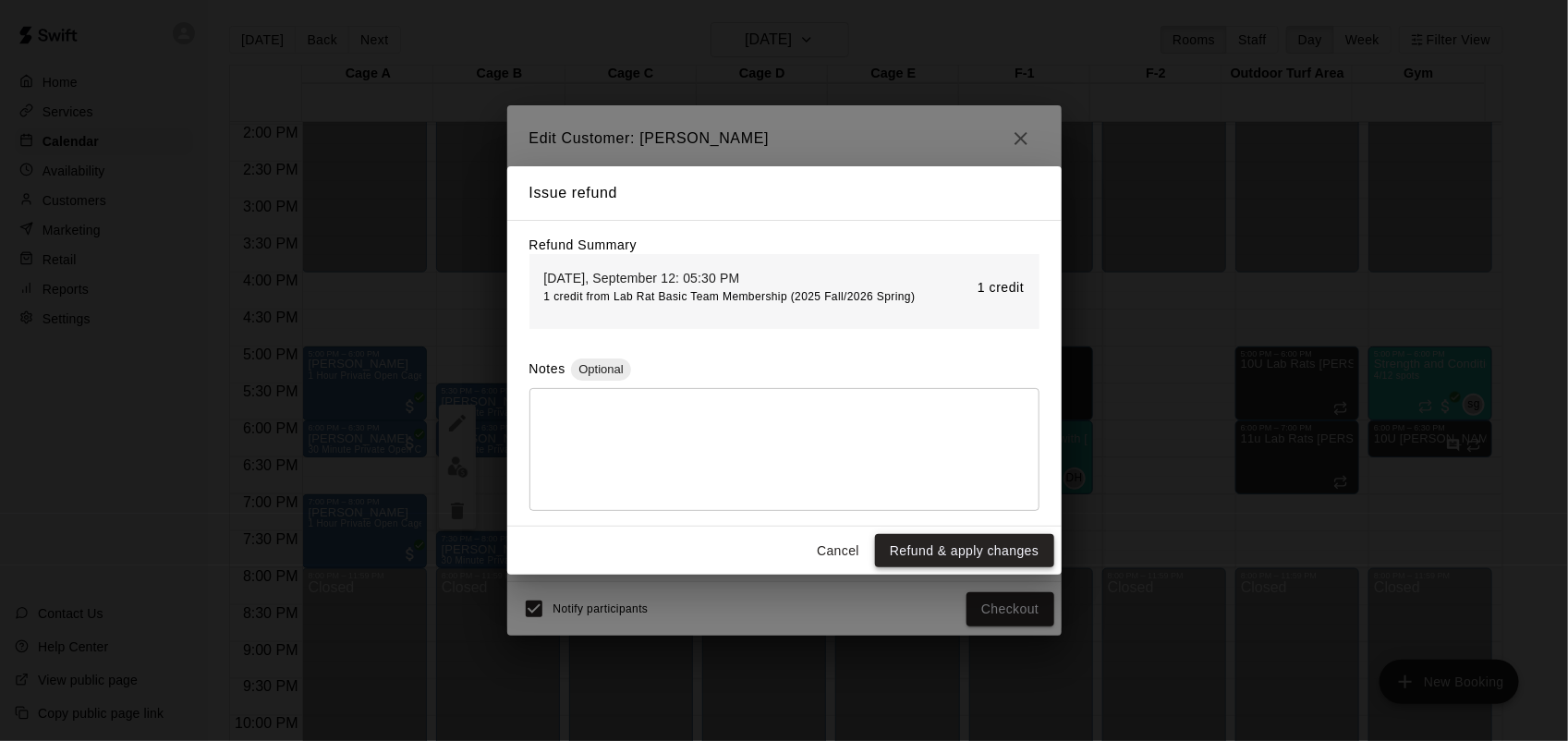
click at [1027, 568] on button "Refund & apply changes" at bounding box center [964, 551] width 178 height 34
click at [1009, 573] on div "Cancel Refund & apply changes" at bounding box center [784, 551] width 554 height 49
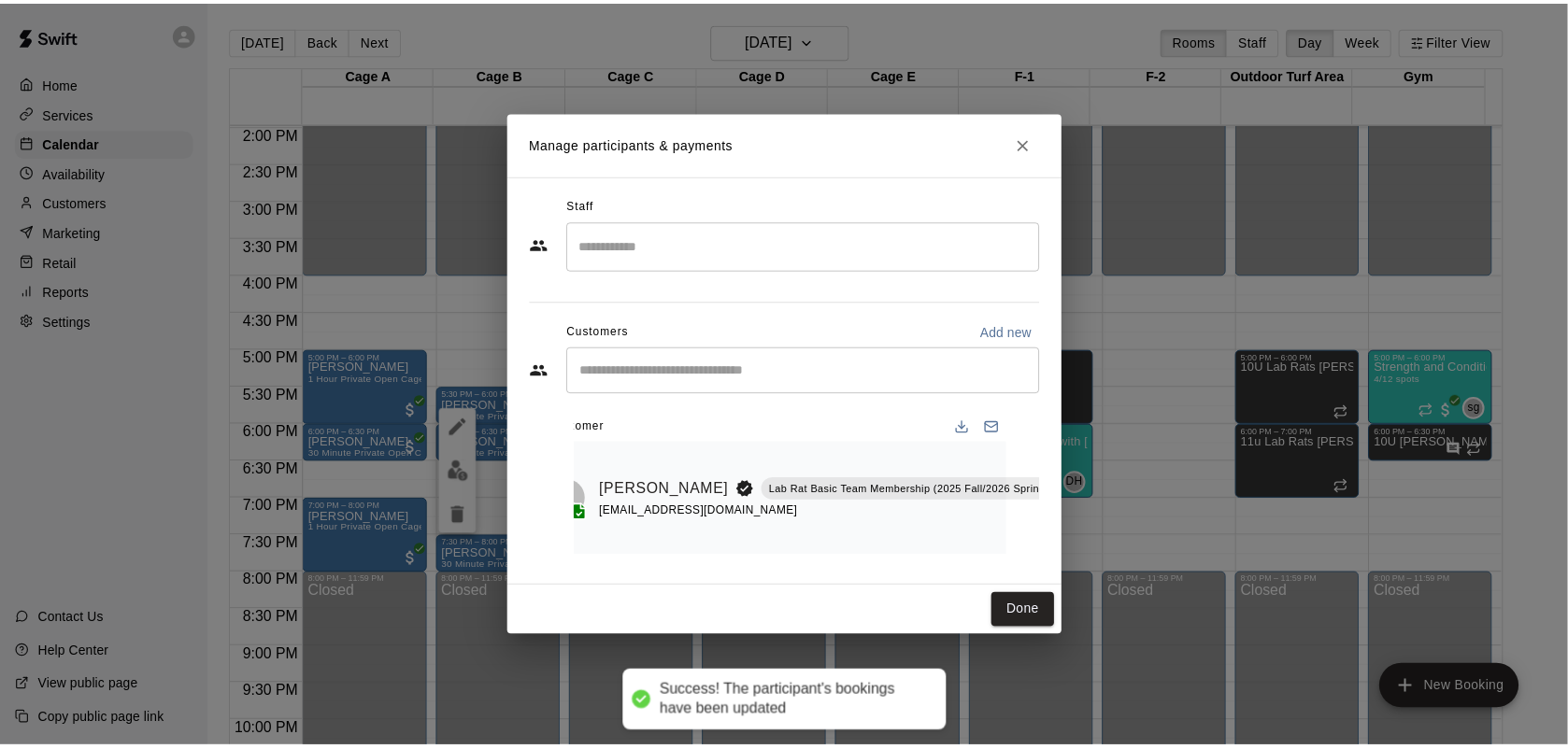
scroll to position [0, 0]
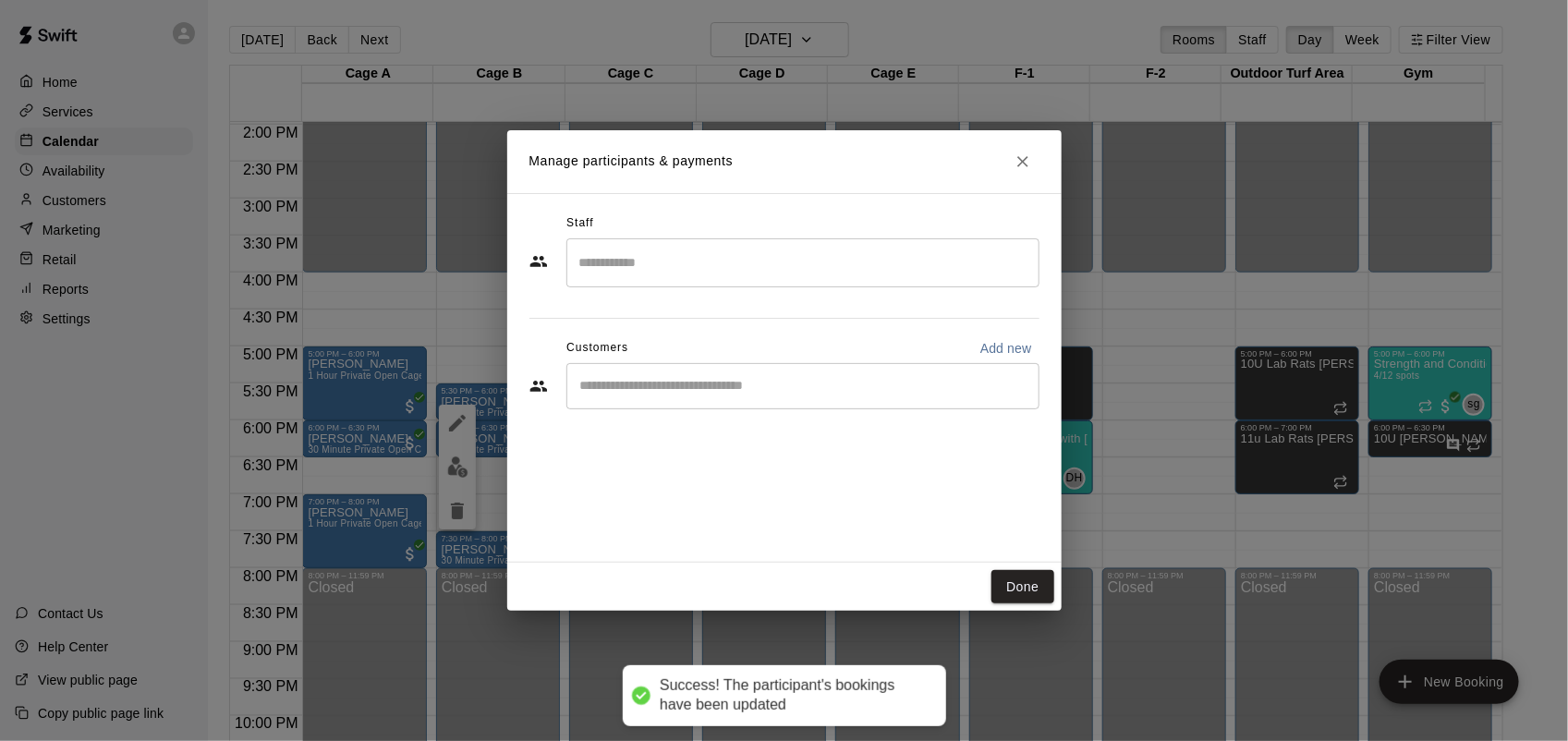
click at [1563, 499] on div "Manage participants & payments Staff ​ Customers Add new ​ Done" at bounding box center [784, 370] width 1568 height 741
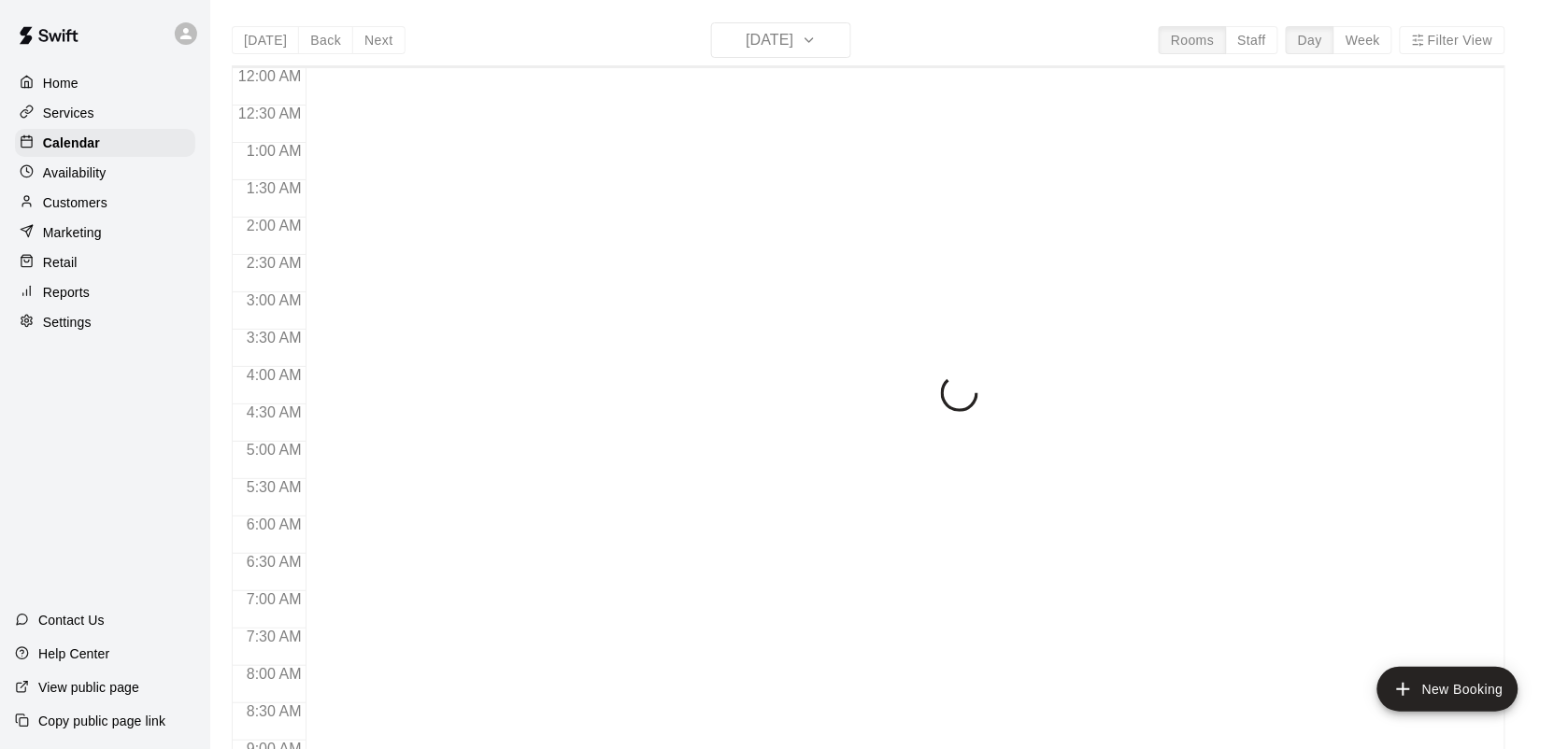
scroll to position [1090, 0]
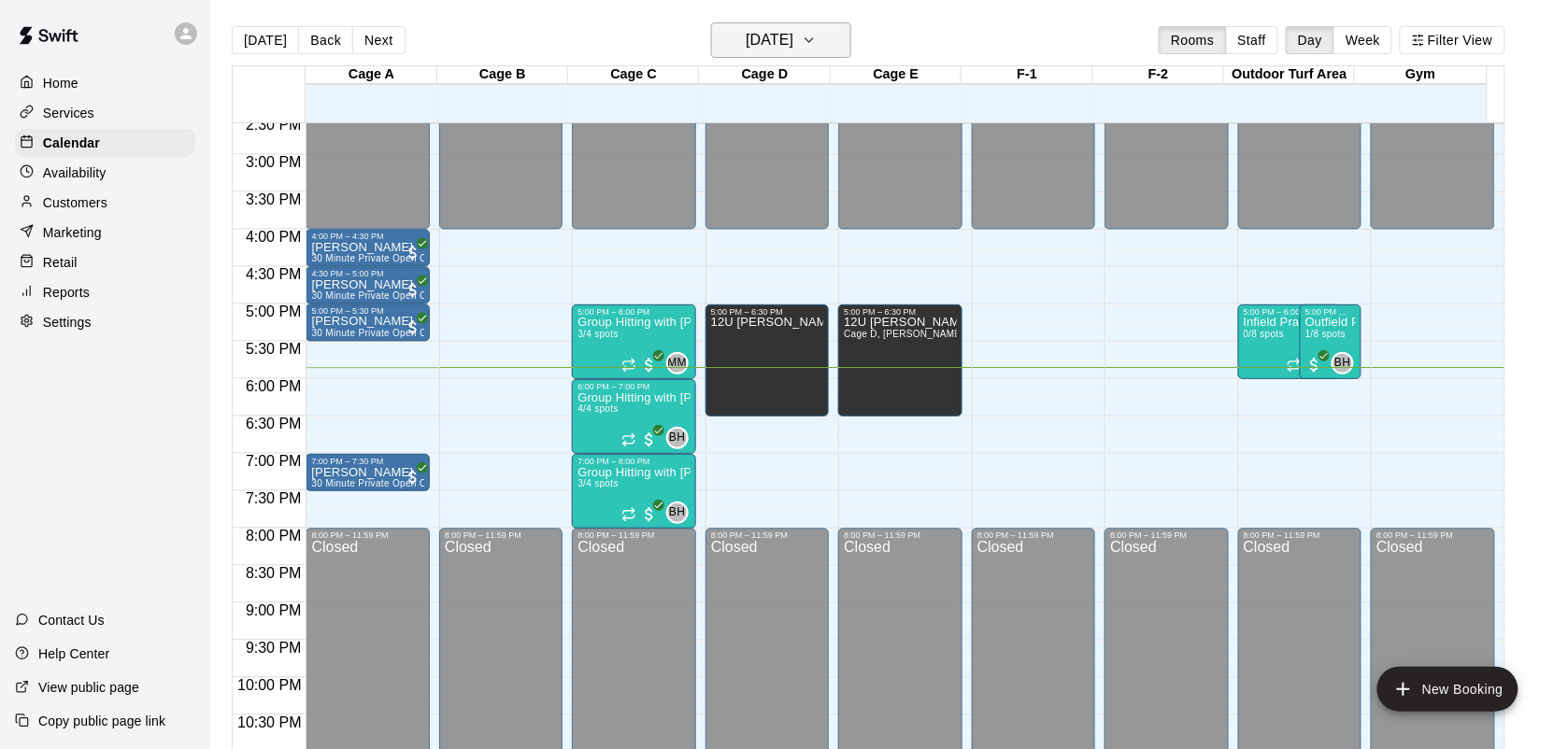
click at [790, 49] on h6 "[DATE]" at bounding box center [769, 40] width 48 height 26
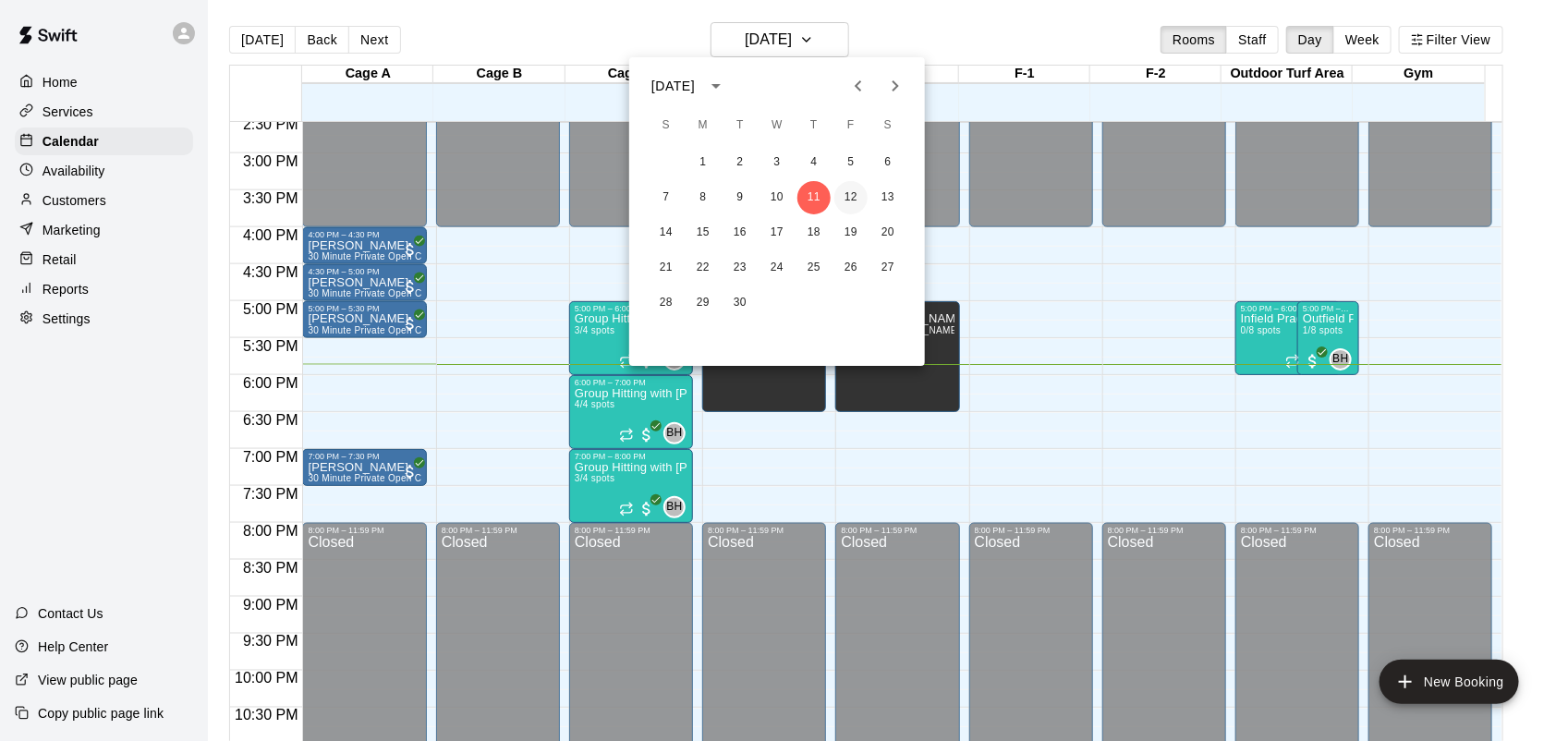
click at [848, 201] on button "12" at bounding box center [851, 198] width 33 height 33
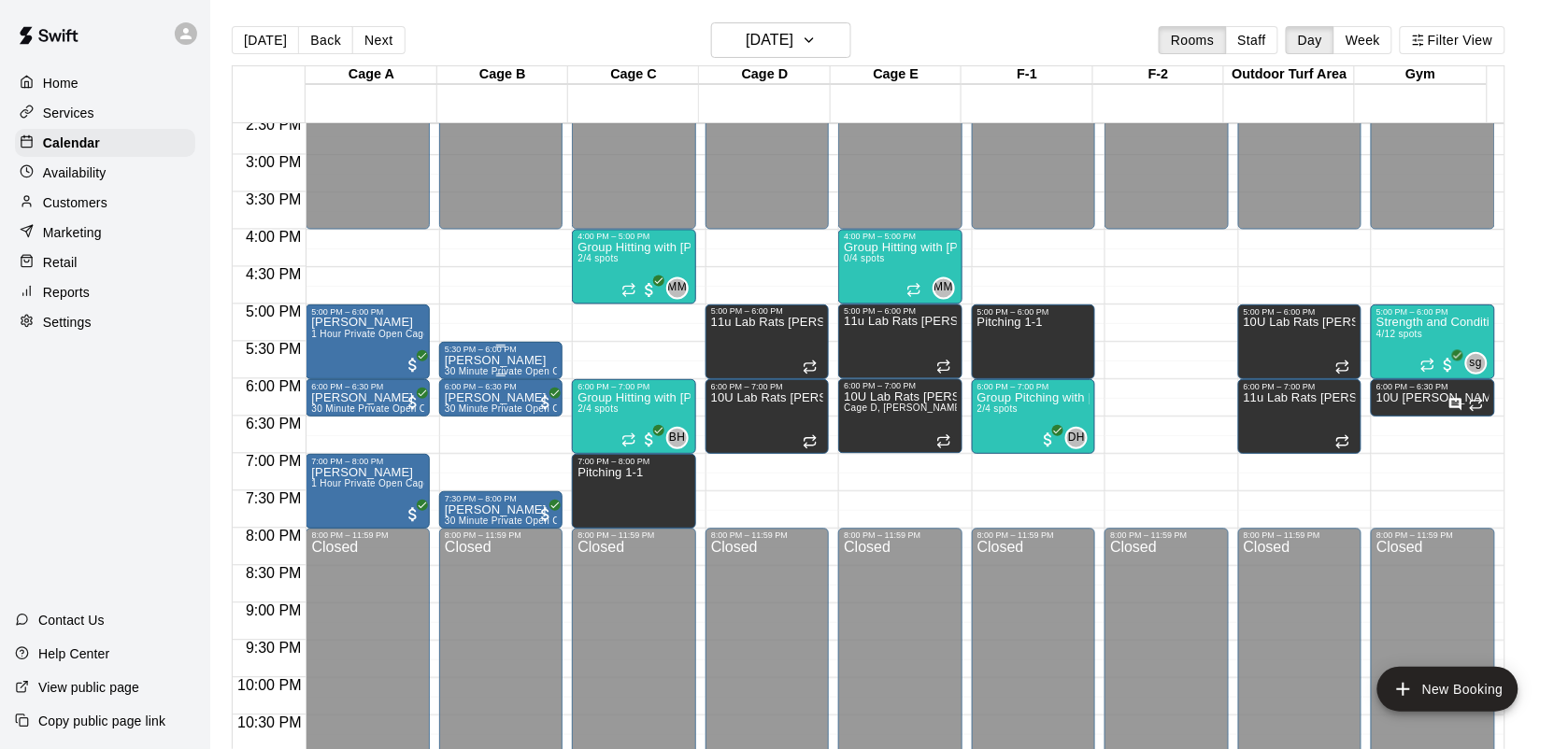
click at [514, 374] on div at bounding box center [500, 374] width 112 height 3
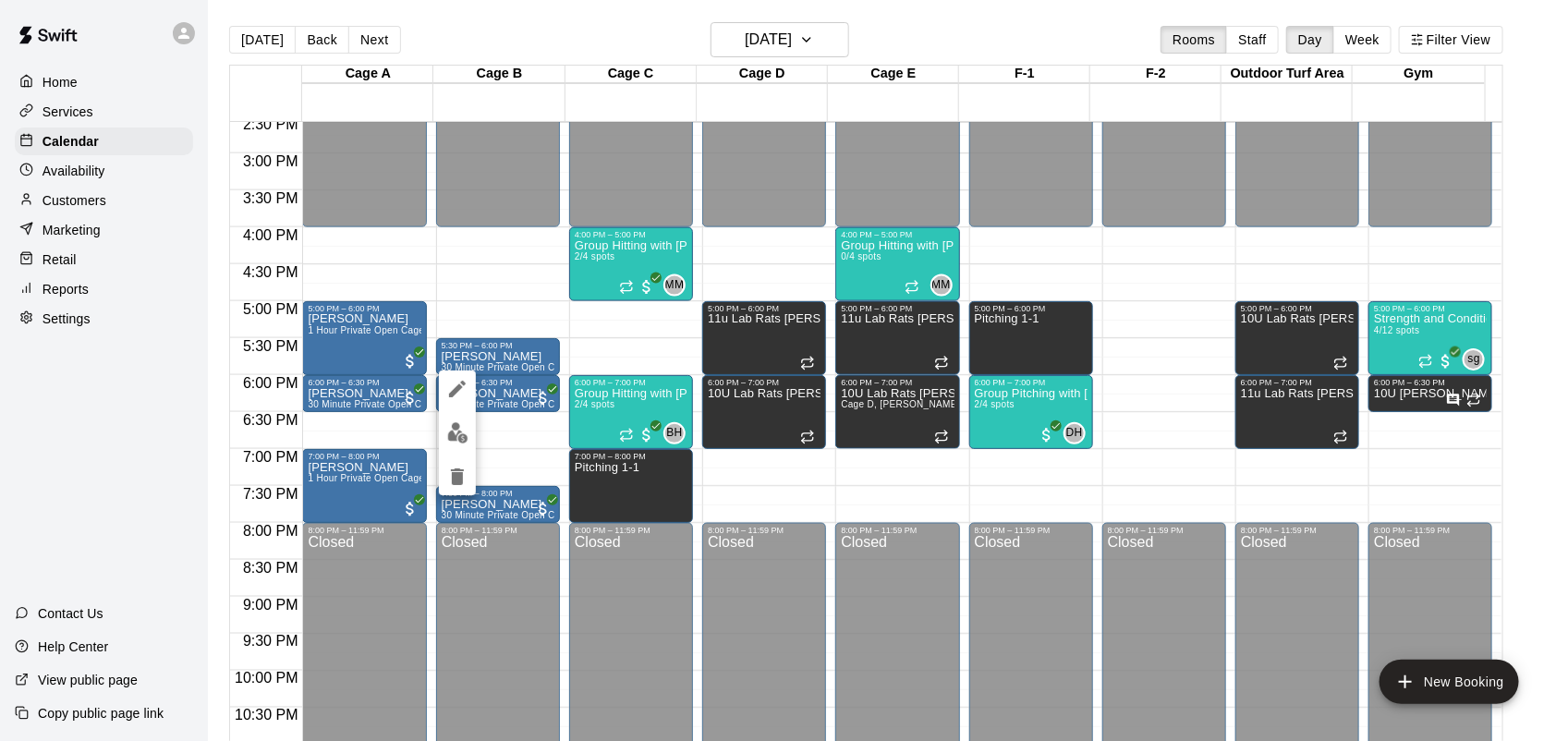
click at [469, 436] on button "edit" at bounding box center [458, 433] width 37 height 36
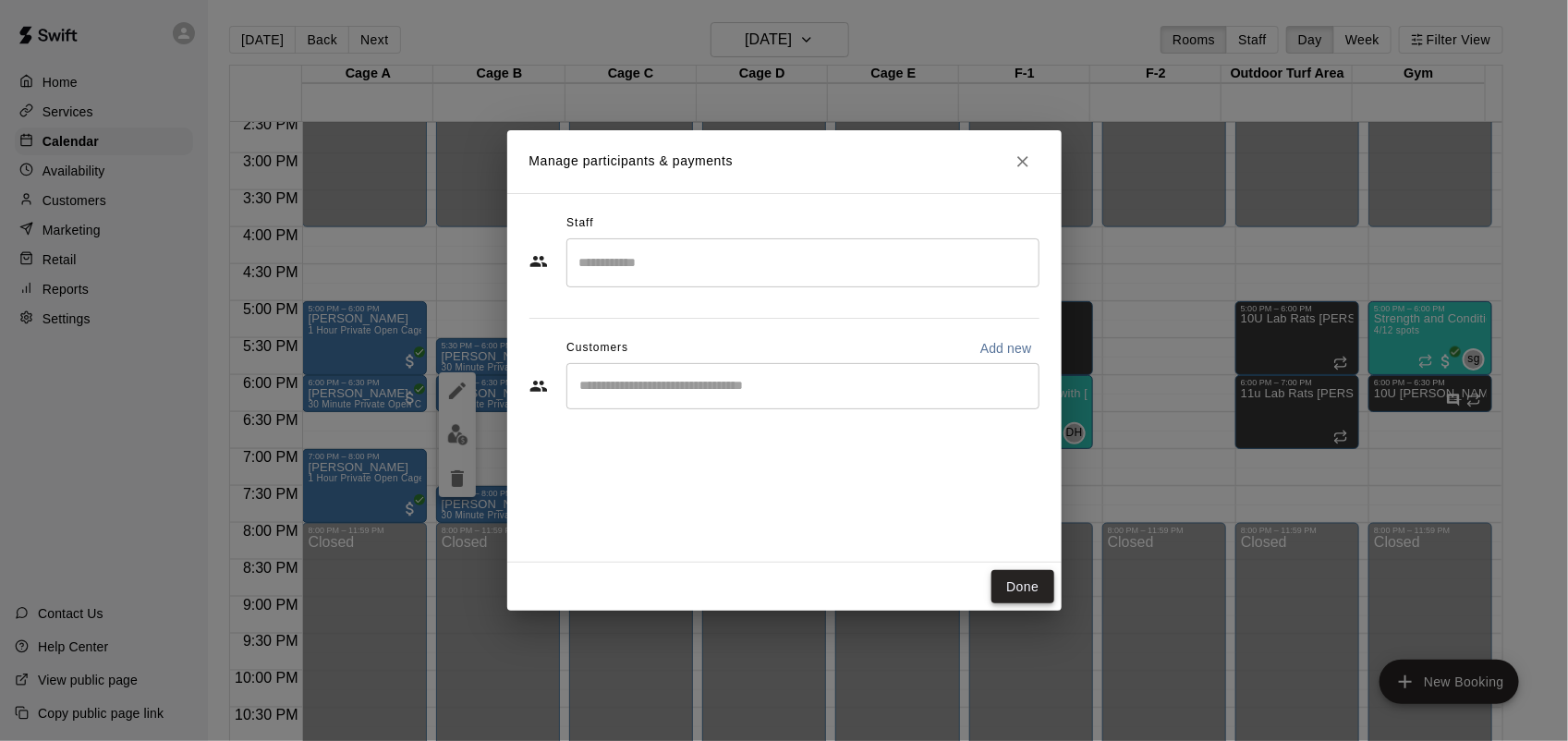
click at [1036, 592] on button "Done" at bounding box center [1022, 587] width 62 height 34
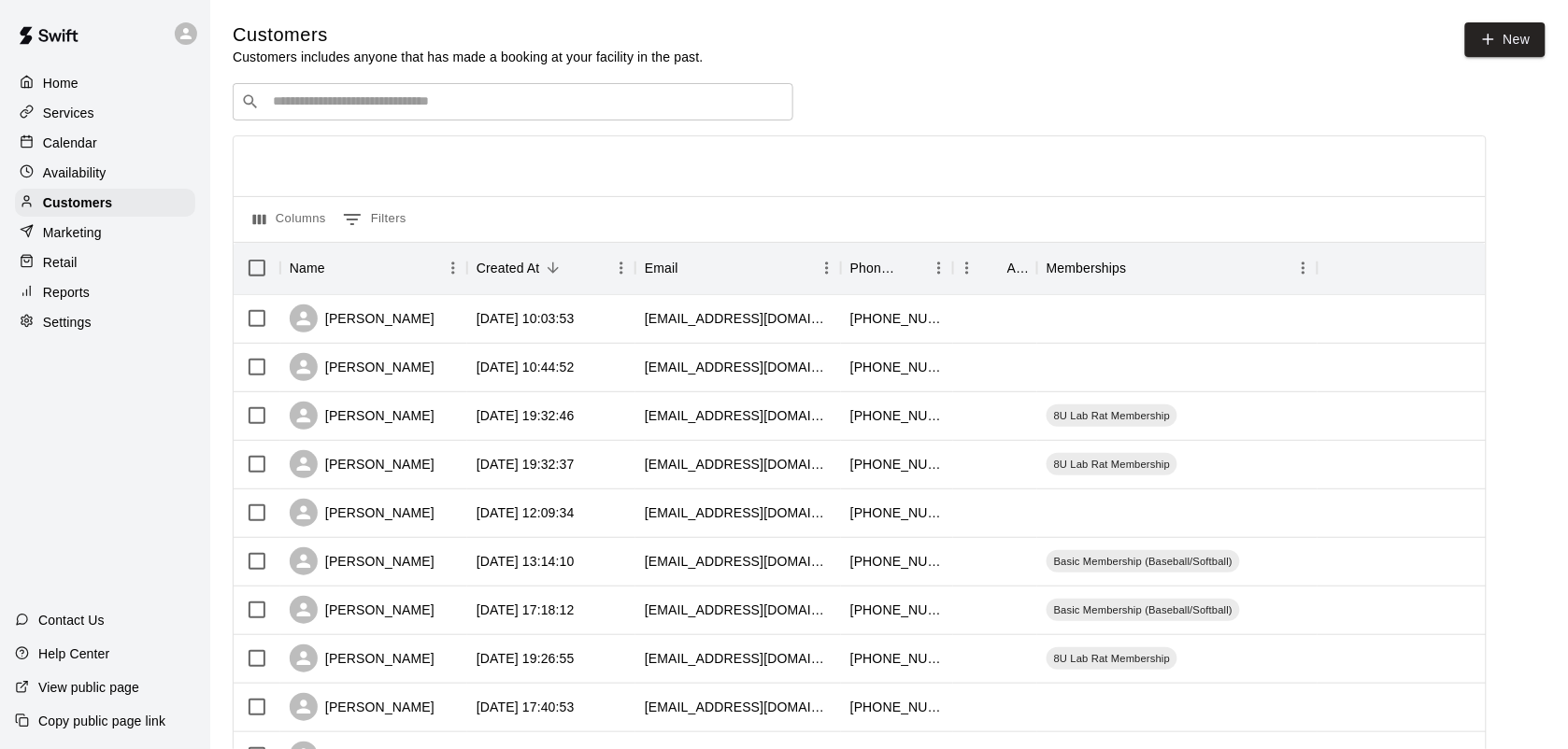
click at [86, 157] on div "Calendar" at bounding box center [105, 143] width 180 height 28
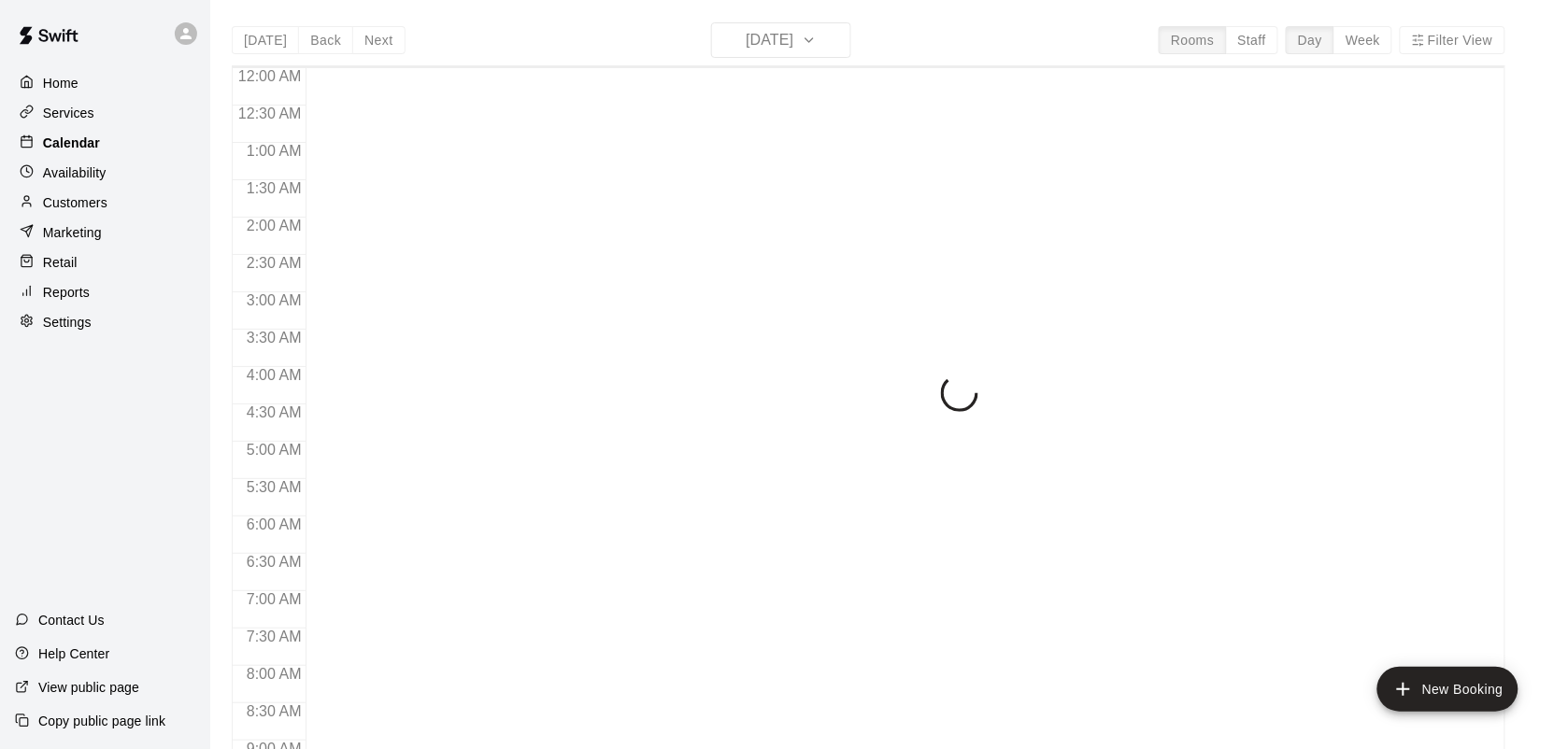
scroll to position [1090, 0]
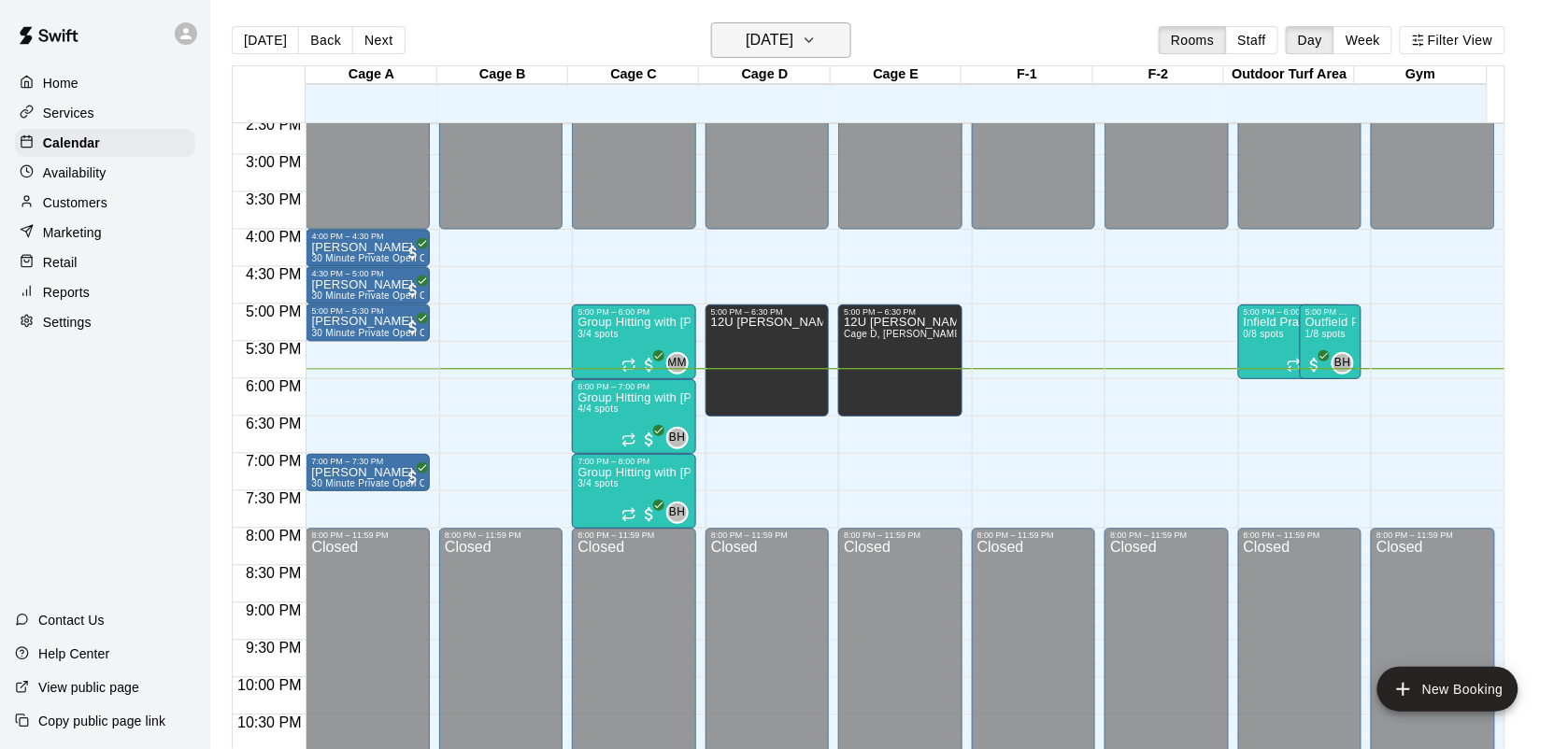
click at [834, 44] on button "[DATE]" at bounding box center [780, 40] width 140 height 36
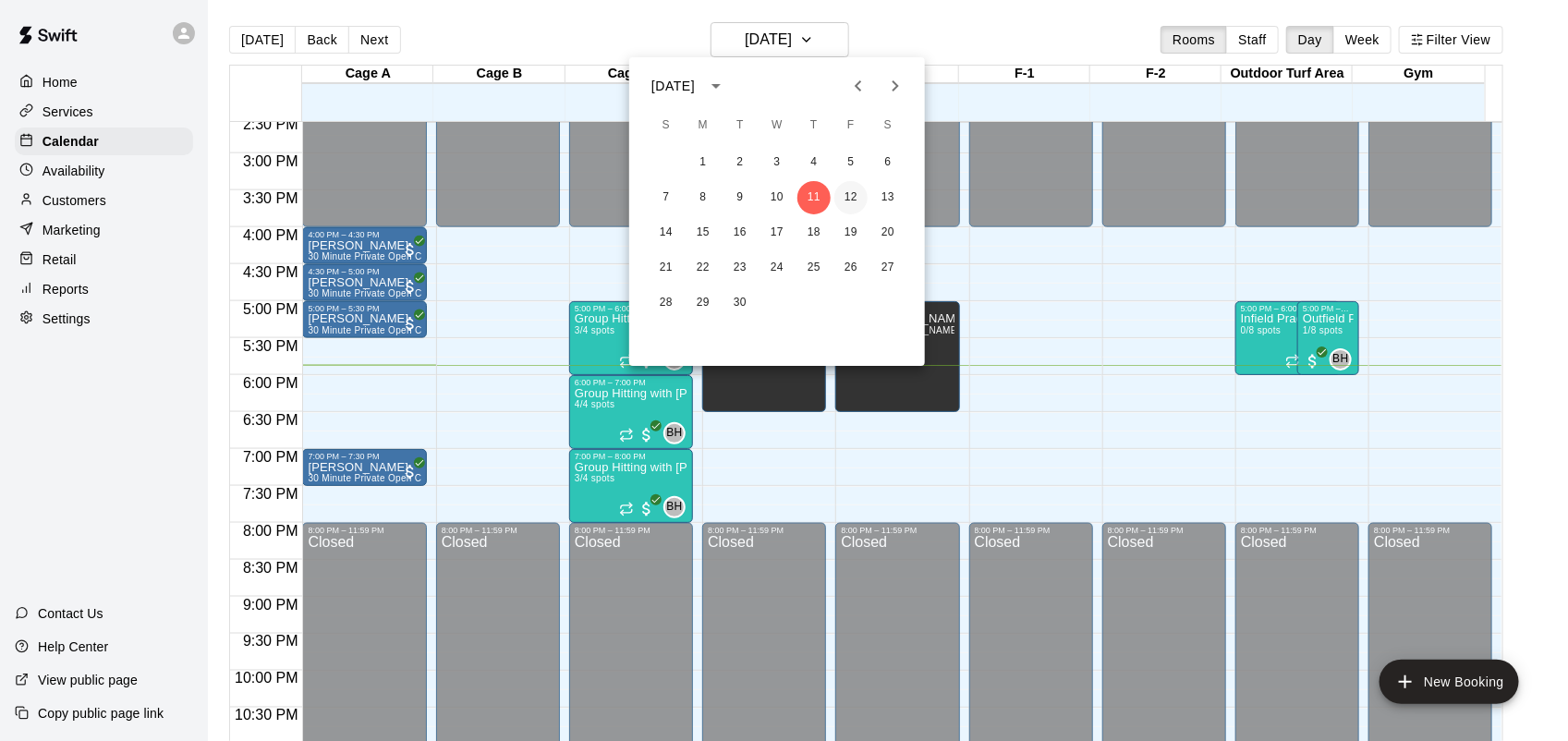
click at [857, 205] on button "12" at bounding box center [851, 198] width 33 height 33
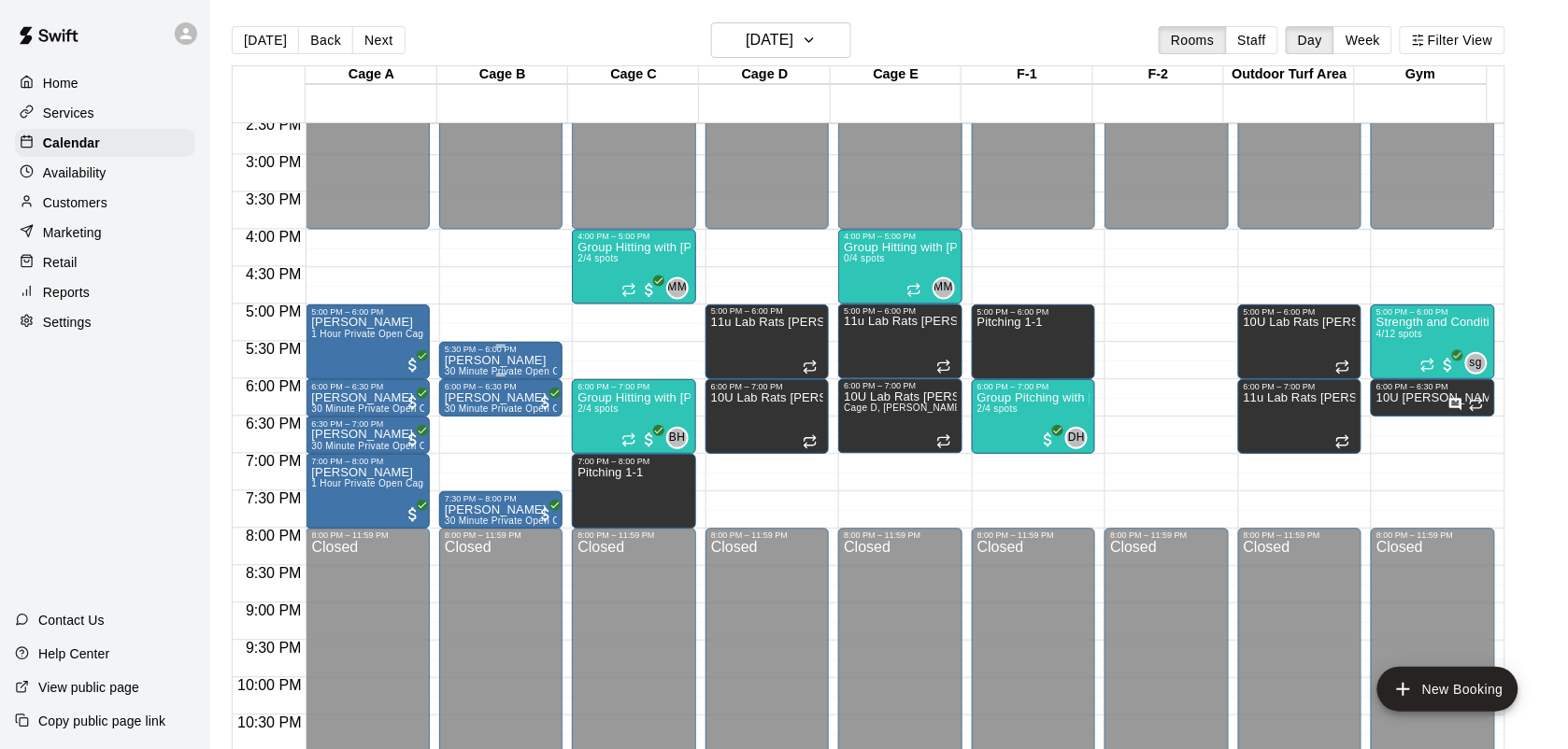
click at [496, 374] on div at bounding box center [500, 374] width 9 height 3
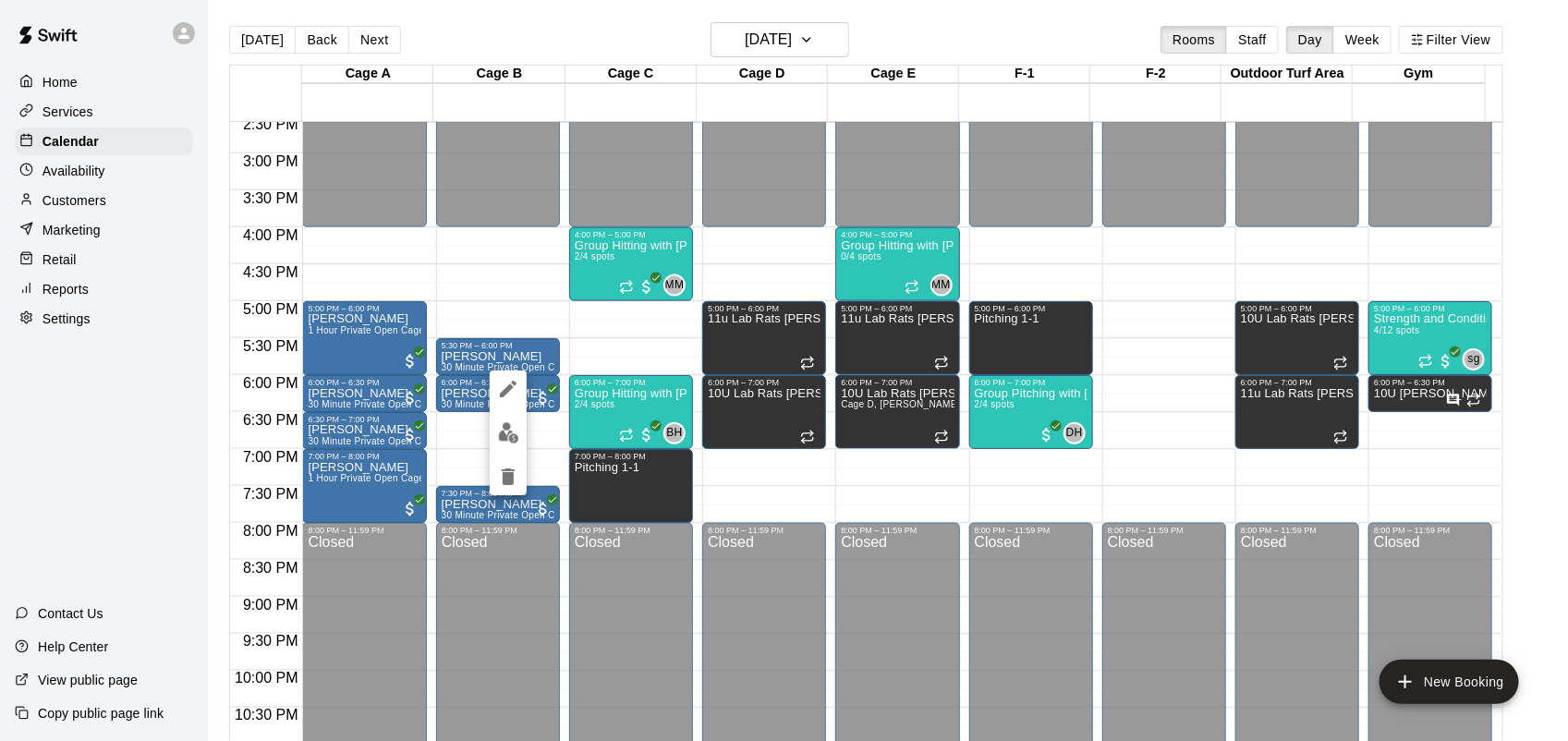
click at [509, 442] on img "edit" at bounding box center [508, 433] width 21 height 21
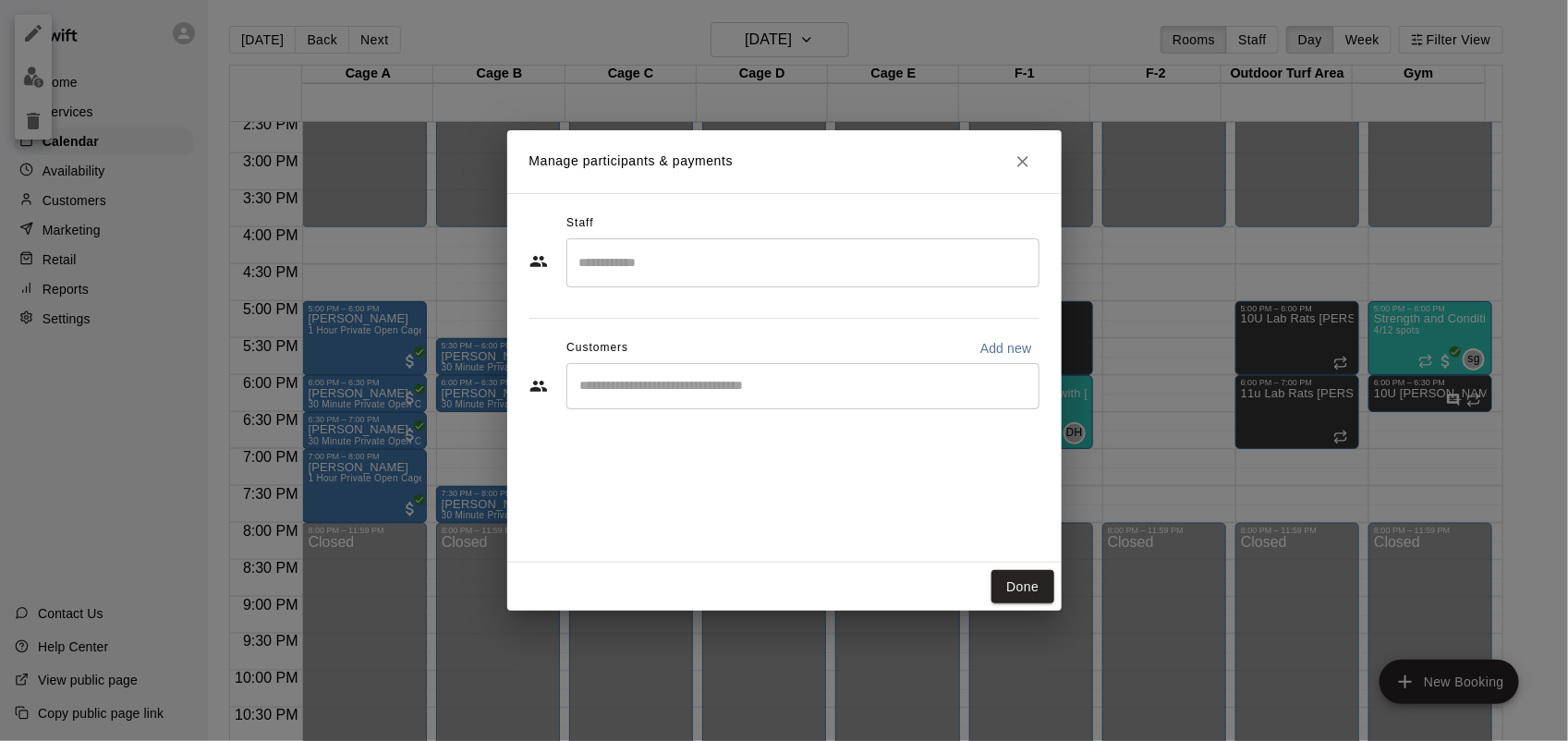
click at [1012, 173] on button "Close" at bounding box center [1023, 162] width 33 height 33
